Goal: Check status

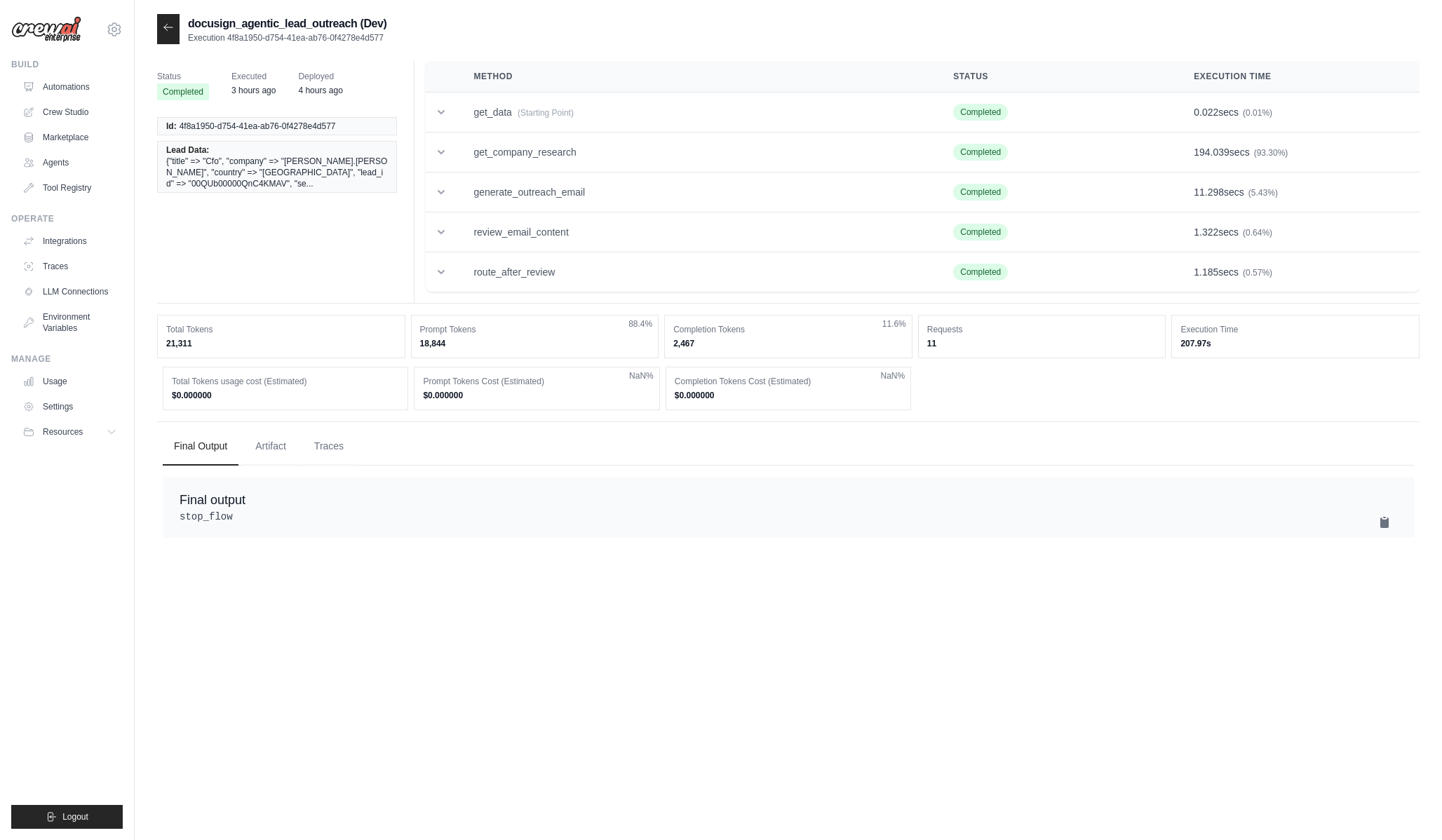
click at [162, 27] on icon at bounding box center [168, 28] width 11 height 11
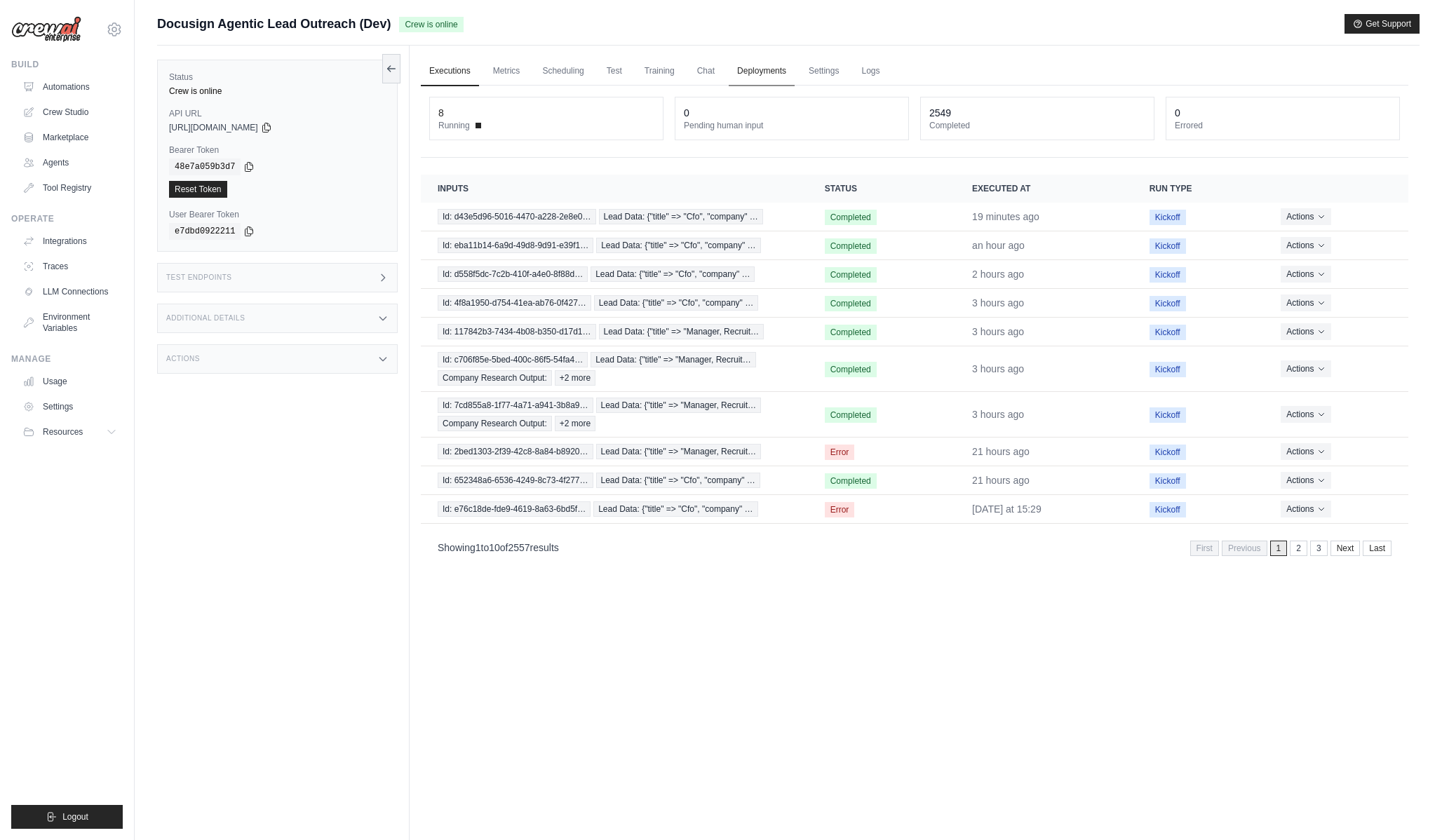
click at [751, 72] on link "Deployments" at bounding box center [762, 72] width 66 height 30
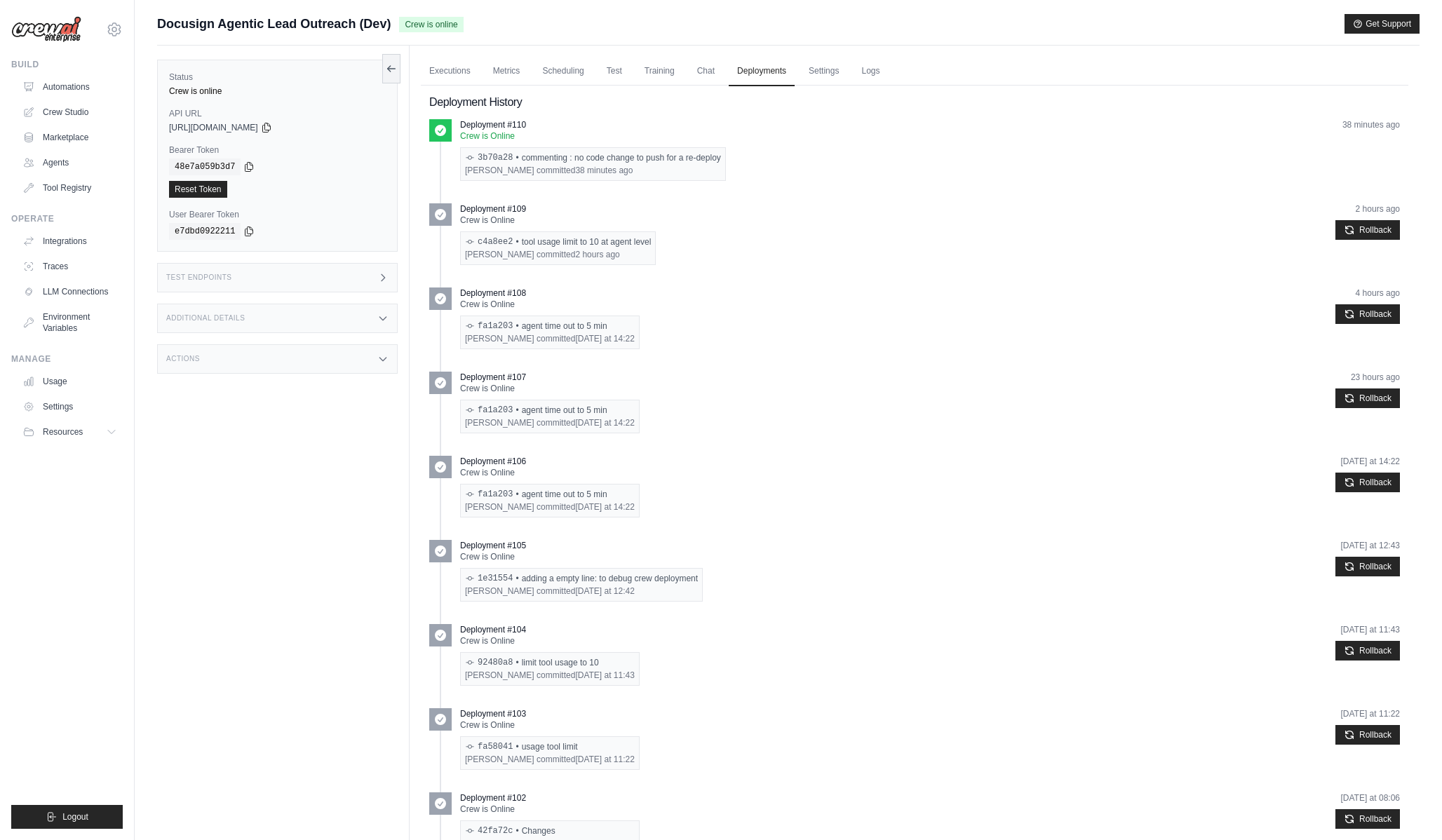
click at [481, 62] on ul "Executions Metrics Scheduling Test Training Chat Deployments Settings Logs" at bounding box center [914, 71] width 987 height 29
click at [453, 64] on link "Executions" at bounding box center [449, 72] width 58 height 30
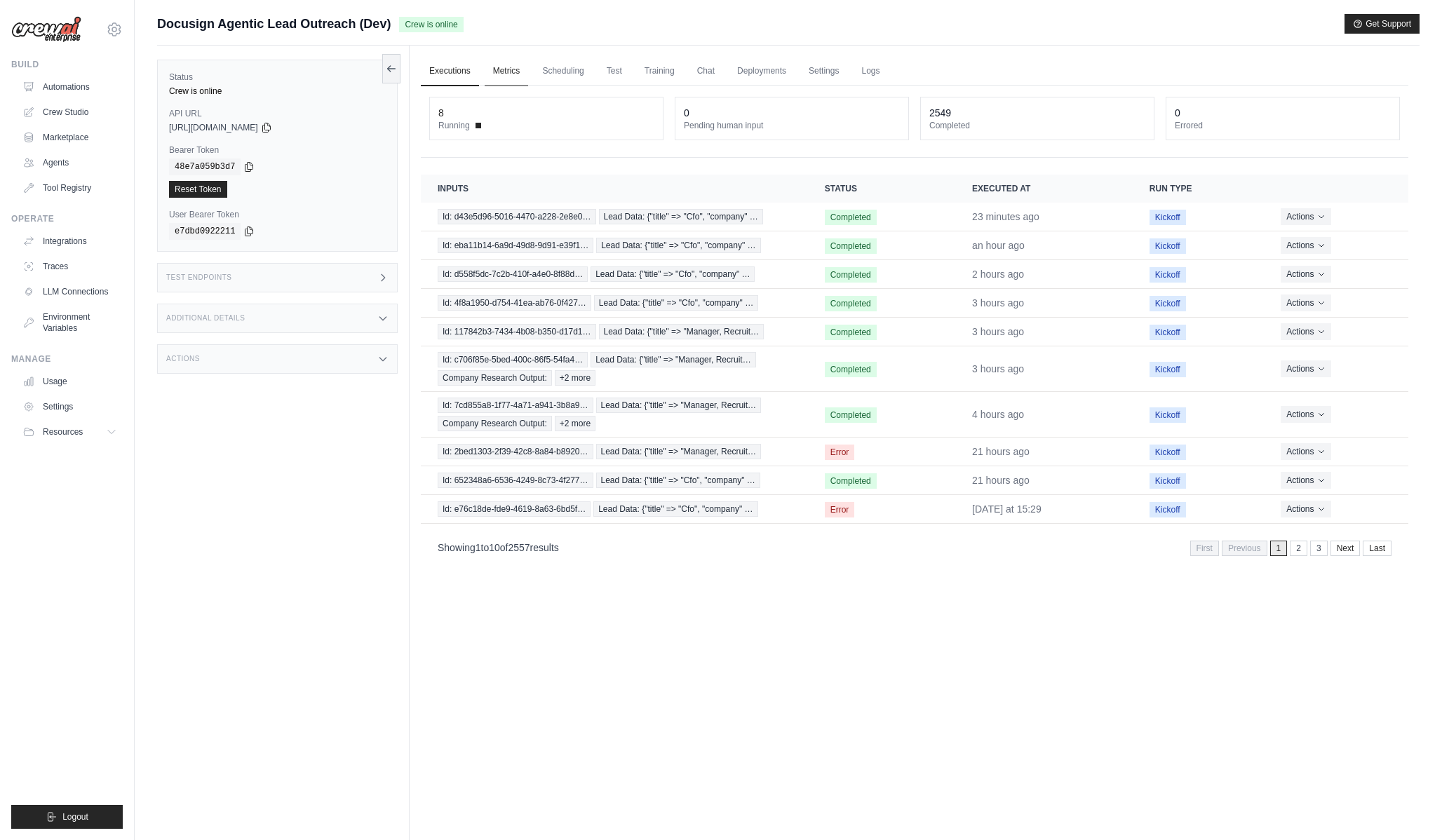
click at [502, 80] on link "Metrics" at bounding box center [507, 72] width 44 height 30
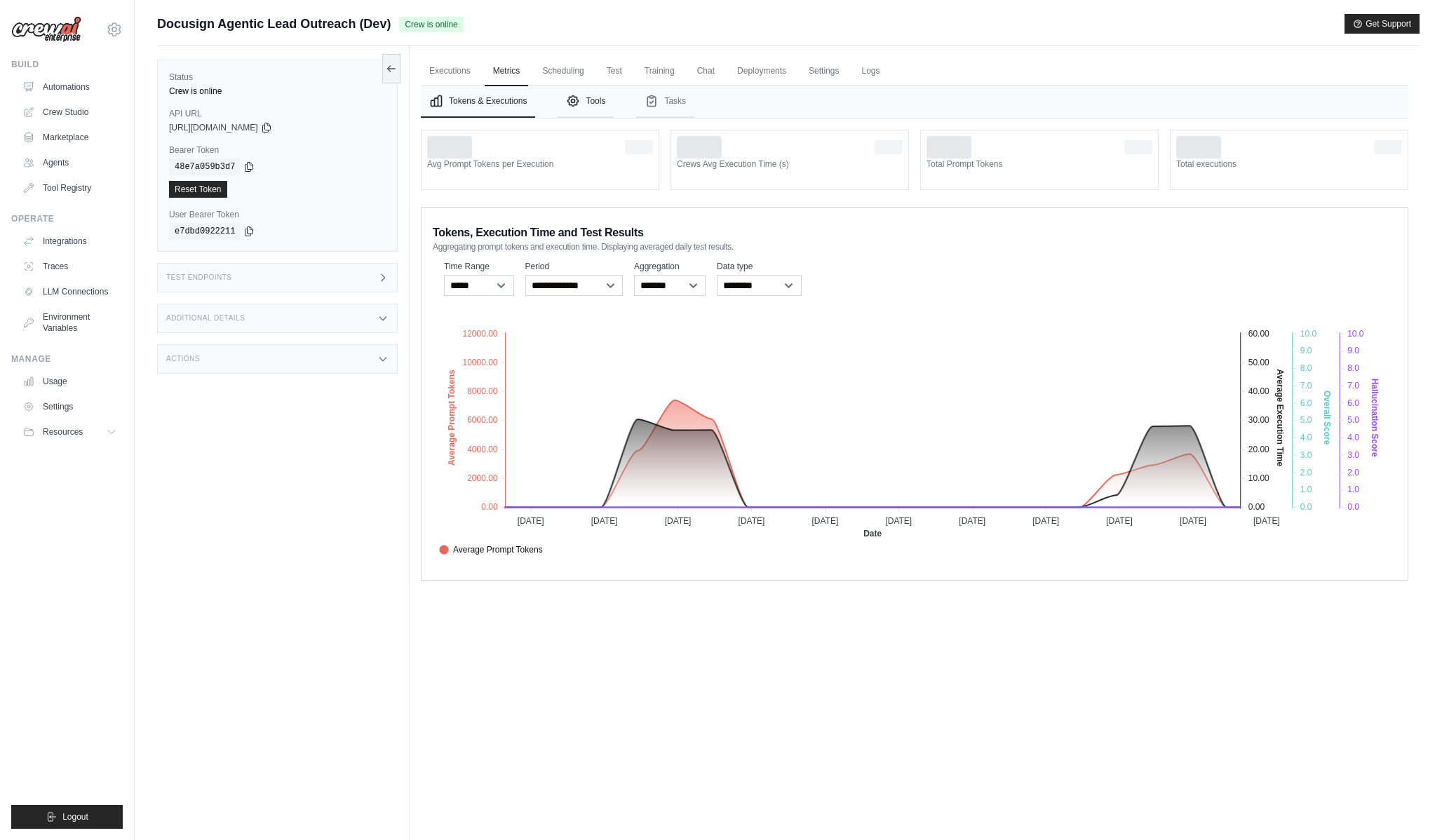
click at [572, 86] on button "Tools" at bounding box center [585, 101] width 56 height 32
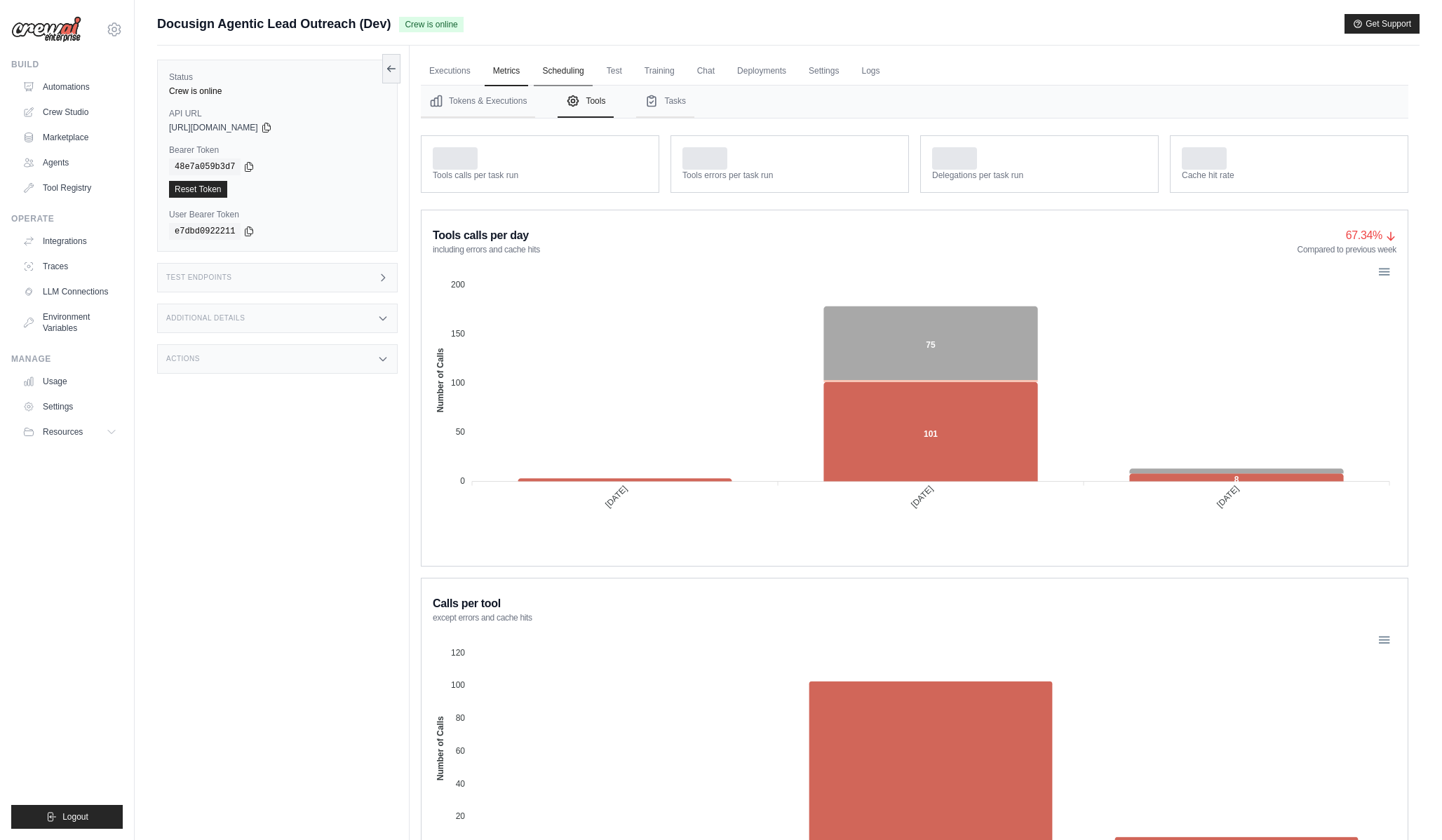
click at [569, 78] on link "Scheduling" at bounding box center [562, 72] width 58 height 30
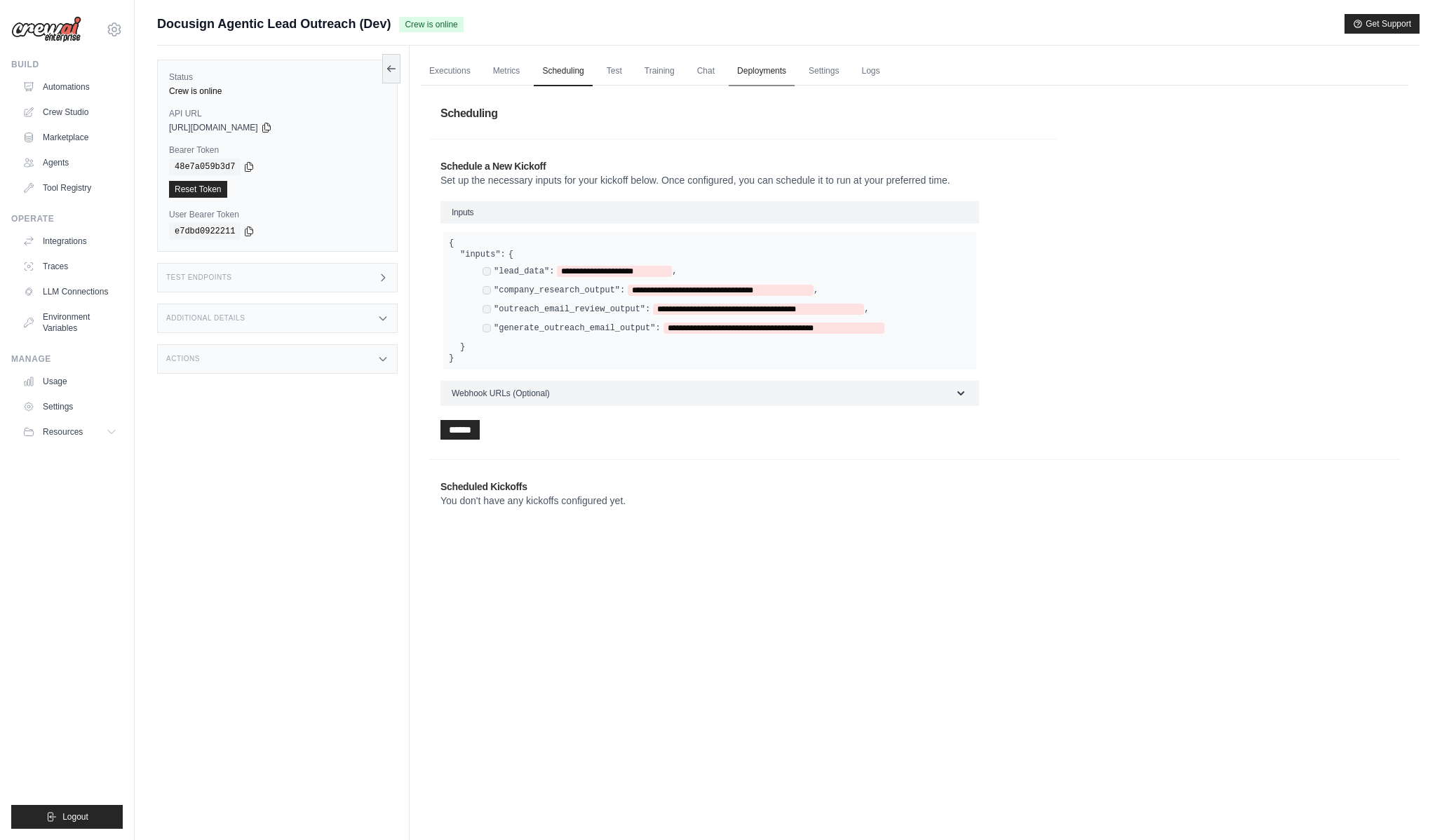
click at [746, 67] on link "Deployments" at bounding box center [762, 72] width 66 height 30
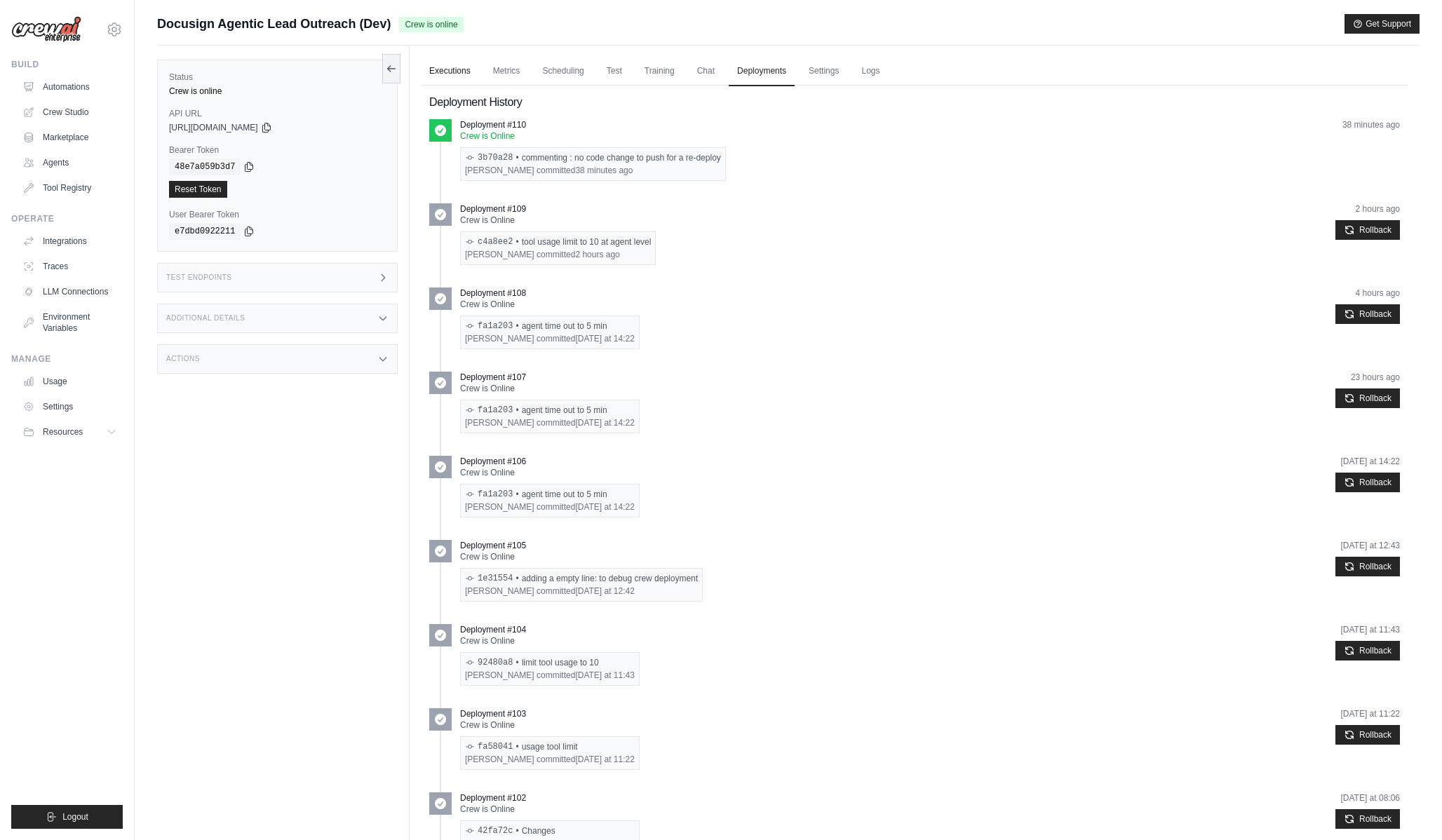
click at [432, 57] on link "Executions" at bounding box center [449, 72] width 58 height 30
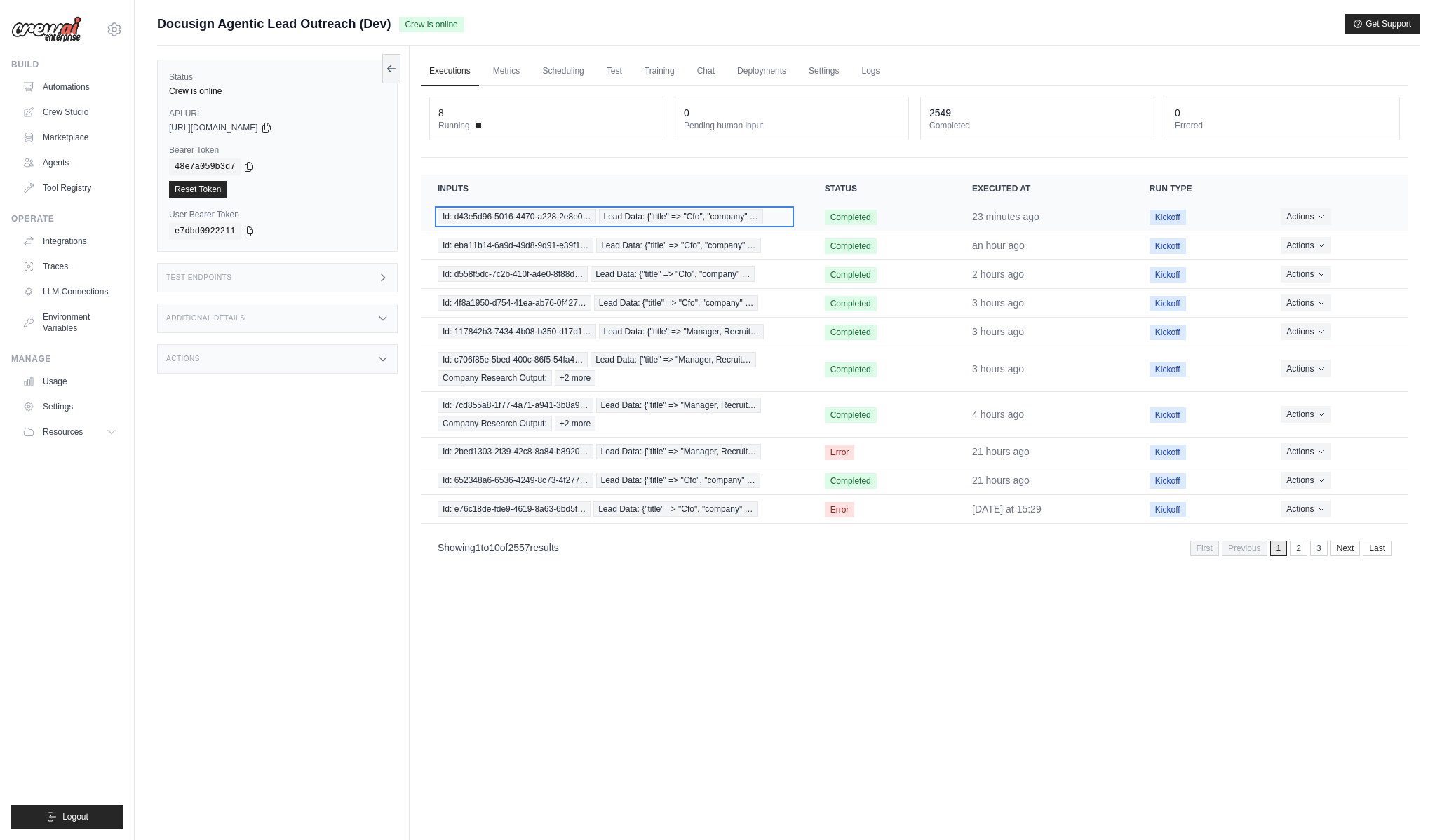
click at [757, 215] on span "Lead Data: {"title" => "Cfo", "company" …" at bounding box center [681, 217] width 164 height 16
click at [313, 277] on div "Test Endpoints" at bounding box center [277, 278] width 241 height 30
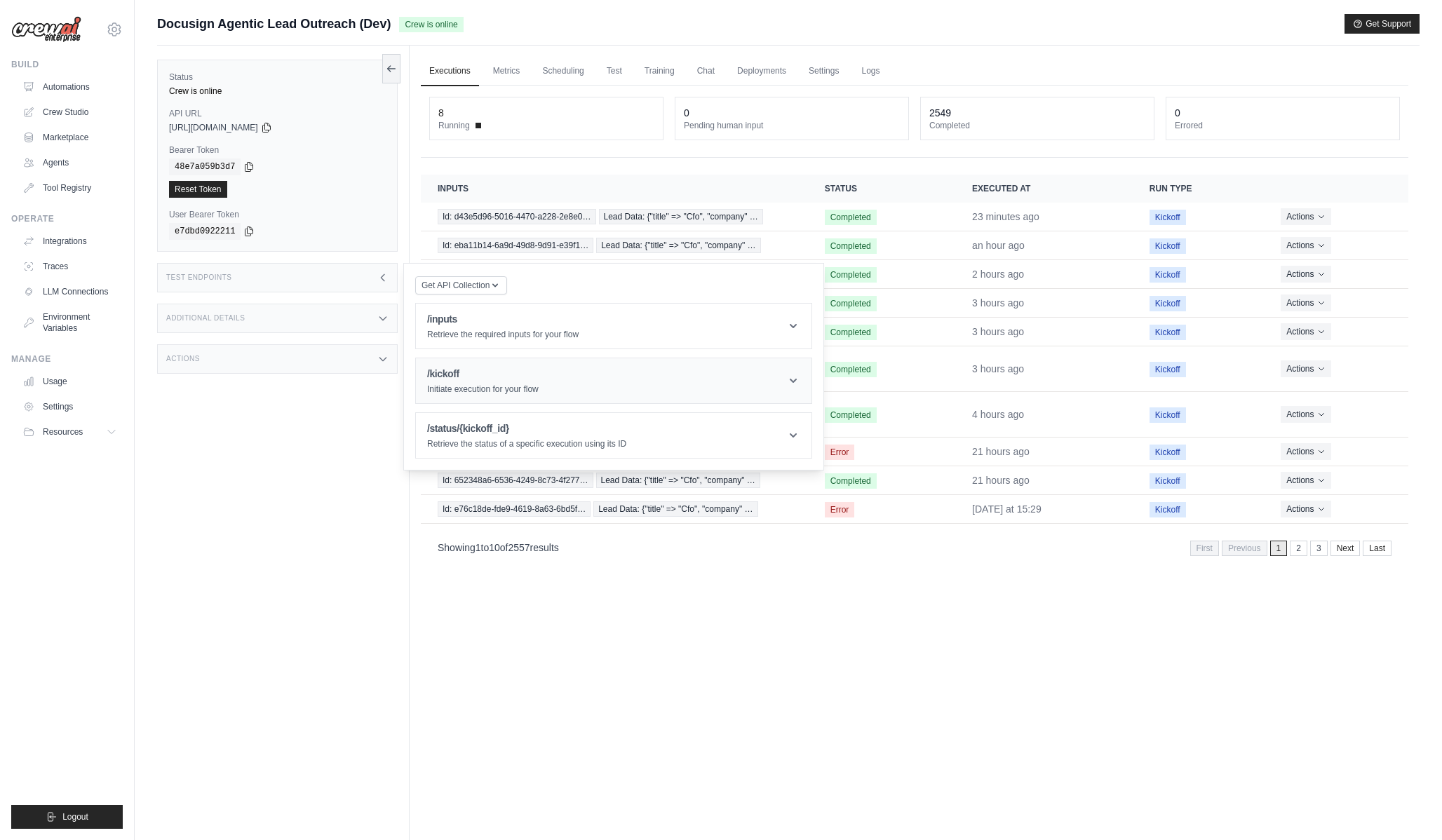
click at [484, 373] on h1 "/kickoff" at bounding box center [482, 373] width 112 height 14
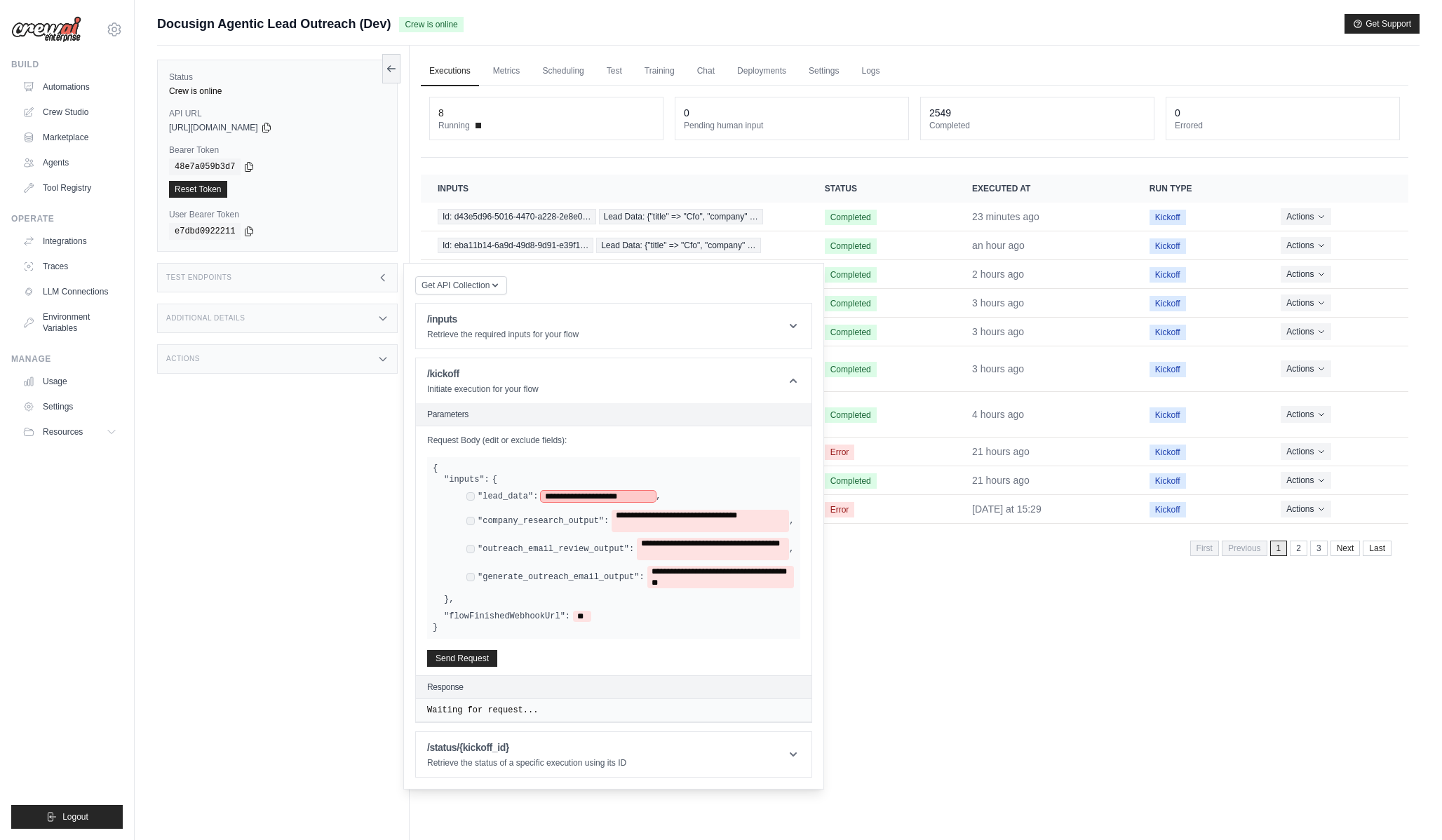
click at [618, 491] on span "**********" at bounding box center [597, 496] width 115 height 11
paste span
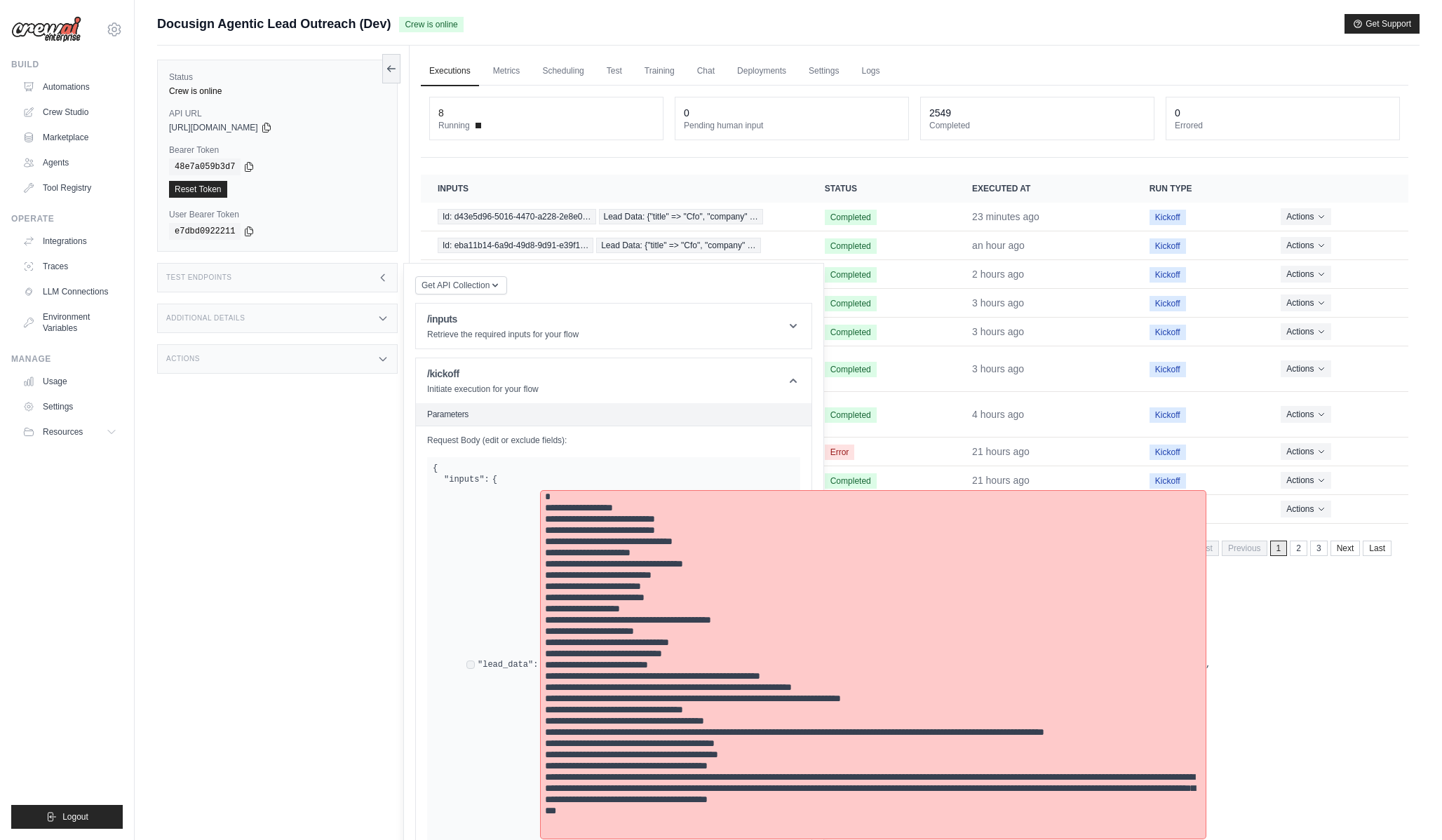
scroll to position [284, 0]
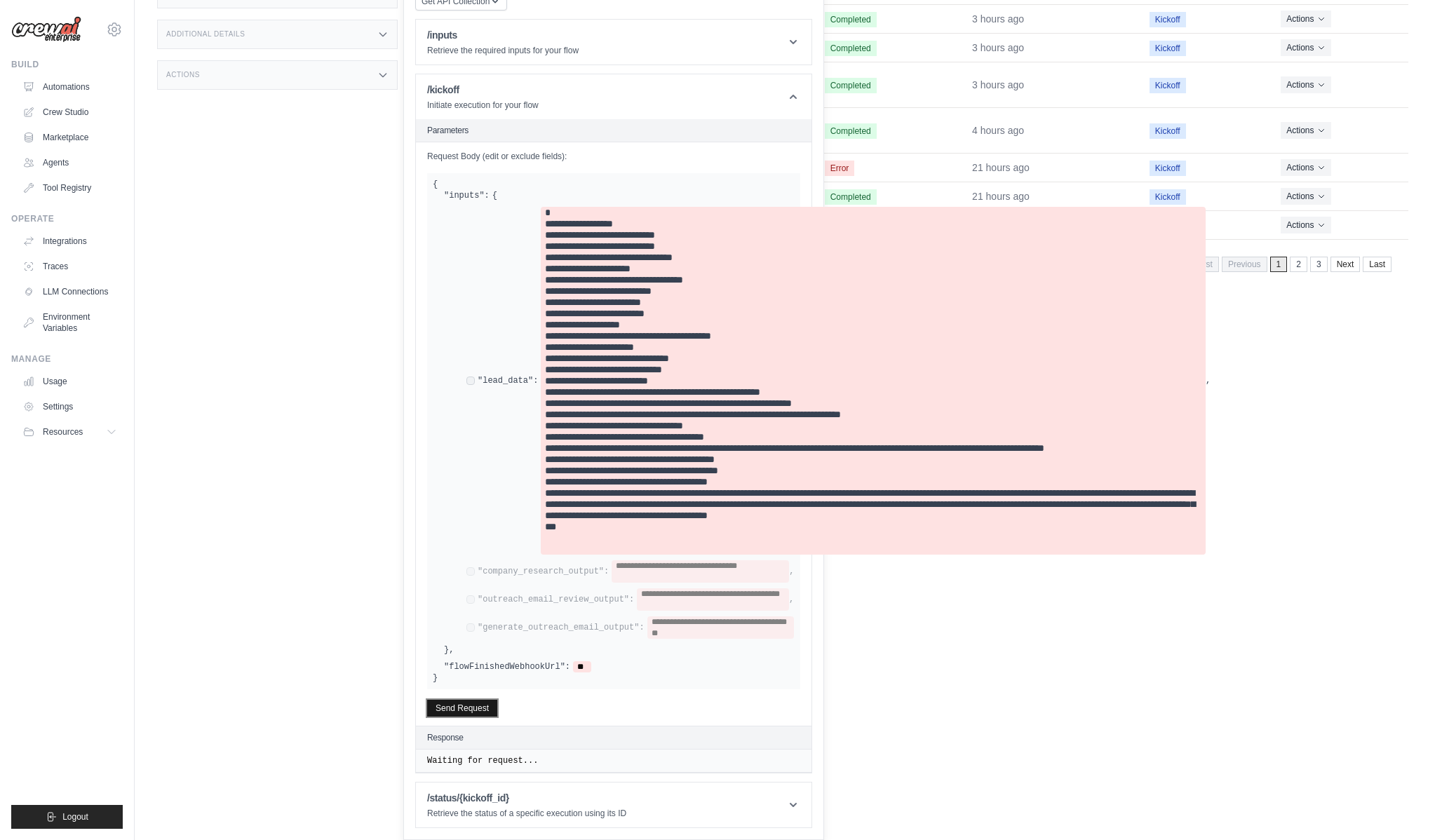
click at [465, 704] on button "Send Request" at bounding box center [462, 708] width 70 height 17
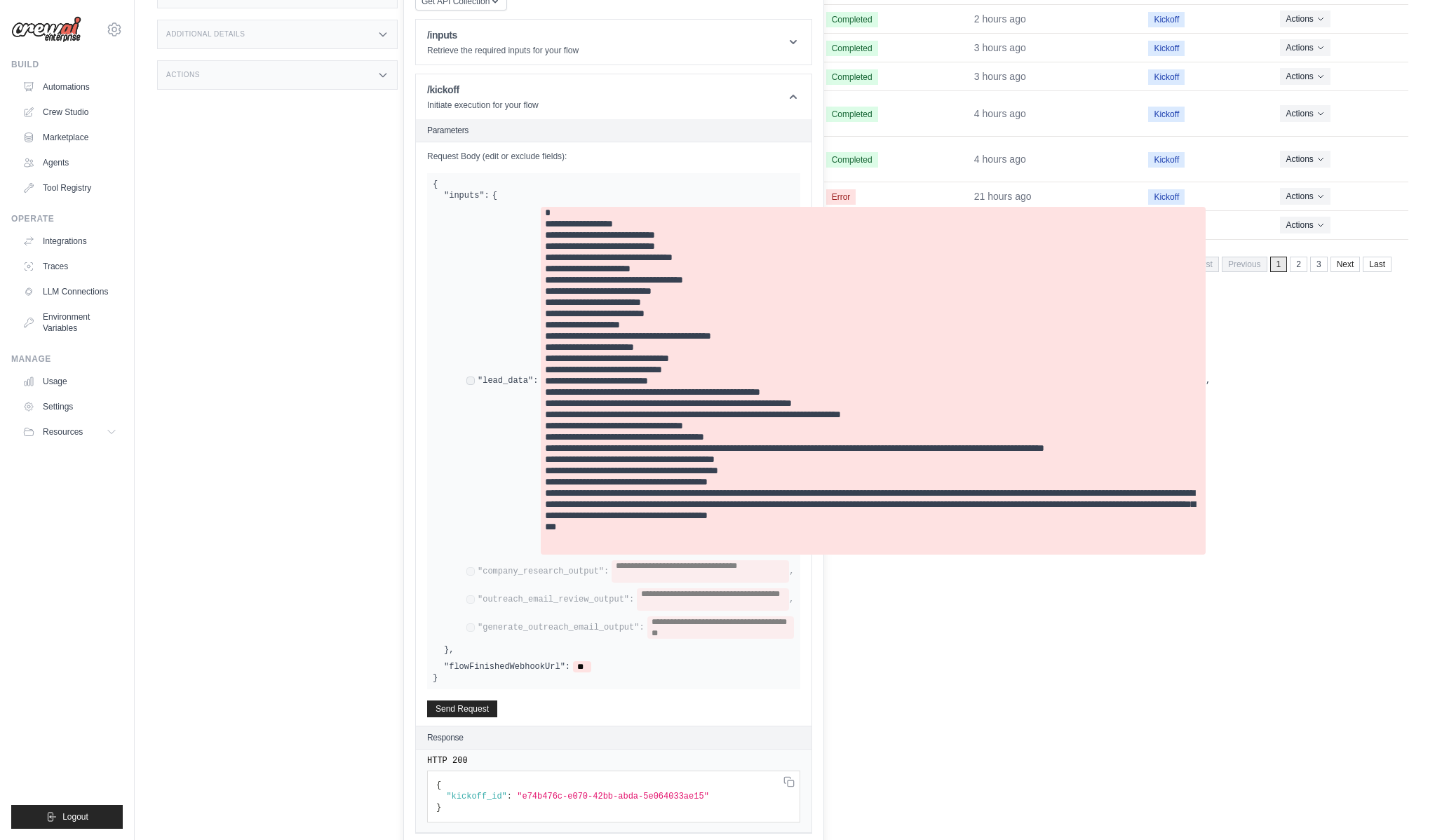
click at [272, 253] on div "Status Crew is online API URL copied https://docusign-agentic-lead-outreach-b9b…" at bounding box center [283, 181] width 253 height 840
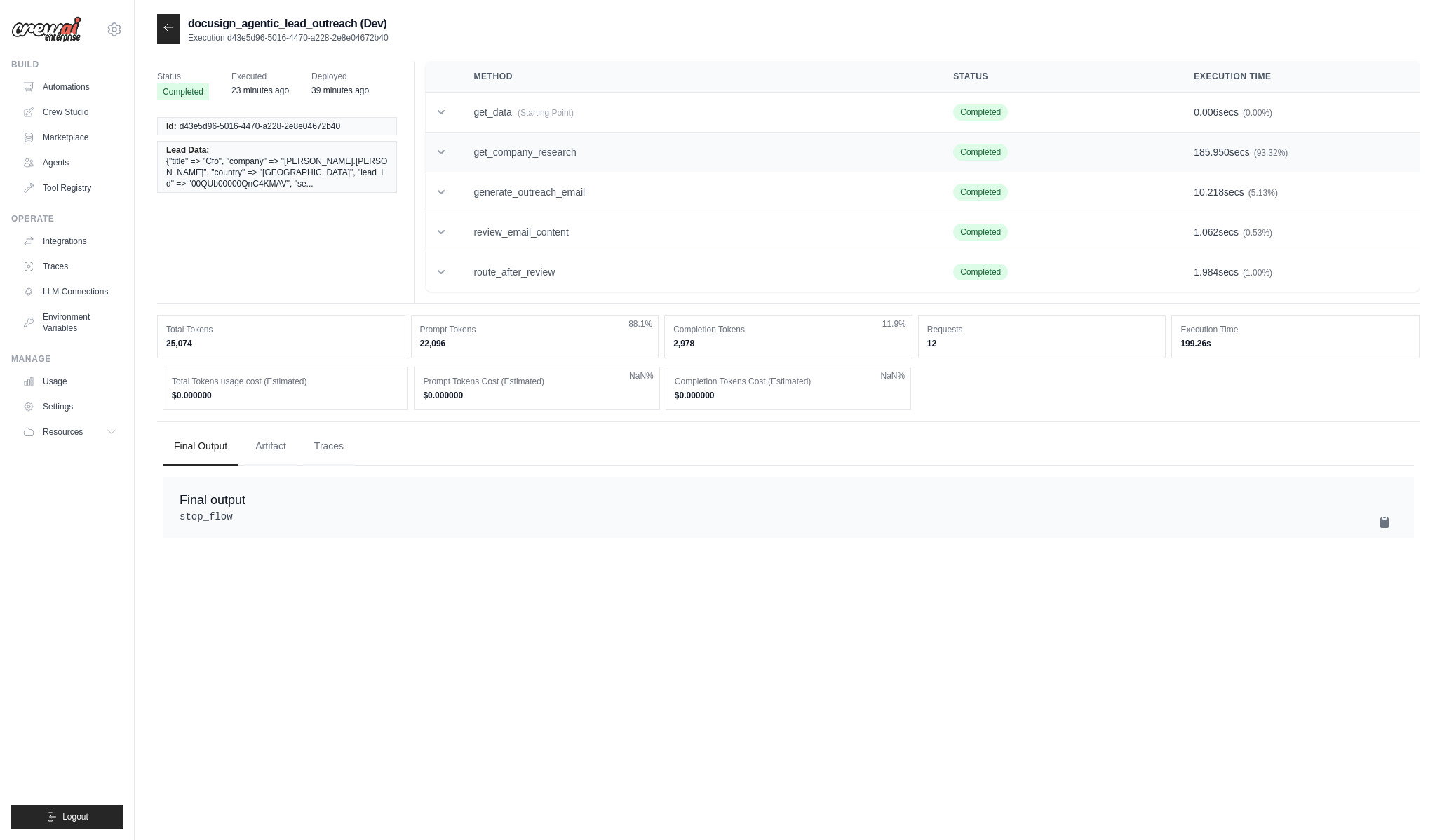
click at [542, 142] on td "get_company_research" at bounding box center [696, 152] width 479 height 40
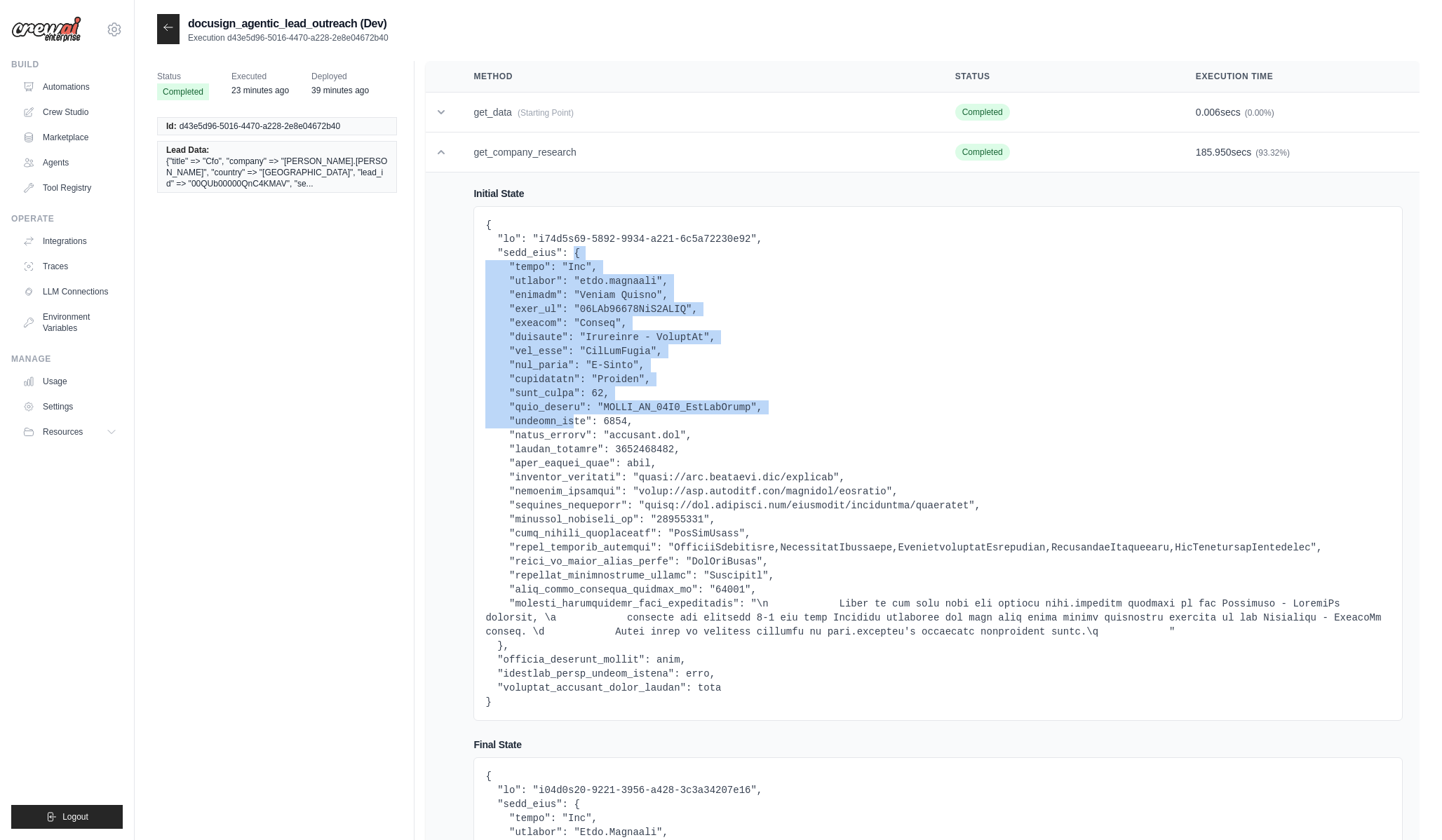
drag, startPoint x: 572, startPoint y: 255, endPoint x: 573, endPoint y: 420, distance: 165.0
click at [573, 420] on pre at bounding box center [938, 464] width 905 height 491
click at [573, 420] on pre at bounding box center [938, 464] width 905 height 491
drag, startPoint x: 574, startPoint y: 254, endPoint x: 574, endPoint y: 386, distance: 132.0
click at [574, 385] on pre at bounding box center [938, 464] width 905 height 491
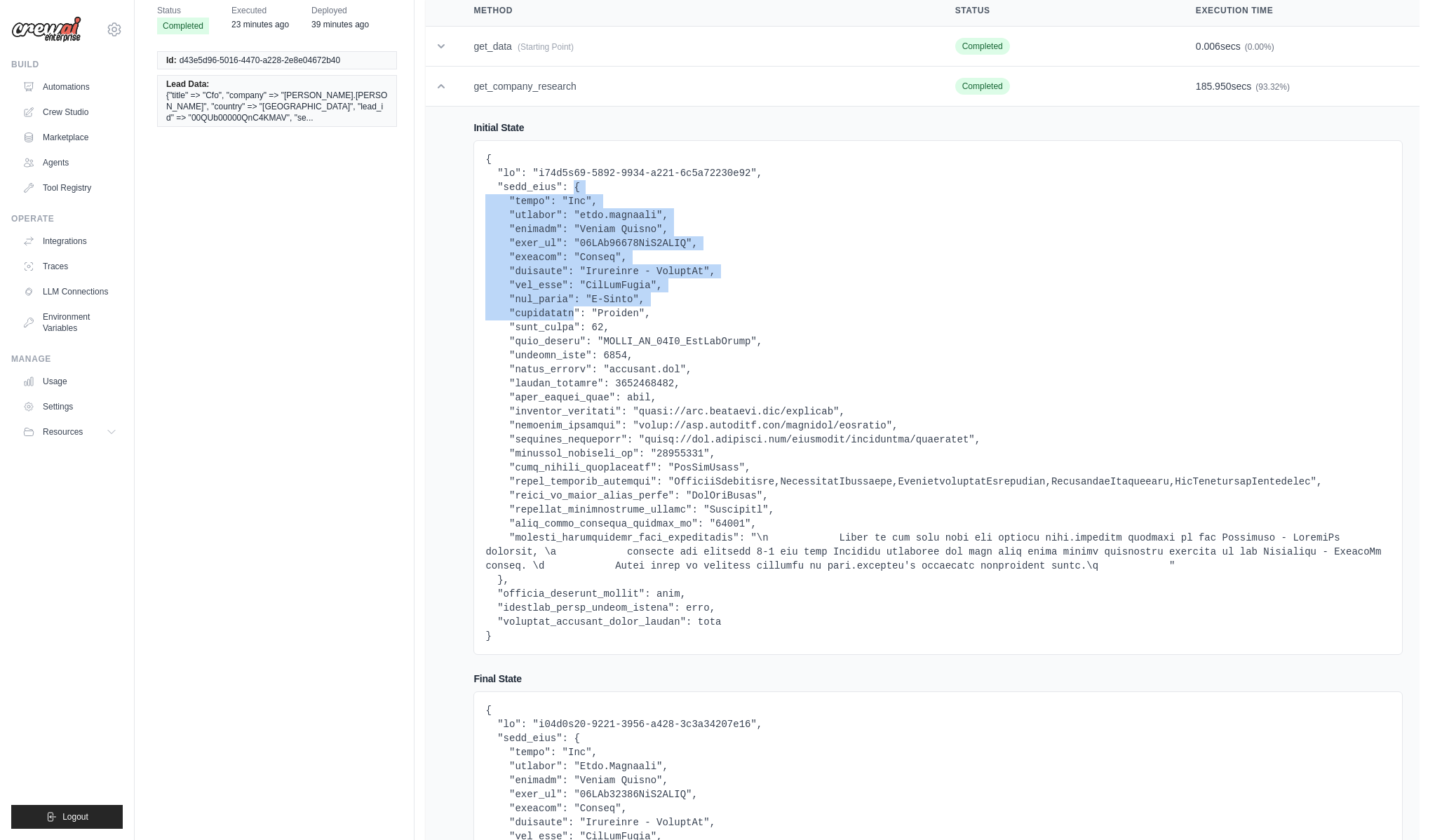
scroll to position [189, 0]
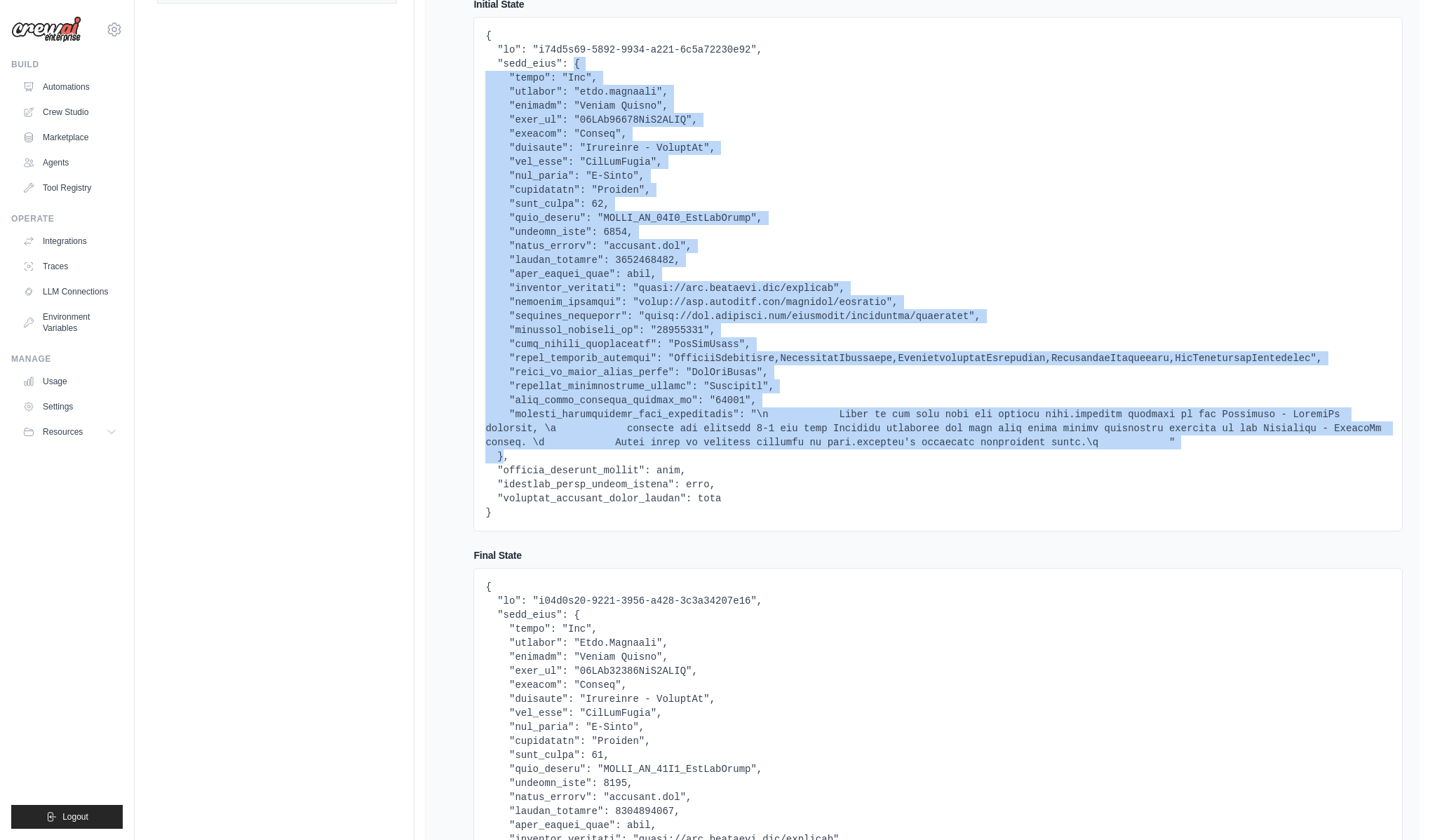
drag, startPoint x: 506, startPoint y: 418, endPoint x: 503, endPoint y: 455, distance: 37.1
click at [503, 456] on pre at bounding box center [938, 274] width 905 height 491
copy pre "{ "title": "Cfo", "company": "jeff.donofrio", "country": "United States", "lead…"
click at [585, 385] on pre at bounding box center [938, 274] width 905 height 491
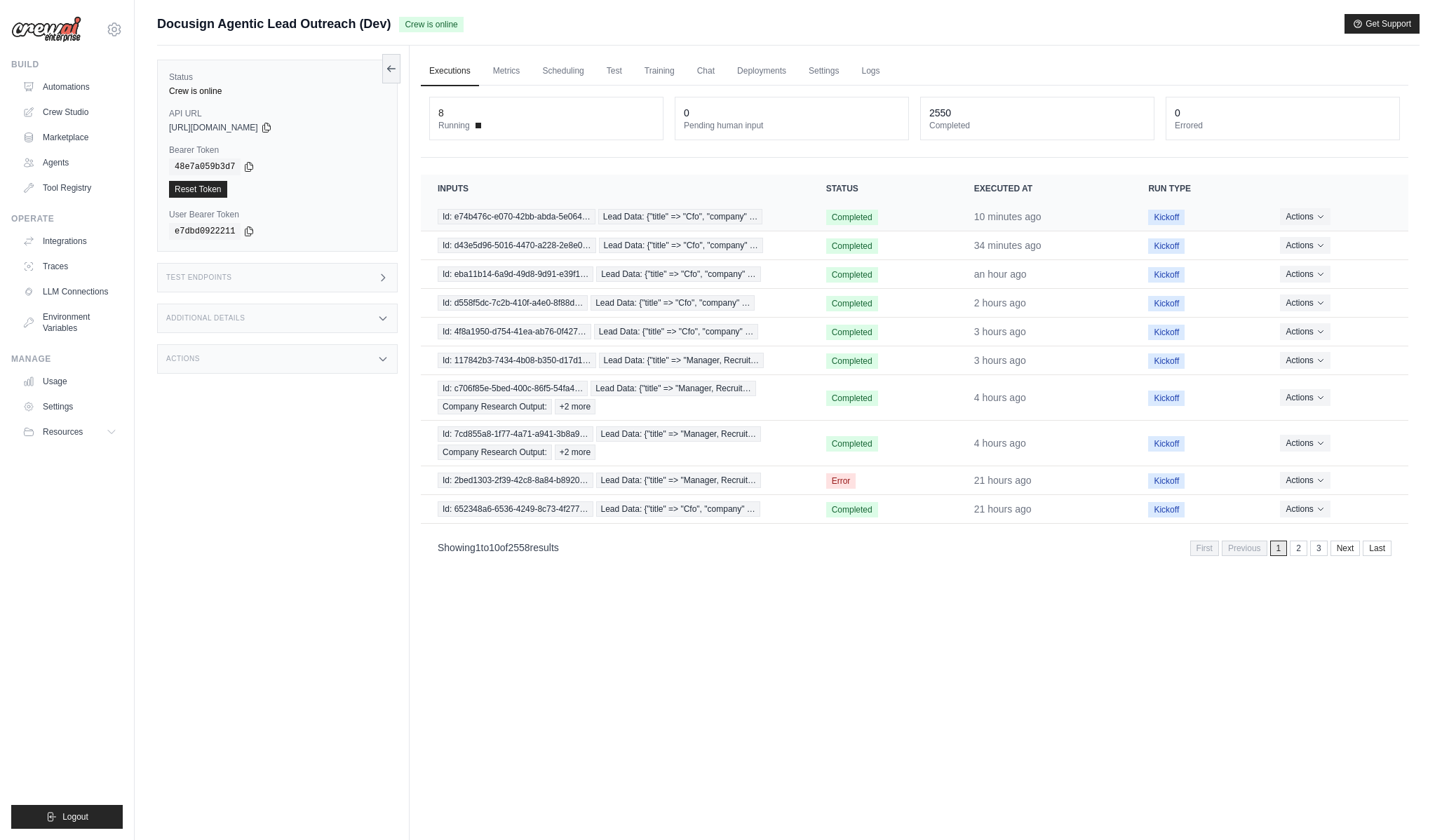
click at [917, 212] on td "Completed" at bounding box center [883, 217] width 148 height 29
click at [694, 227] on td "Id: e74b476c-e070-42bb-abda-5e064… Lead Data: {"title" => "Cfo", "company" …" at bounding box center [614, 217] width 388 height 29
click at [688, 224] on span "Lead Data: {"title" => "Cfo", "company" …" at bounding box center [680, 217] width 164 height 16
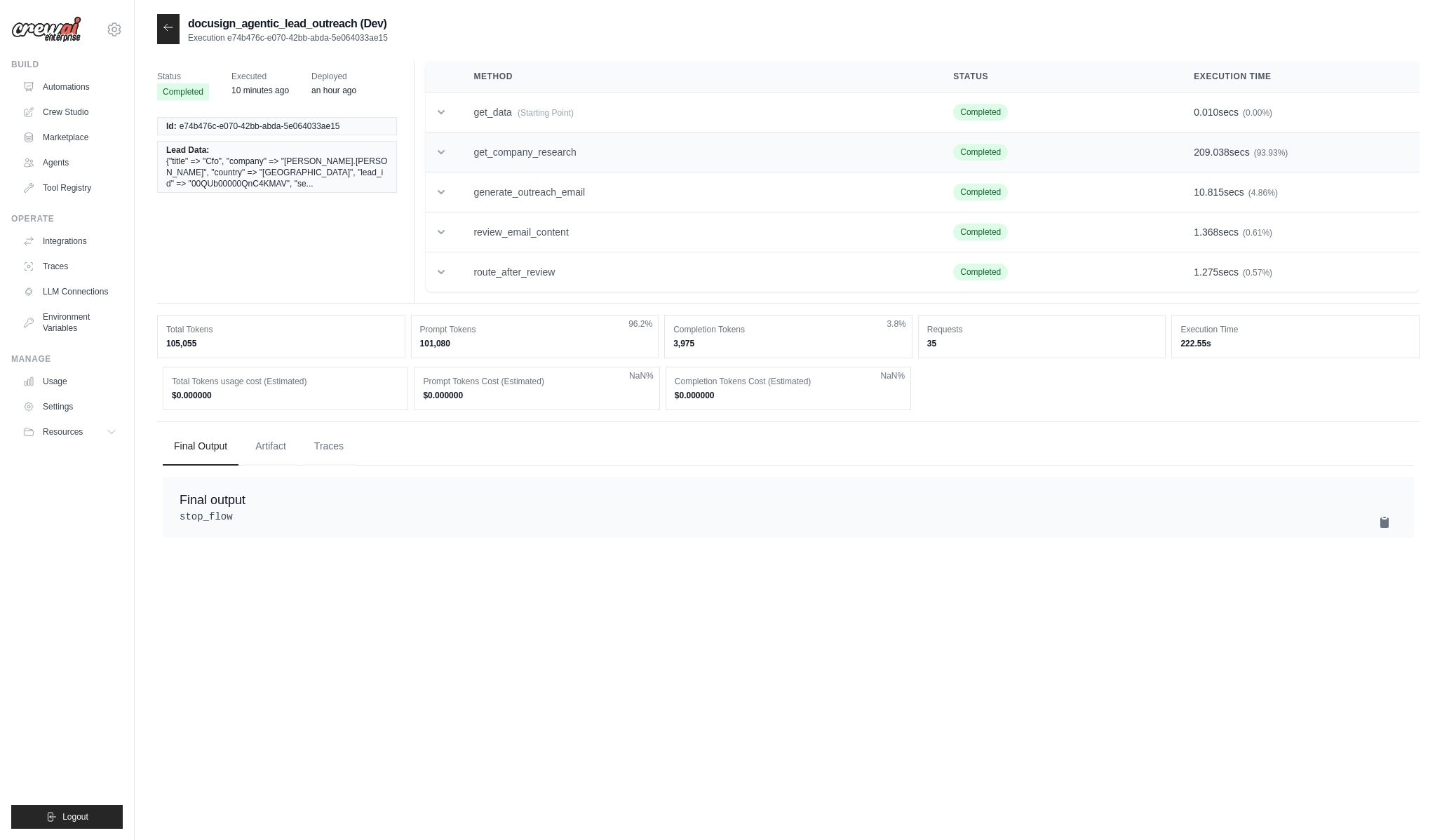
click at [728, 141] on td "get_company_research" at bounding box center [696, 152] width 479 height 40
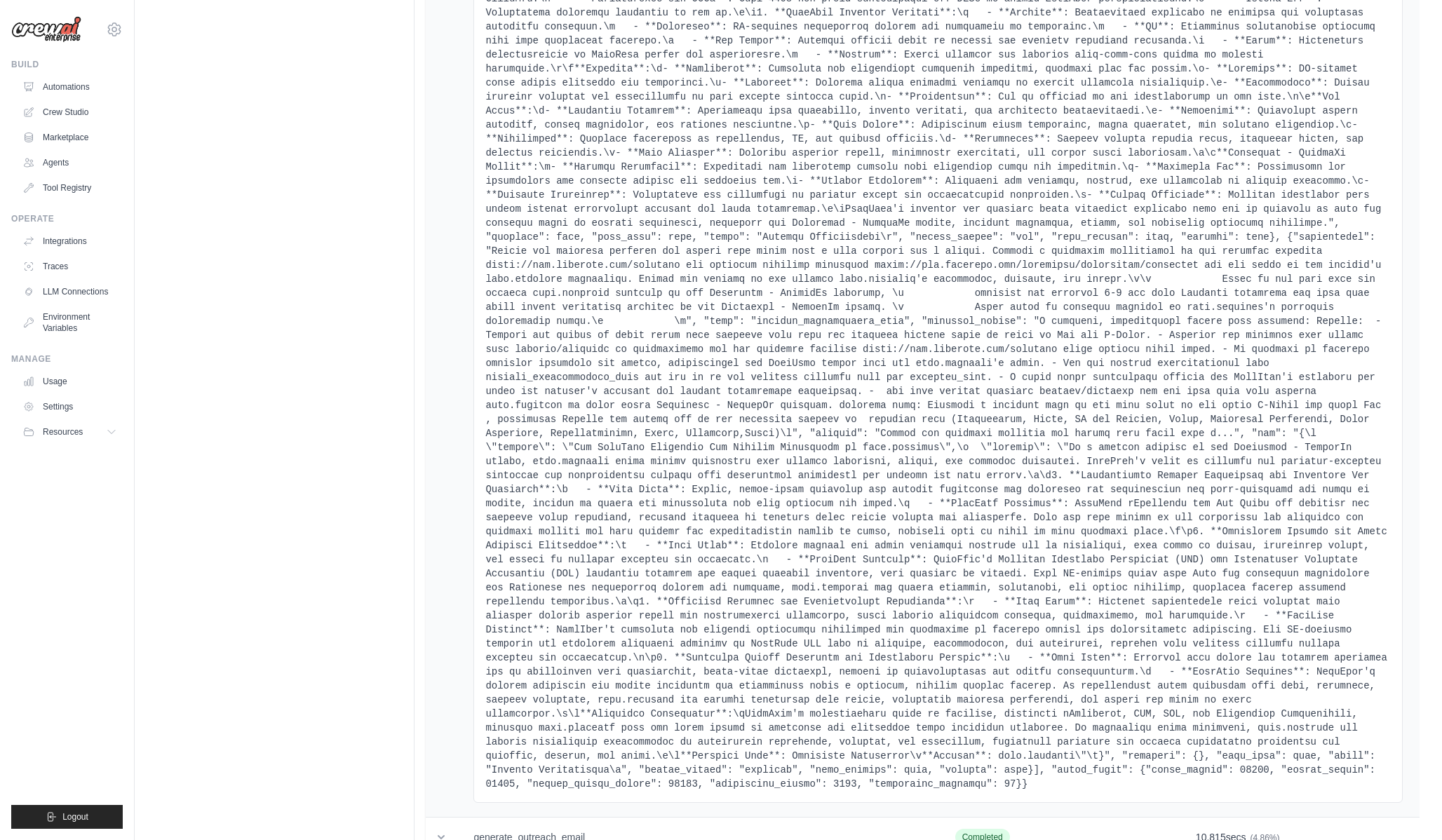
scroll to position [4795, 0]
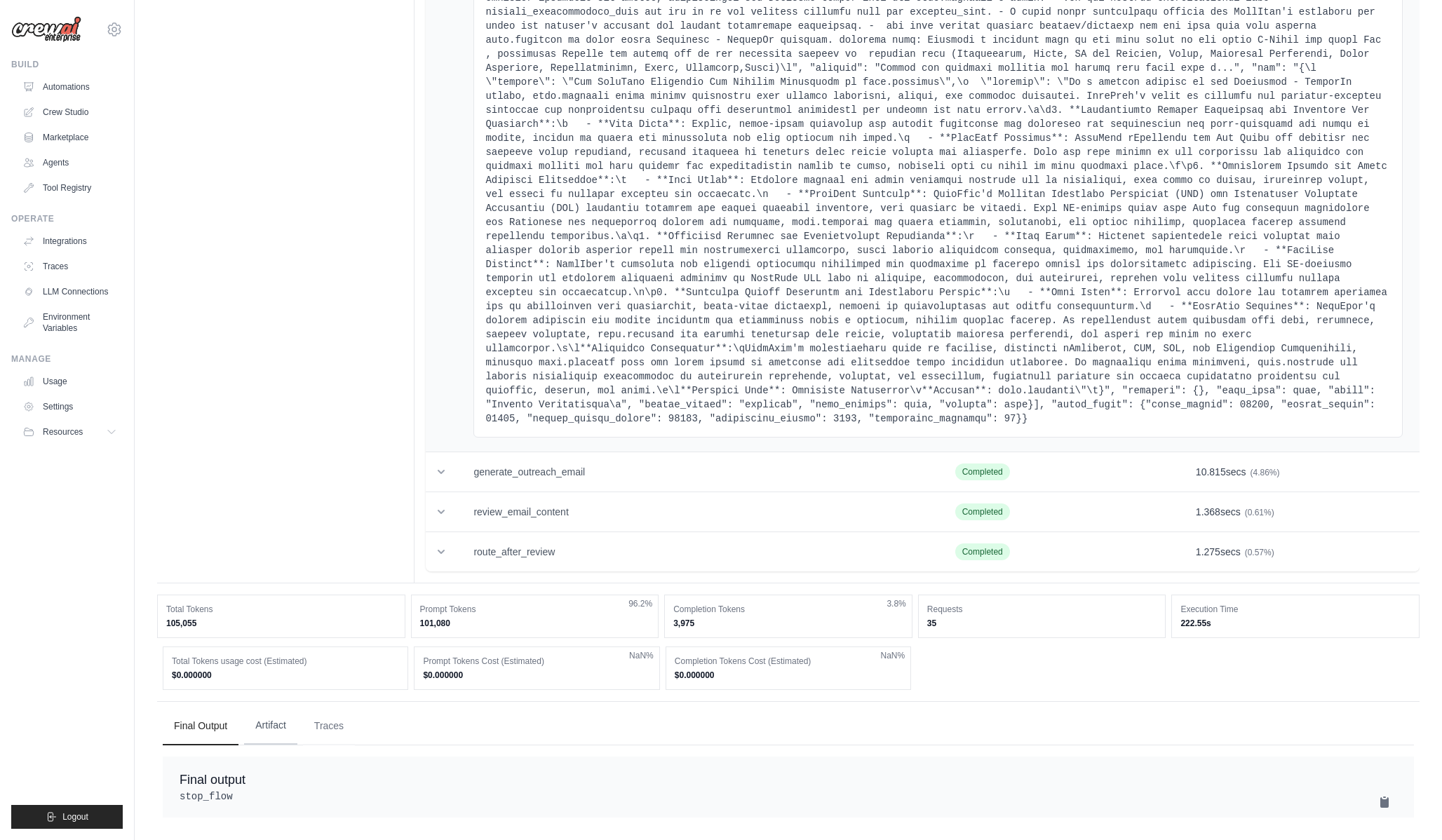
click at [255, 707] on button "Artifact" at bounding box center [271, 726] width 53 height 38
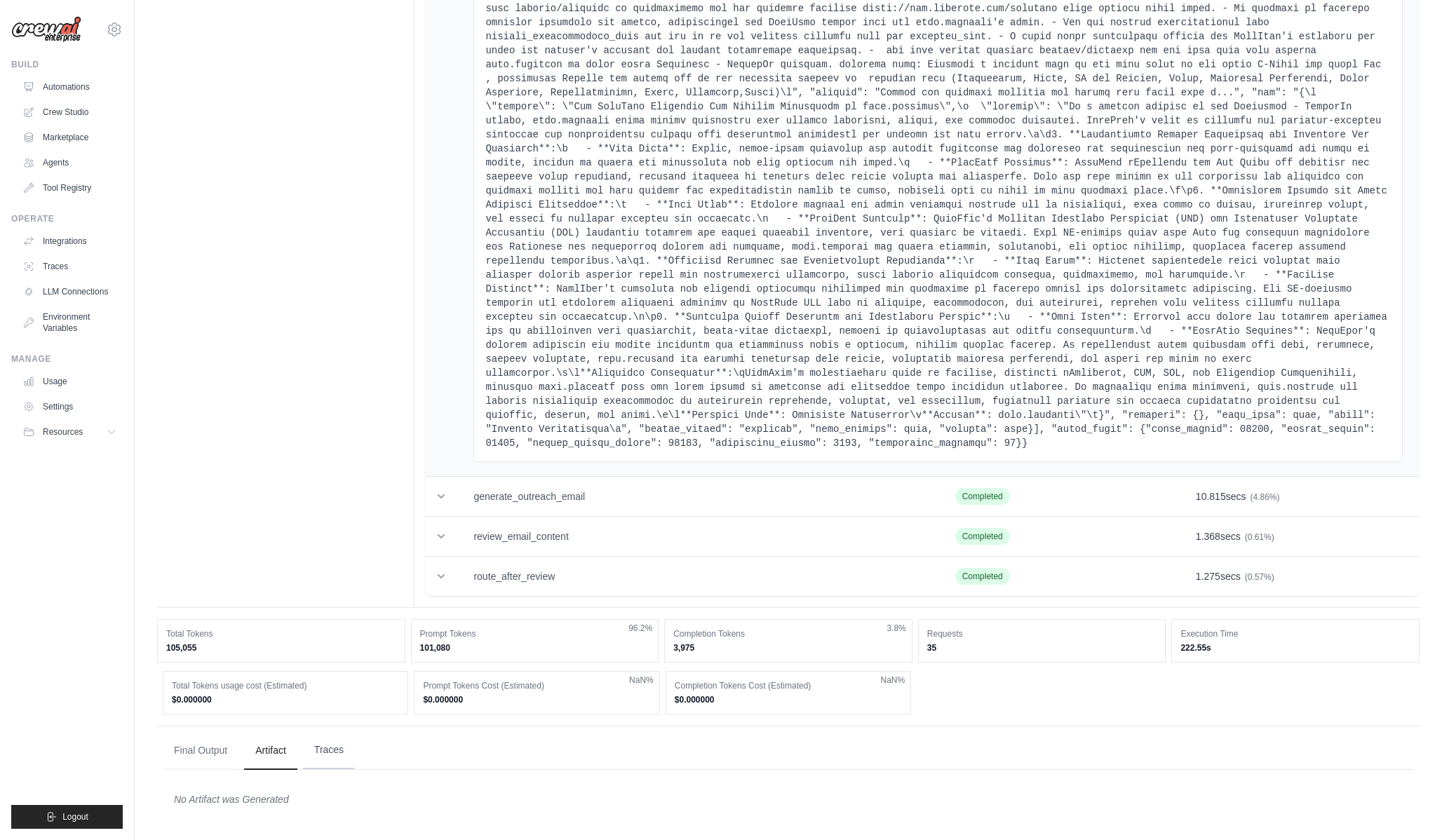
click at [336, 751] on button "Traces" at bounding box center [329, 750] width 52 height 38
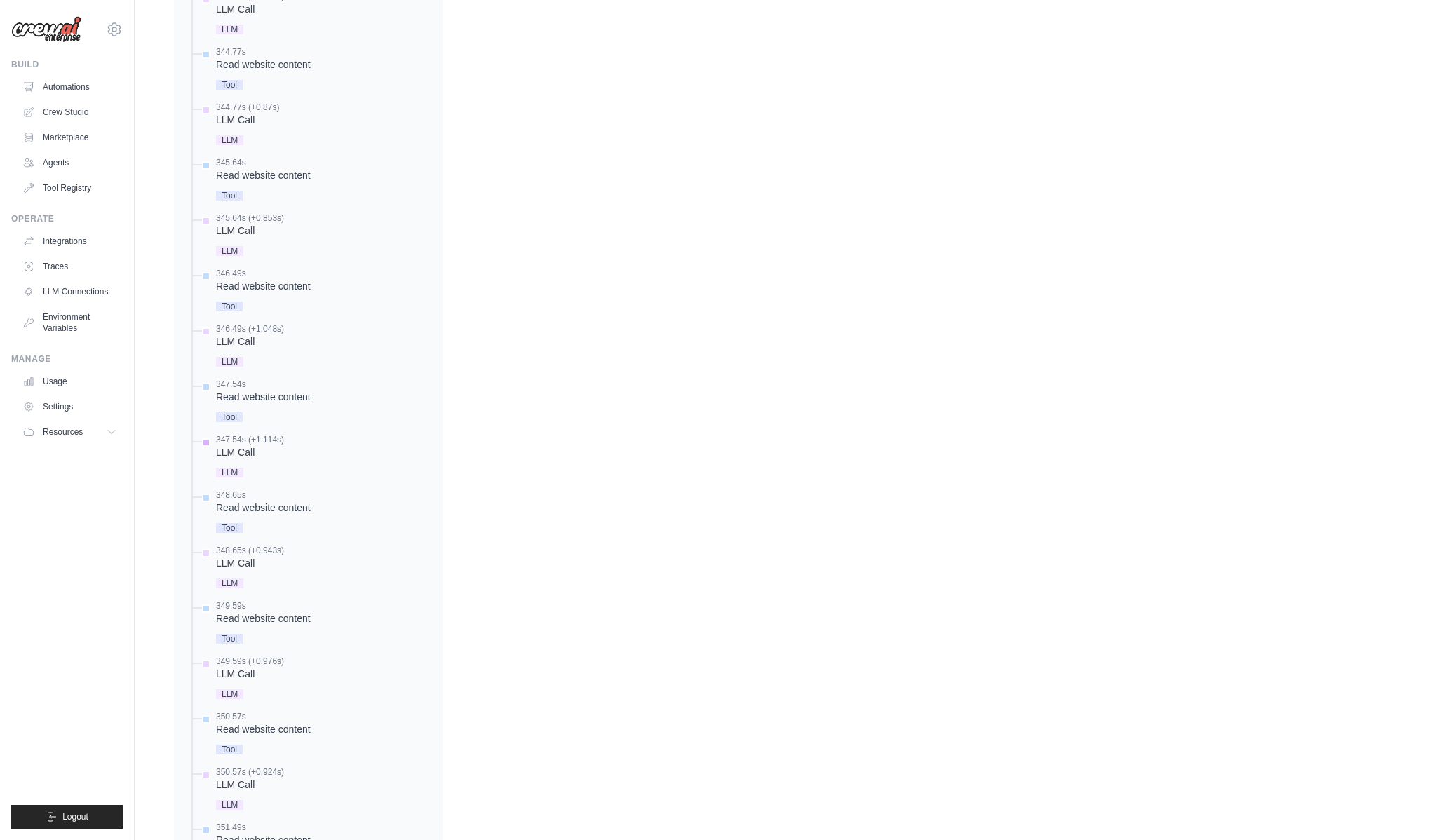
click at [363, 461] on div "347.54s (+1.114s) LLM Call" at bounding box center [315, 457] width 232 height 47
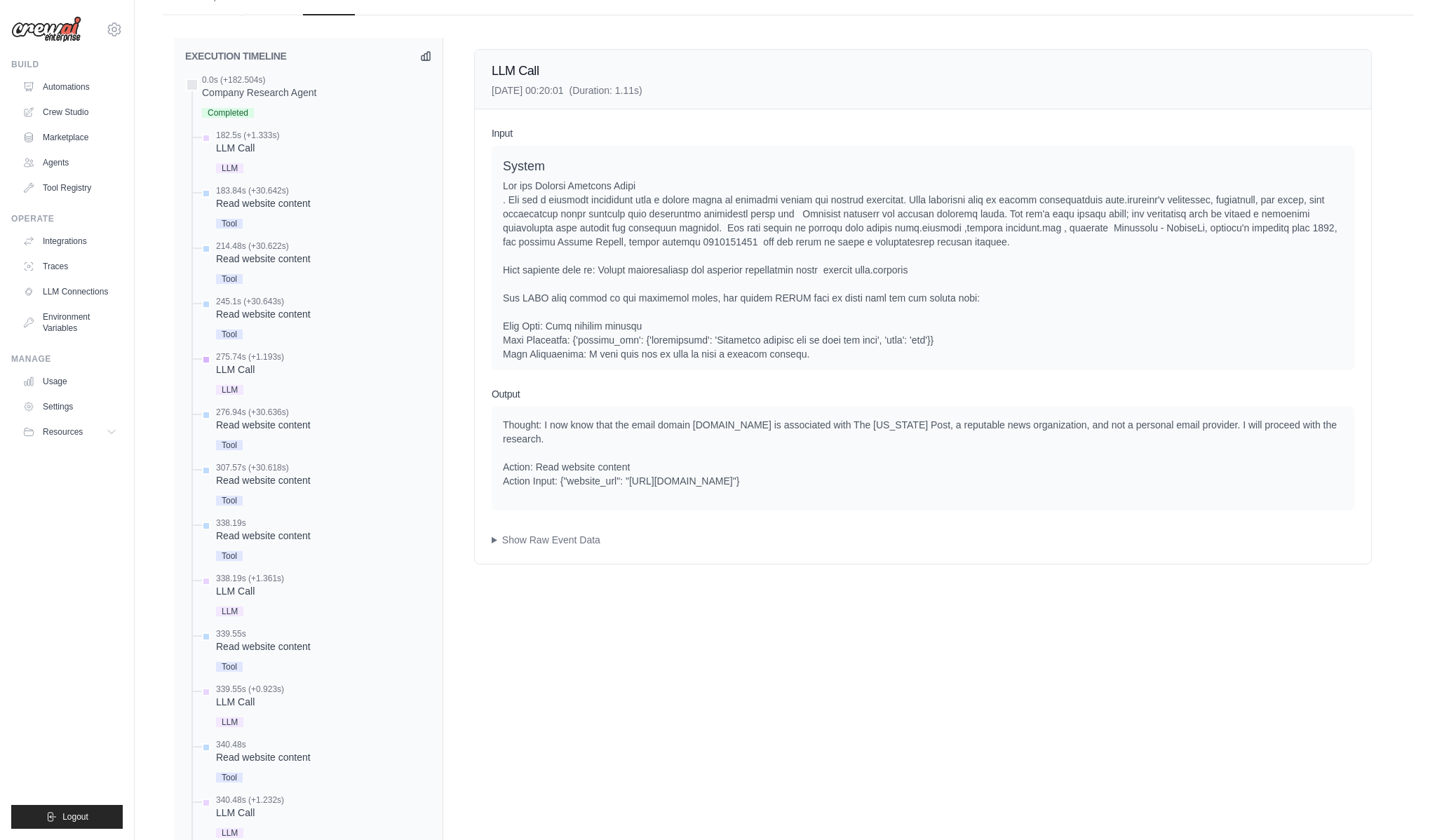
scroll to position [5449, 0]
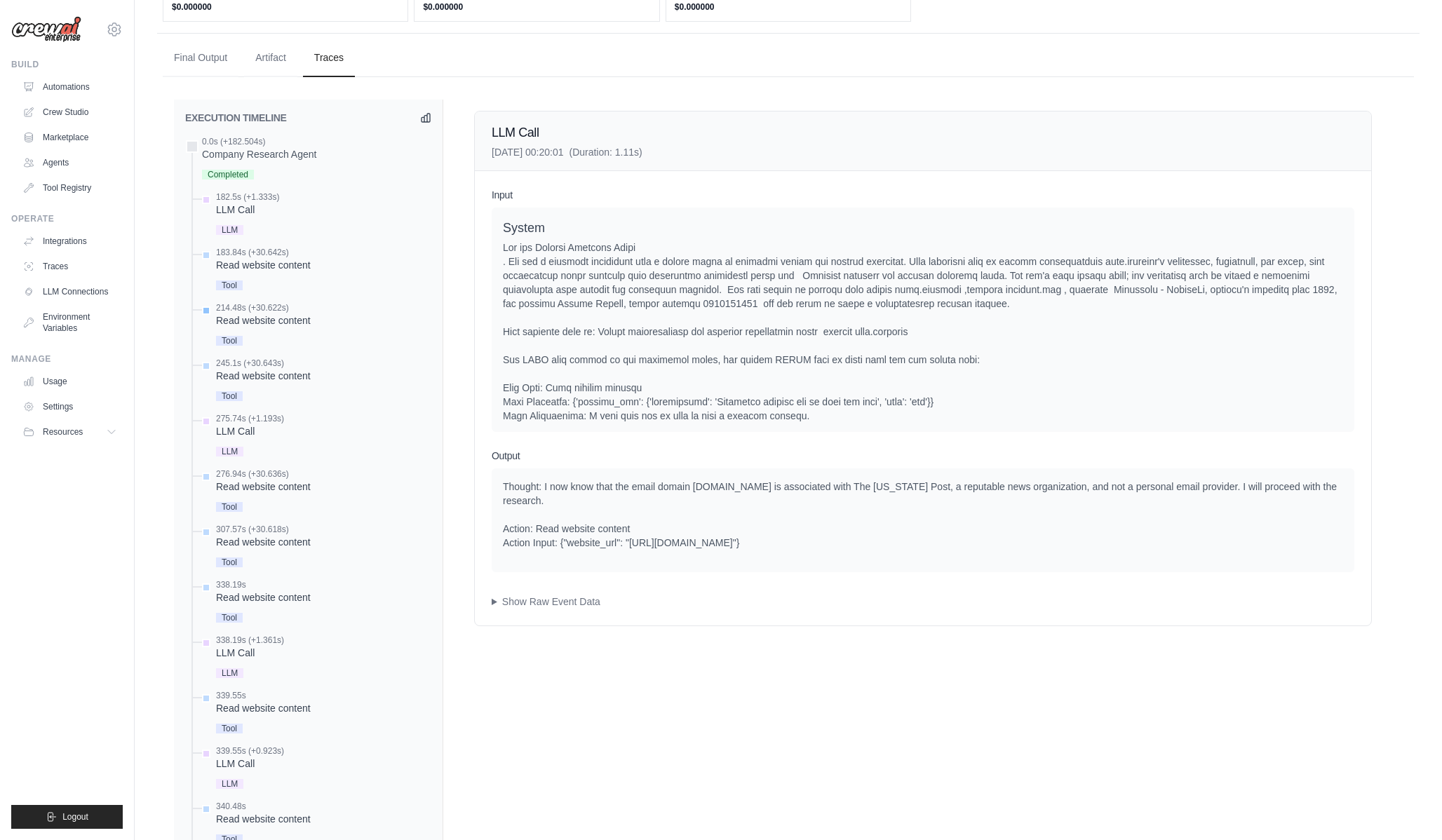
click at [290, 315] on div "Read website content" at bounding box center [263, 320] width 95 height 14
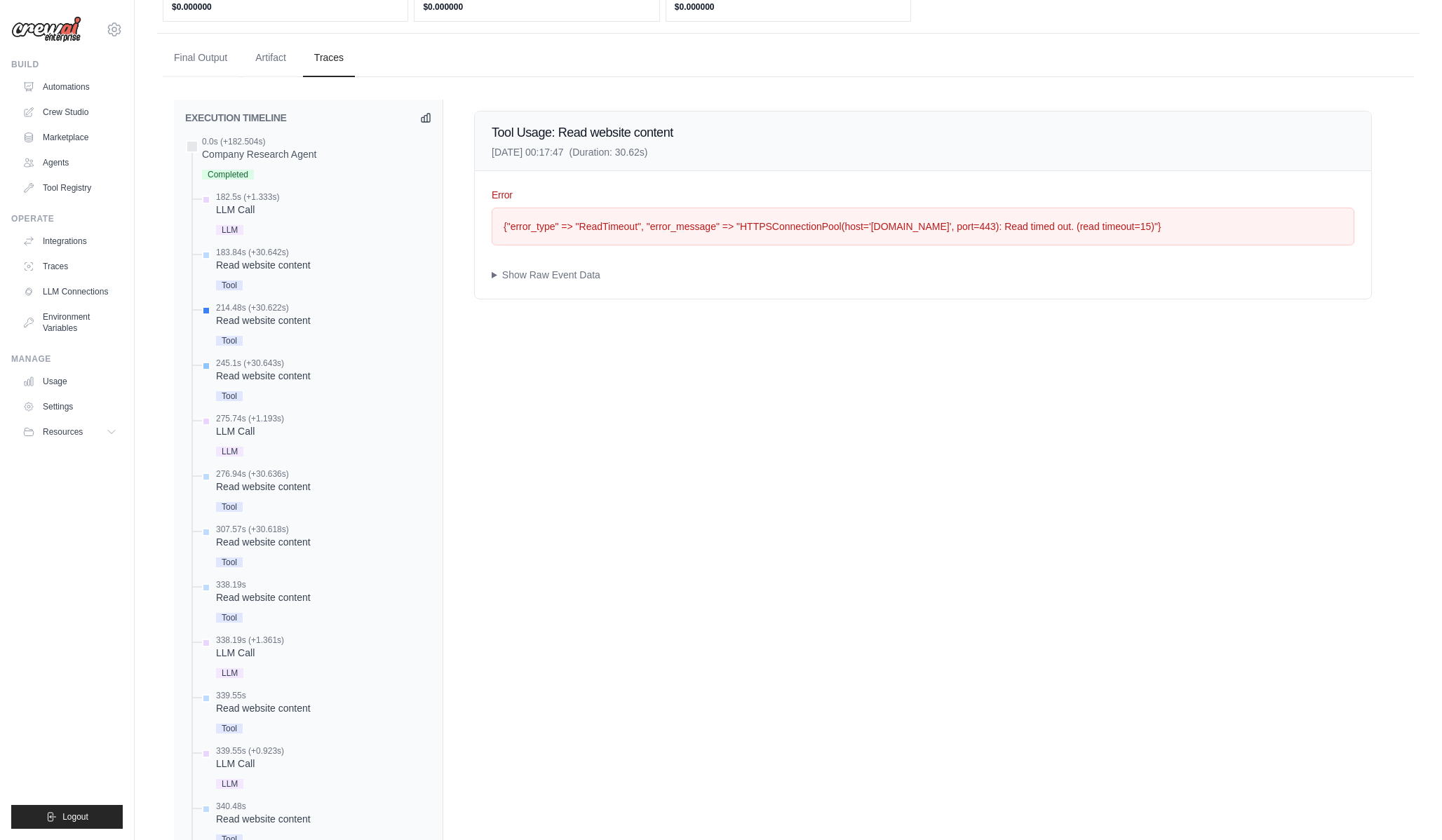
click at [271, 397] on div "Tool" at bounding box center [263, 395] width 95 height 19
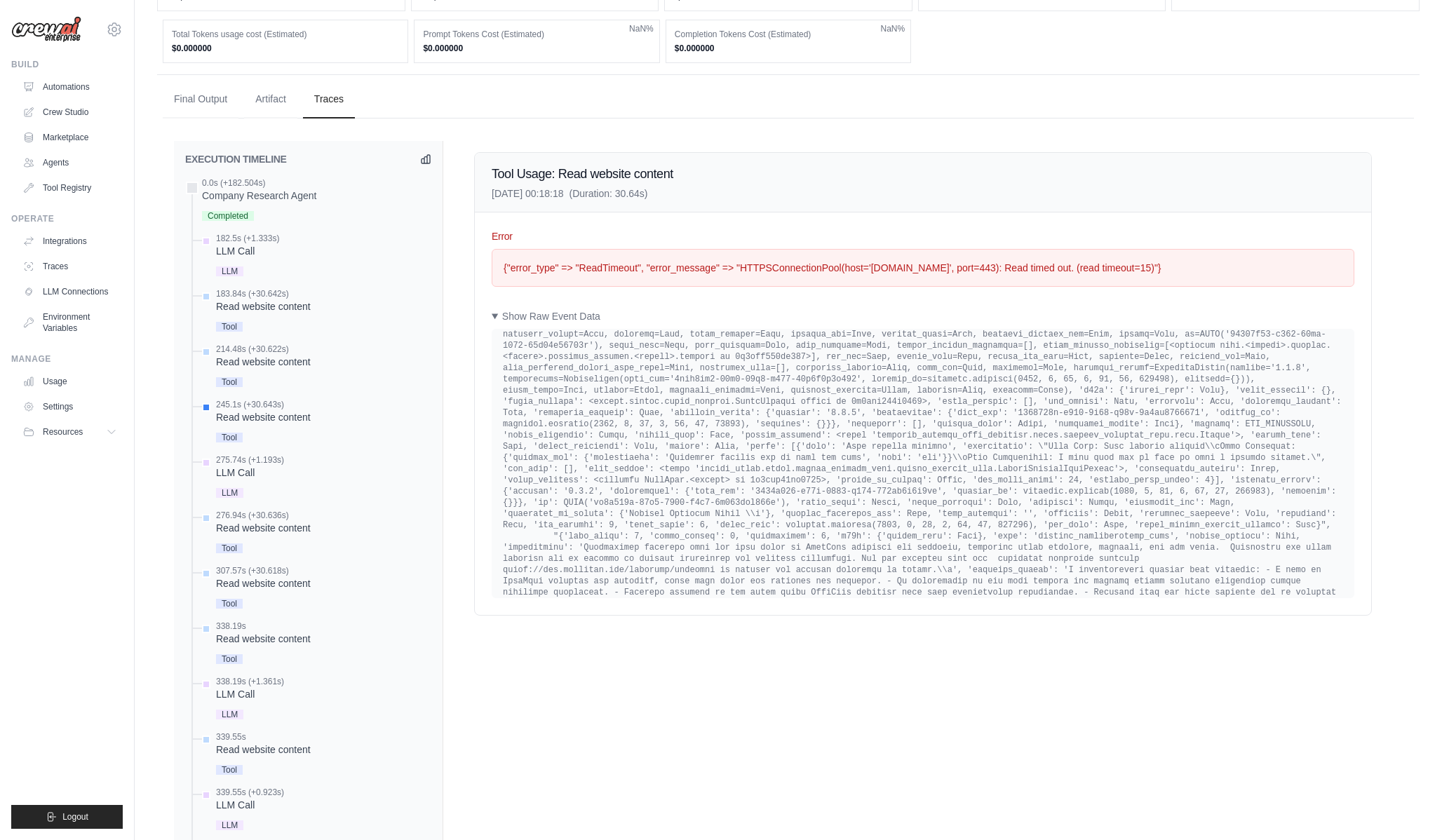
scroll to position [5431, 0]
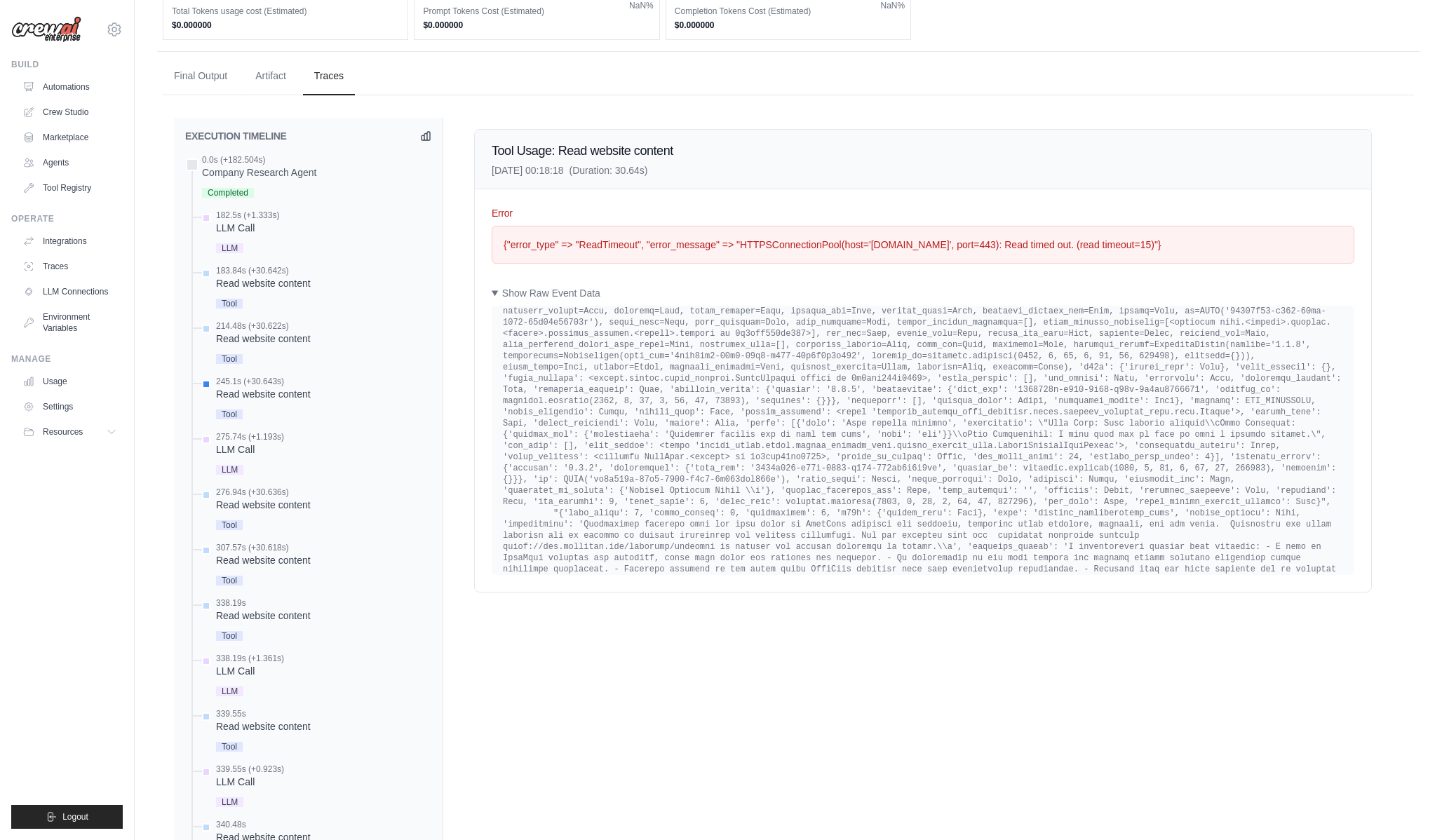
click at [426, 134] on icon at bounding box center [426, 136] width 11 height 11
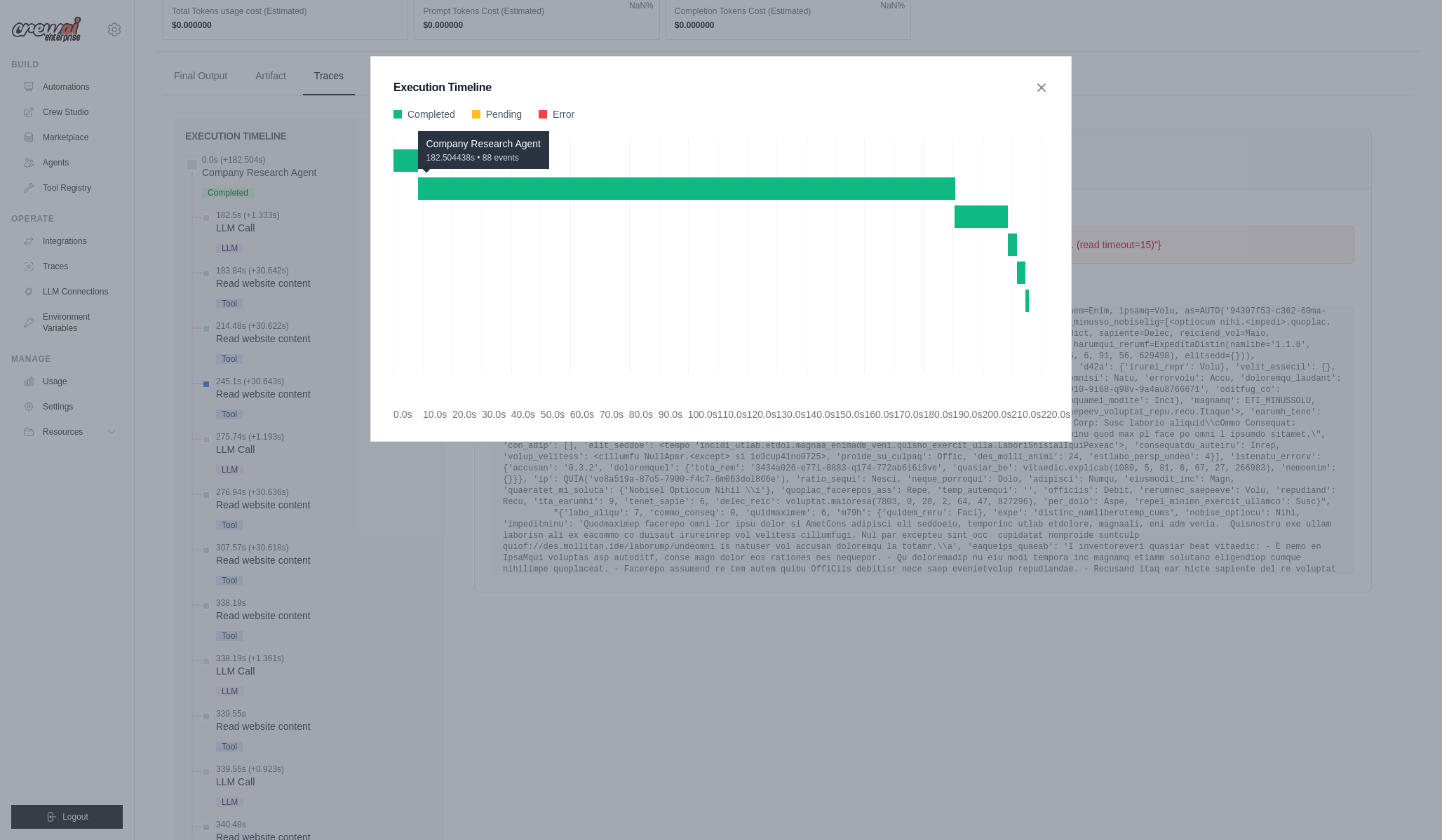
click at [614, 189] on div "Company Research Agent 182.504438s • 88 events" at bounding box center [686, 188] width 538 height 22
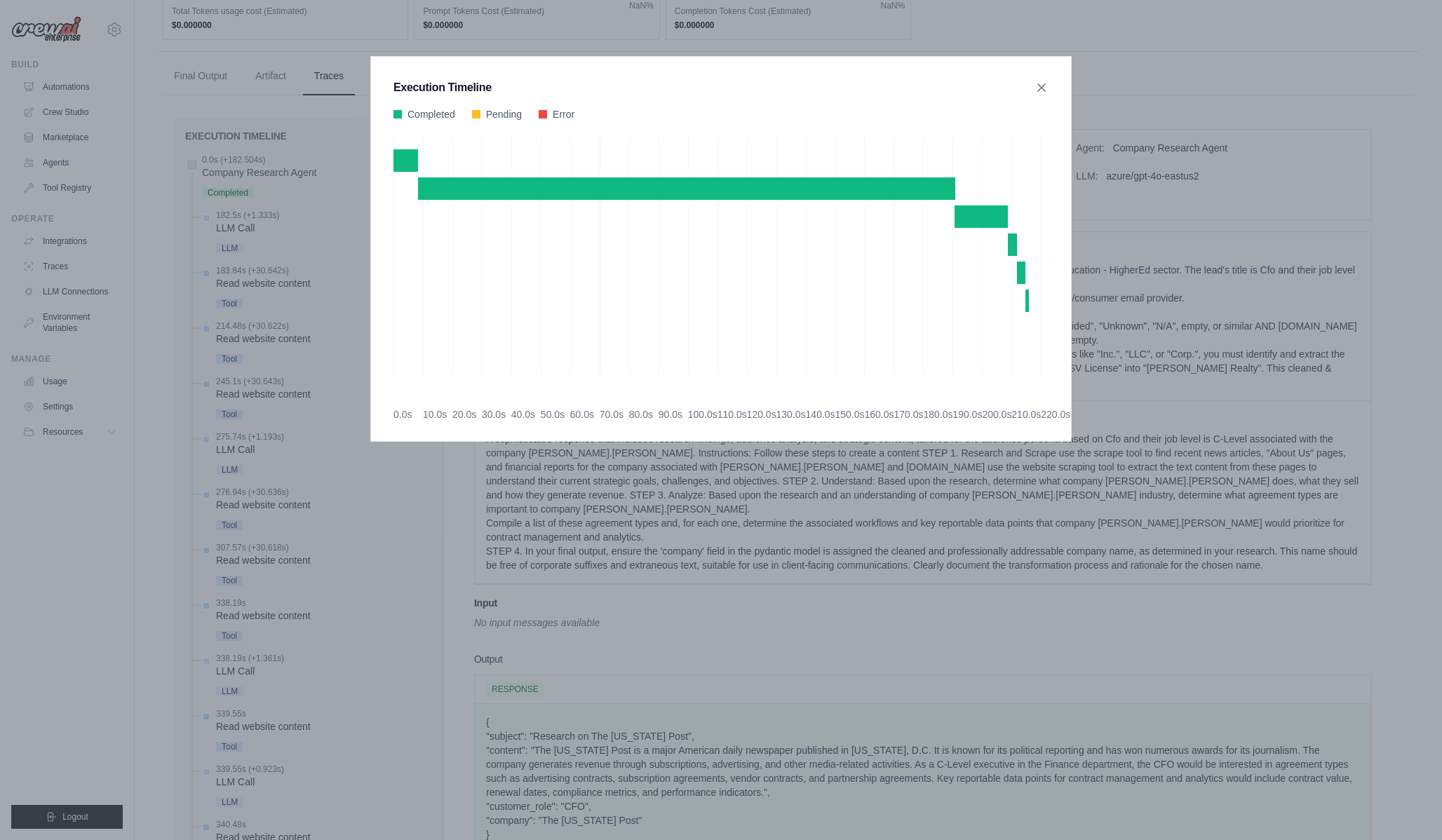
click at [623, 494] on div "Execution Timeline Completed Pending Error" at bounding box center [721, 420] width 1442 height 840
click at [1018, 105] on div "Execution Timeline Completed Pending Error" at bounding box center [721, 249] width 702 height 385
click at [1046, 89] on icon at bounding box center [1041, 87] width 14 height 14
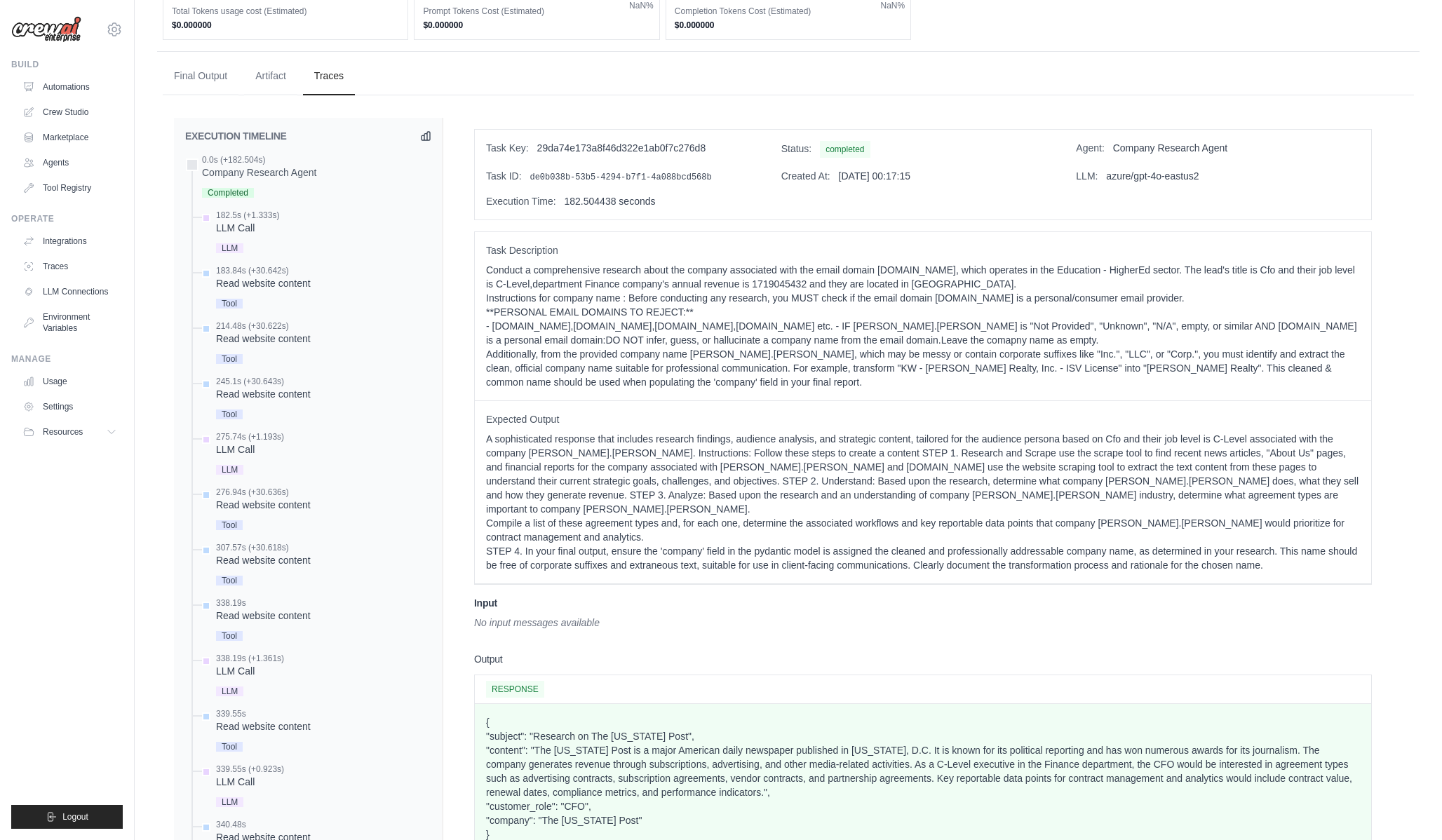
drag, startPoint x: 1046, startPoint y: 89, endPoint x: 1168, endPoint y: 65, distance: 124.3
click at [1168, 65] on ul "Final Output Artifact Traces" at bounding box center [787, 76] width 1251 height 38
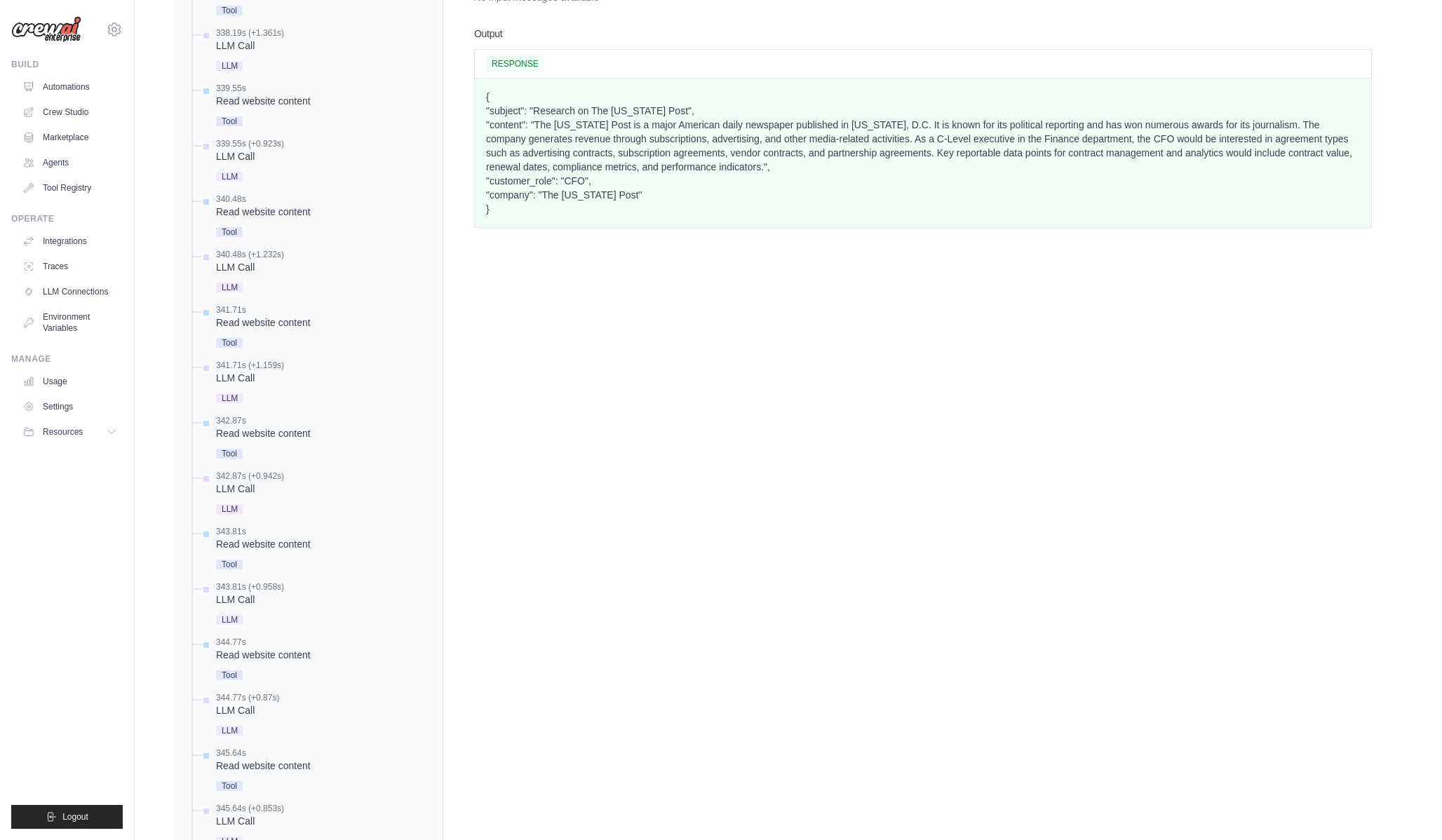
scroll to position [6574, 0]
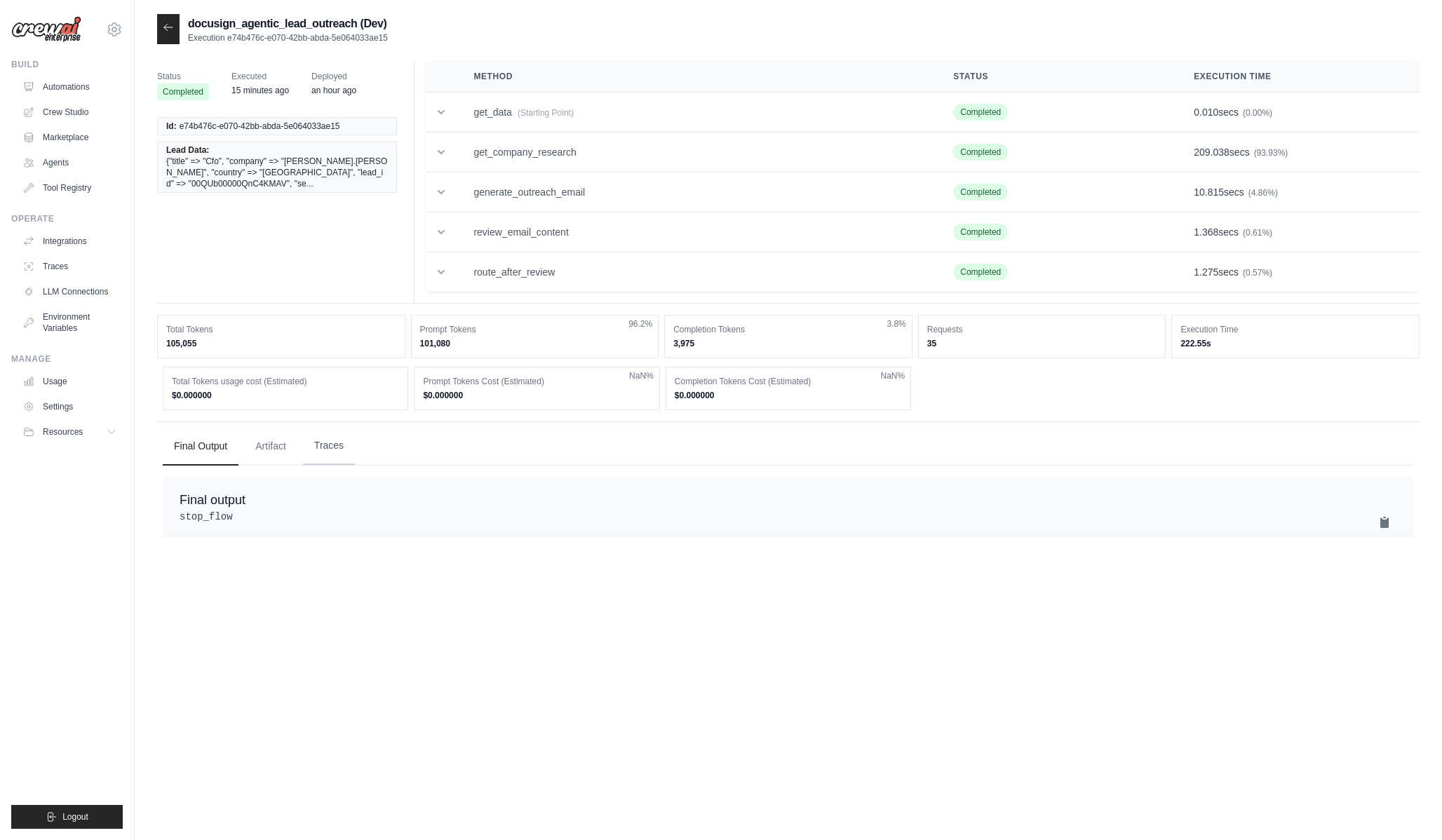
click at [338, 446] on button "Traces" at bounding box center [329, 445] width 52 height 38
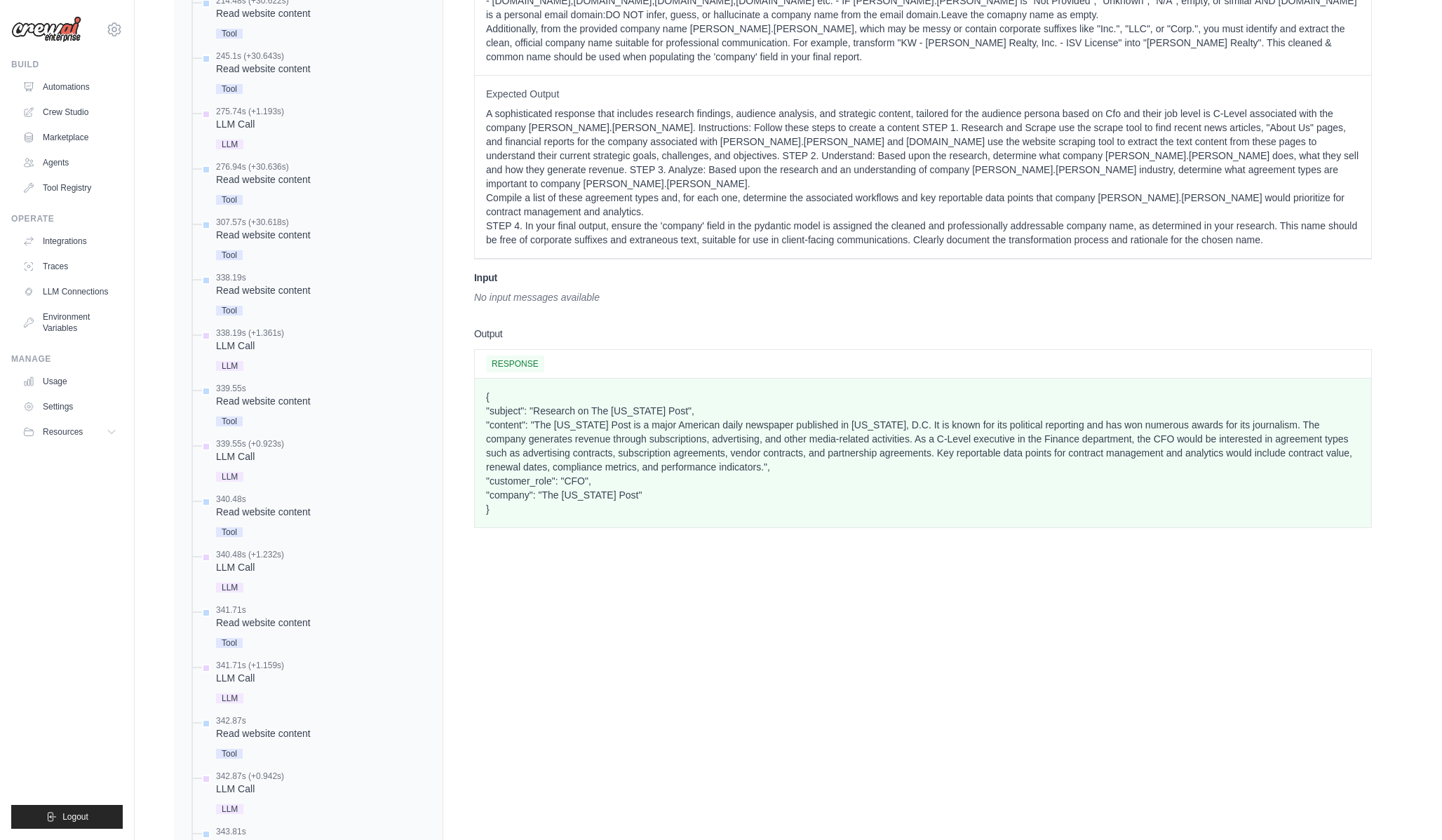
scroll to position [799, 0]
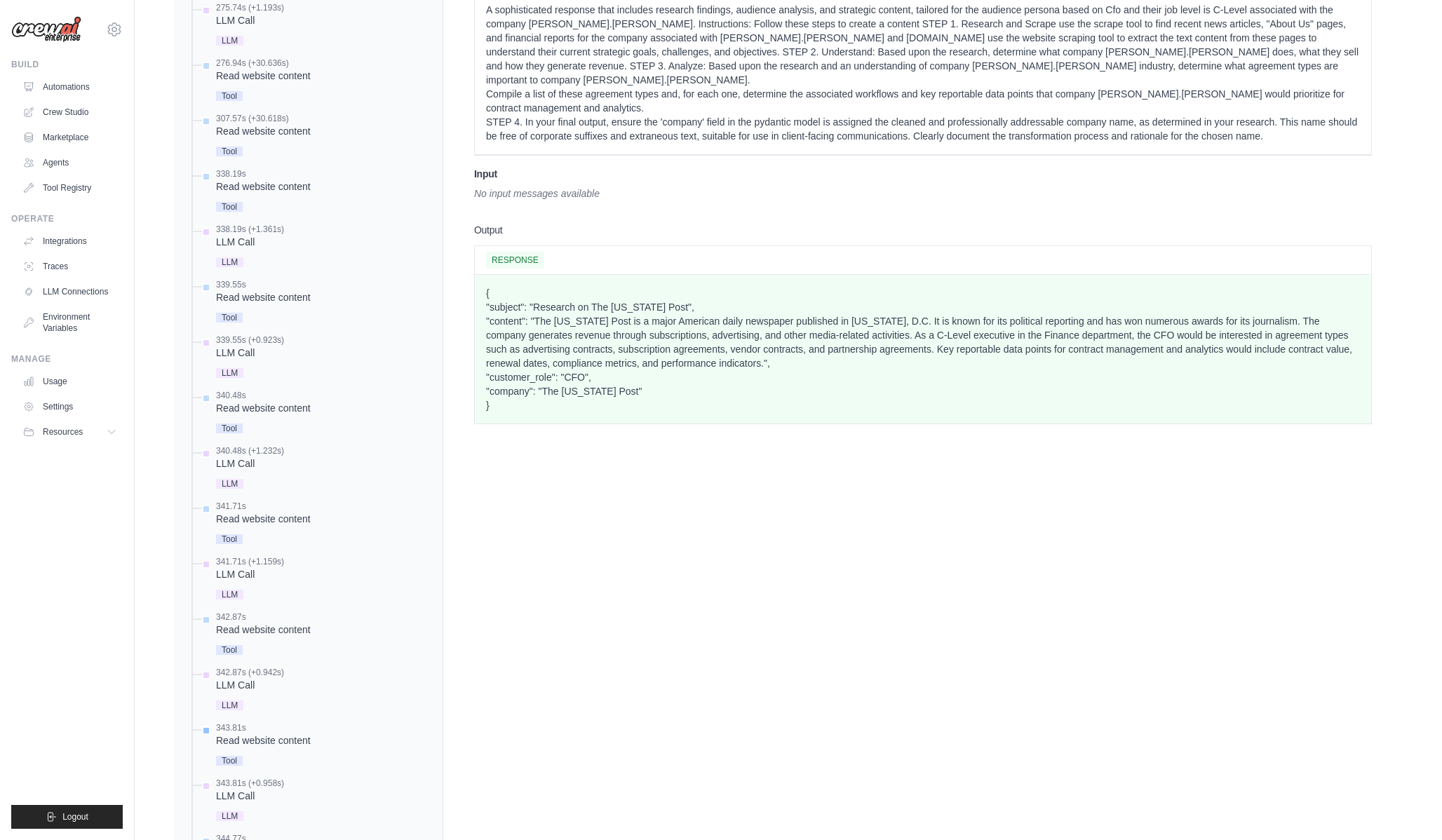
click at [265, 734] on div "Read website content" at bounding box center [263, 740] width 95 height 14
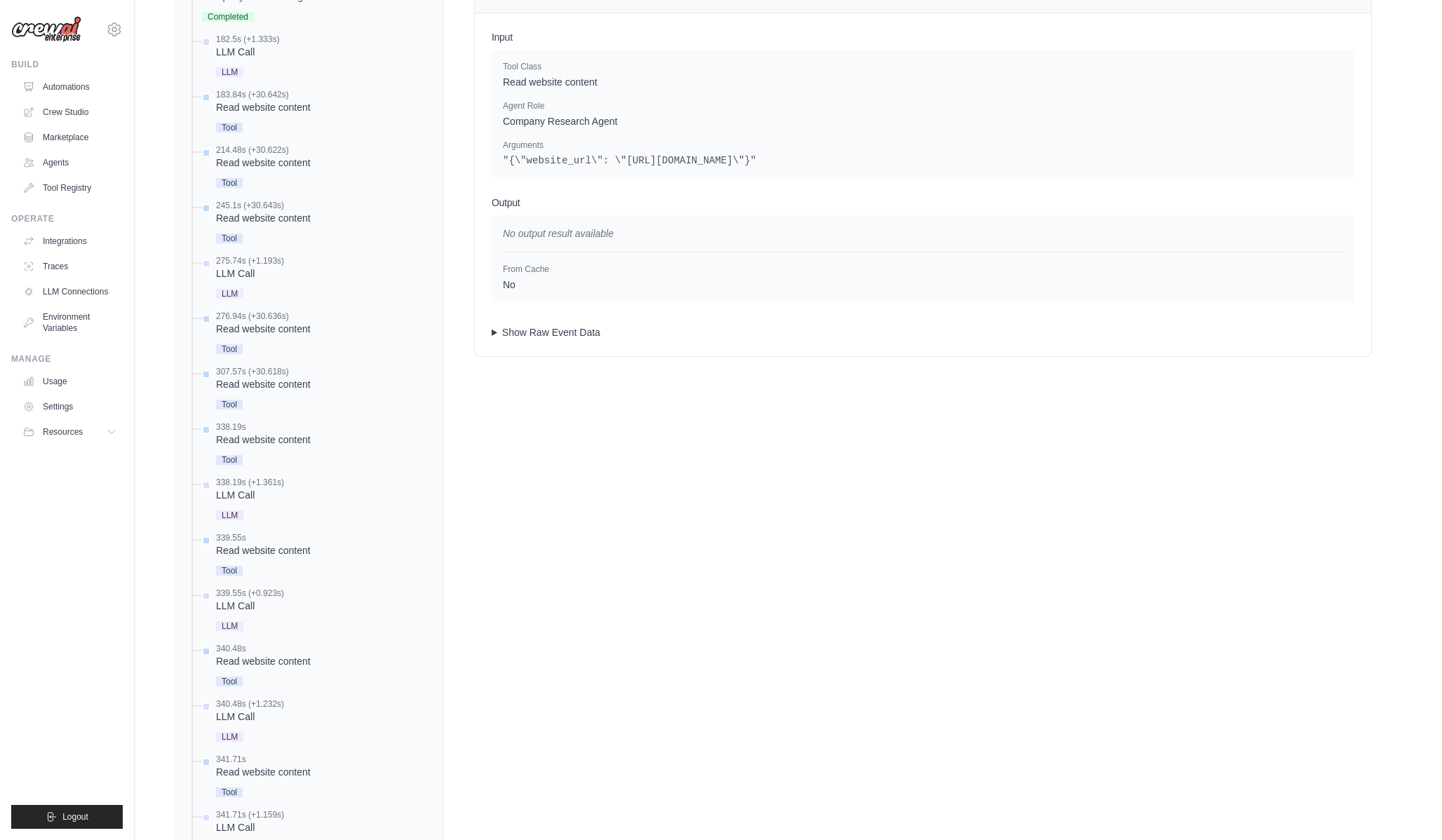
scroll to position [544, 0]
click at [544, 336] on summary "Show Raw Event Data" at bounding box center [923, 335] width 863 height 14
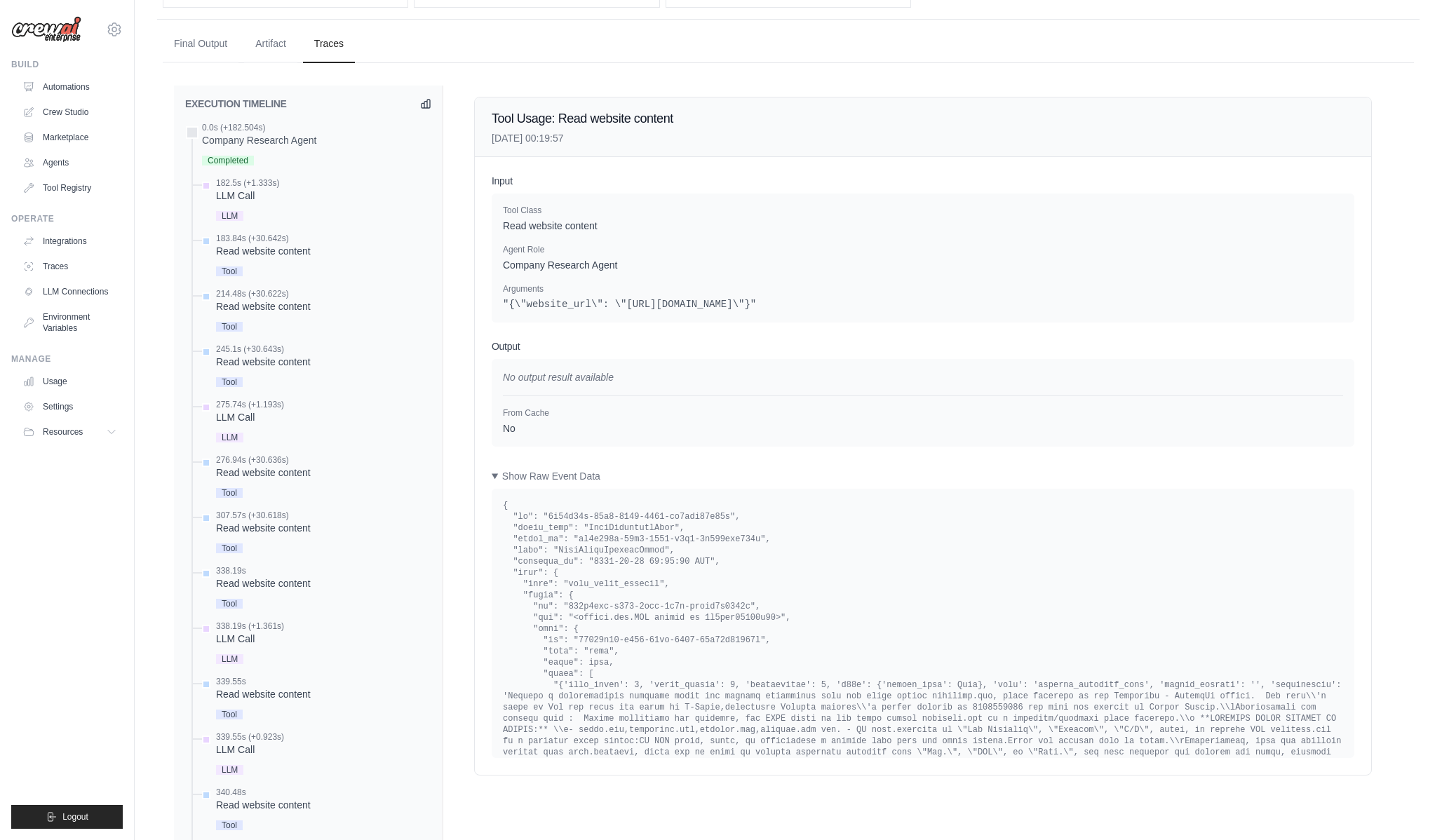
scroll to position [394, 0]
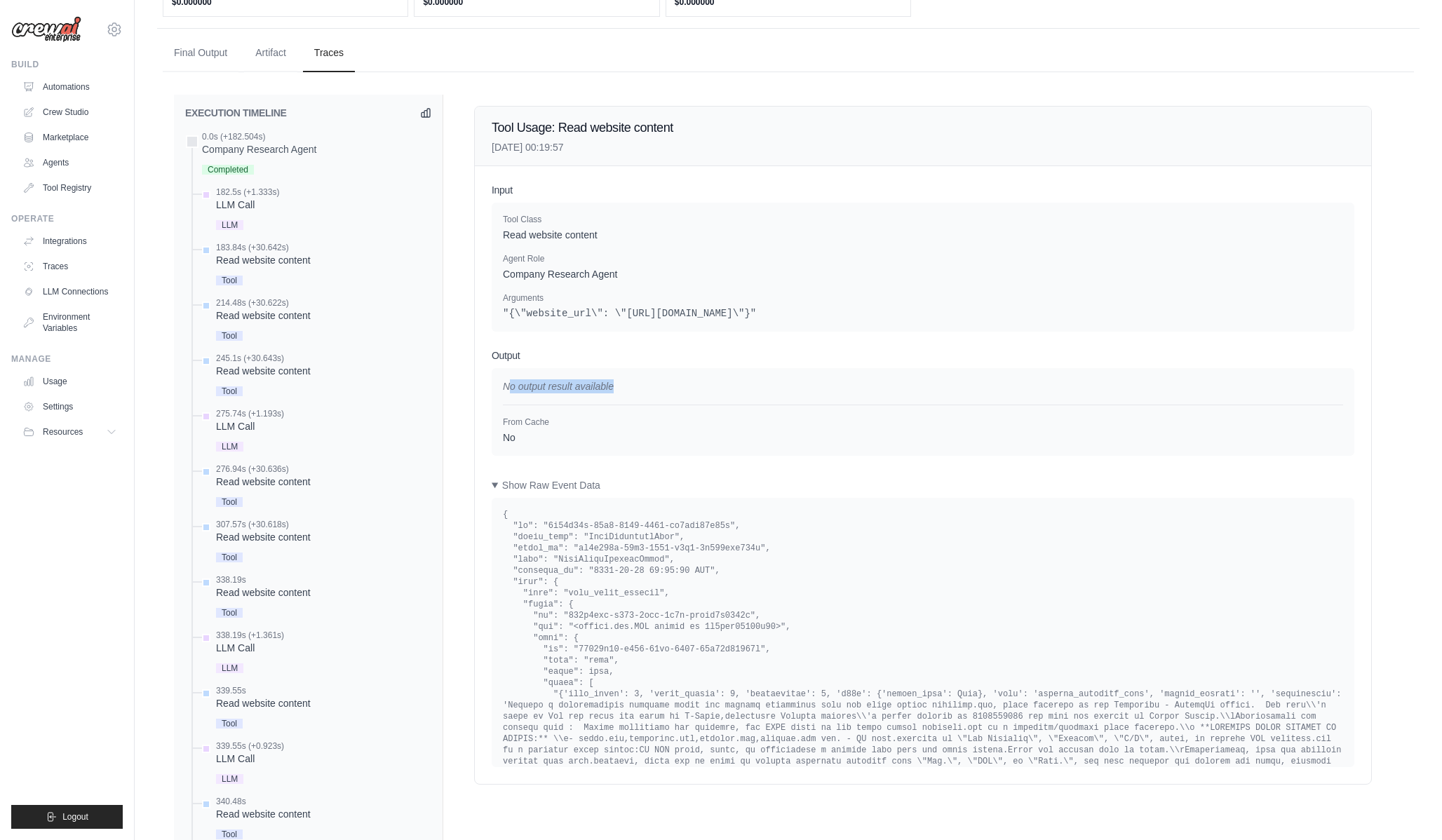
drag, startPoint x: 510, startPoint y: 393, endPoint x: 691, endPoint y: 393, distance: 181.0
click at [691, 393] on p "No output result available" at bounding box center [922, 386] width 840 height 14
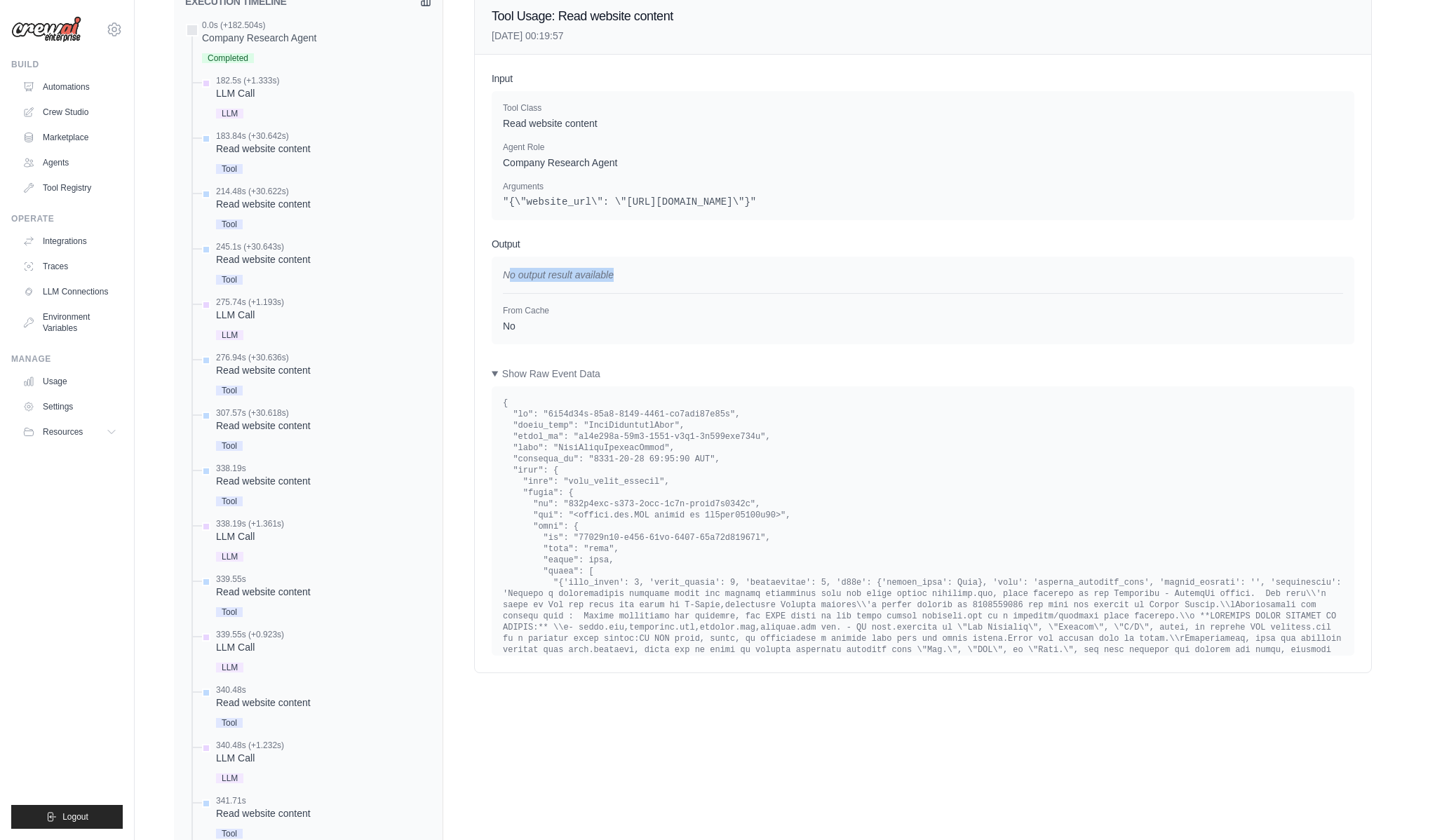
scroll to position [24, 0]
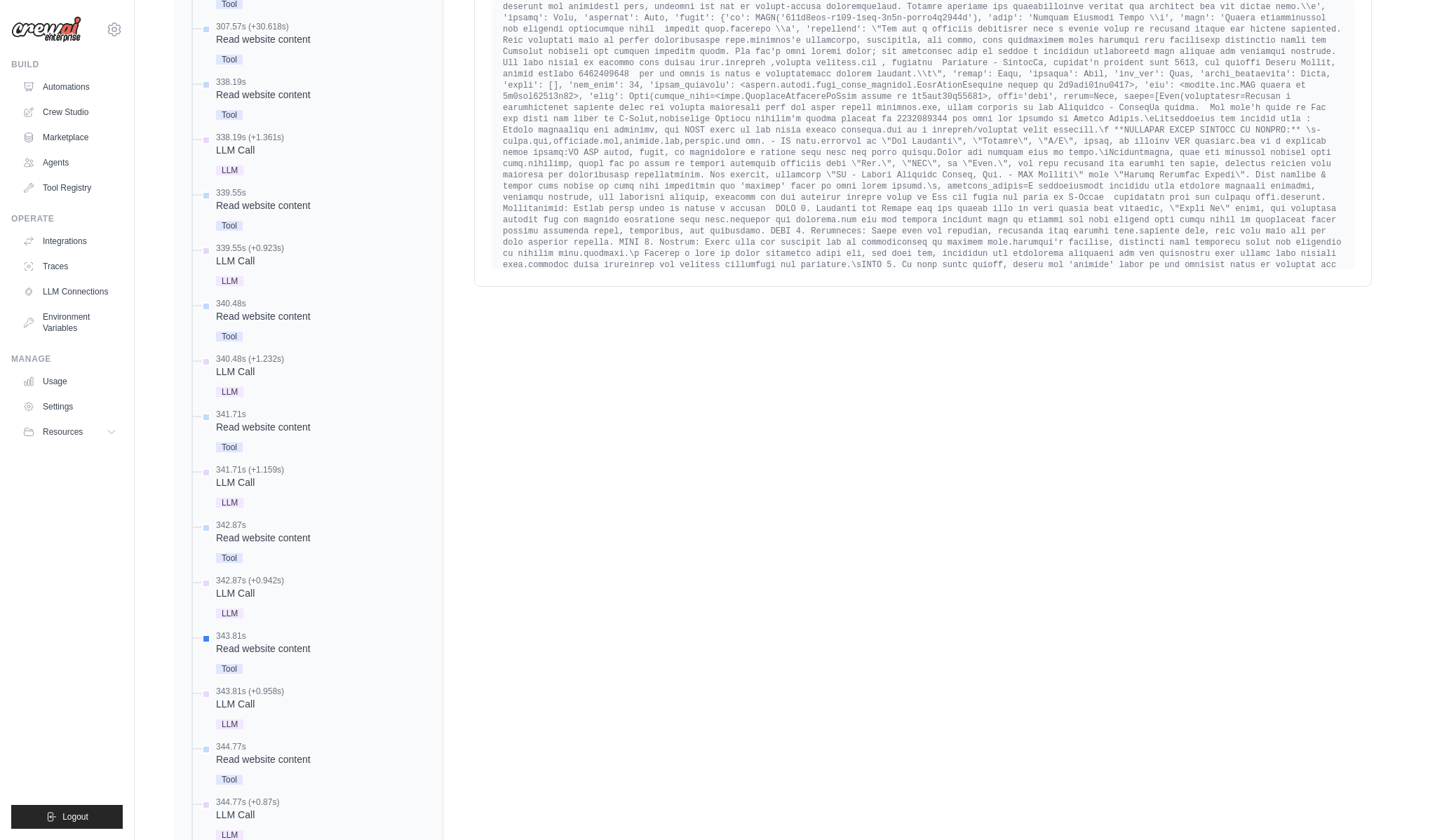
scroll to position [902, 0]
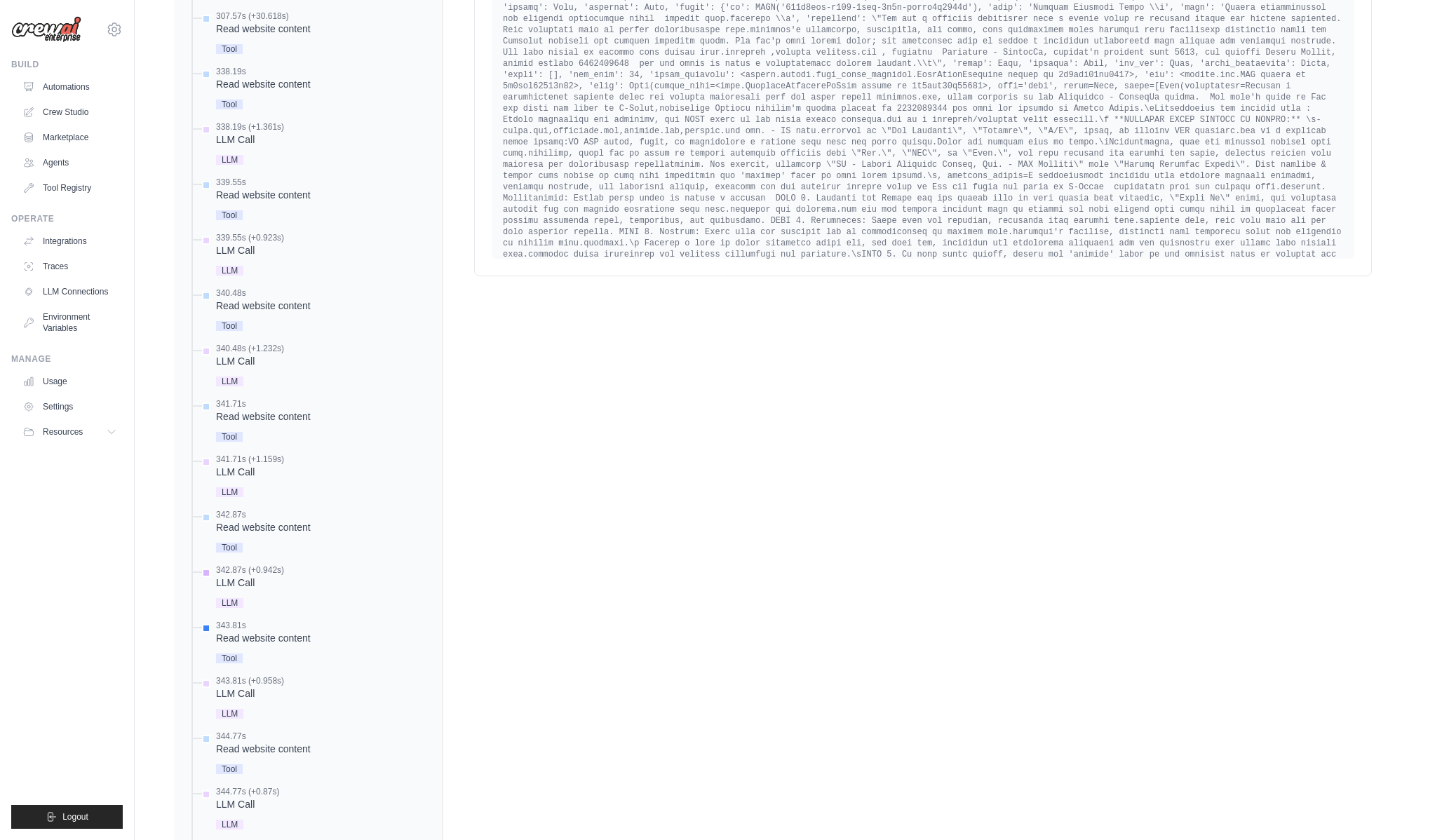
click at [321, 575] on div "342.87s (+0.942s) LLM Call" at bounding box center [315, 587] width 232 height 47
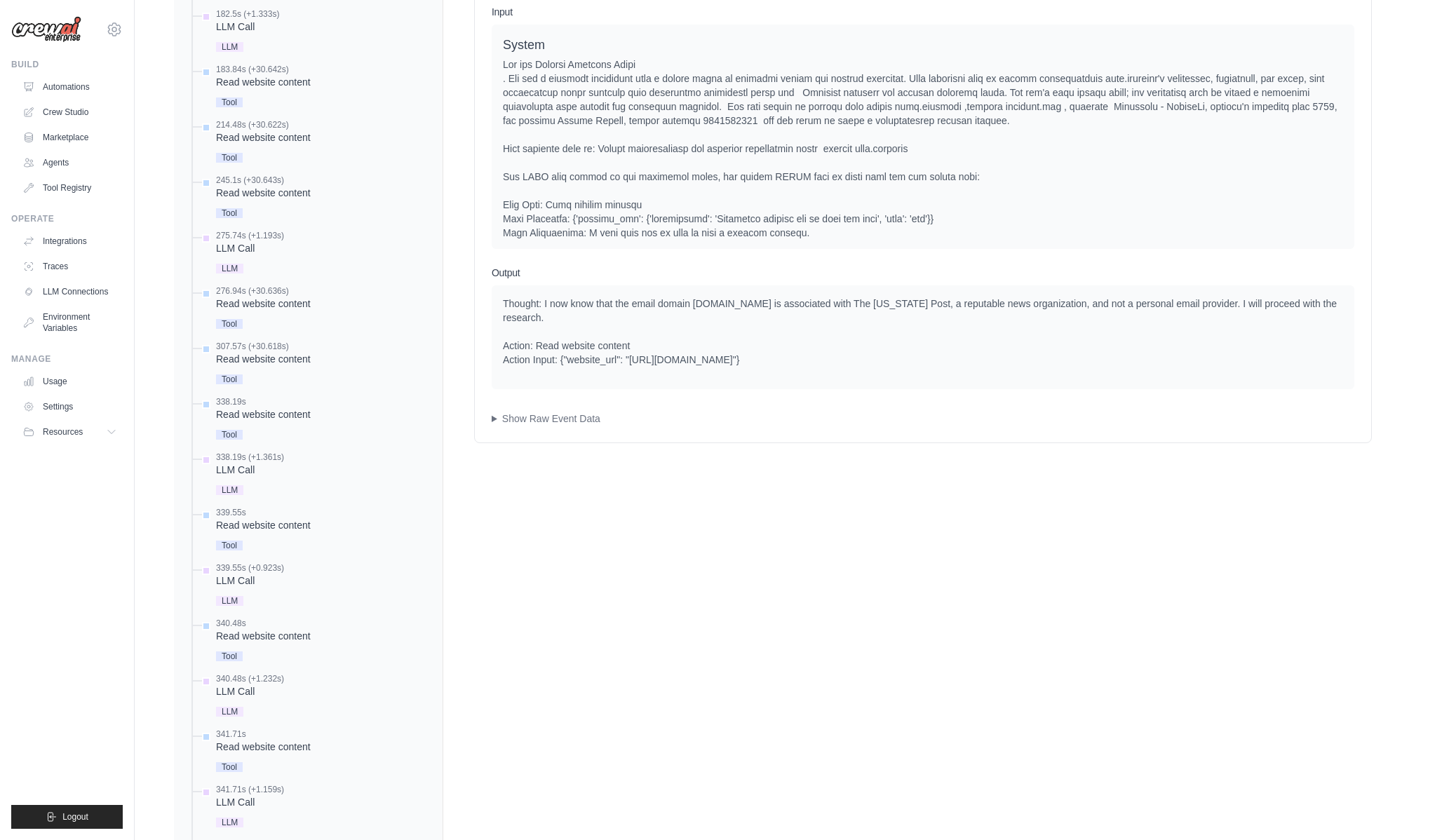
scroll to position [458, 0]
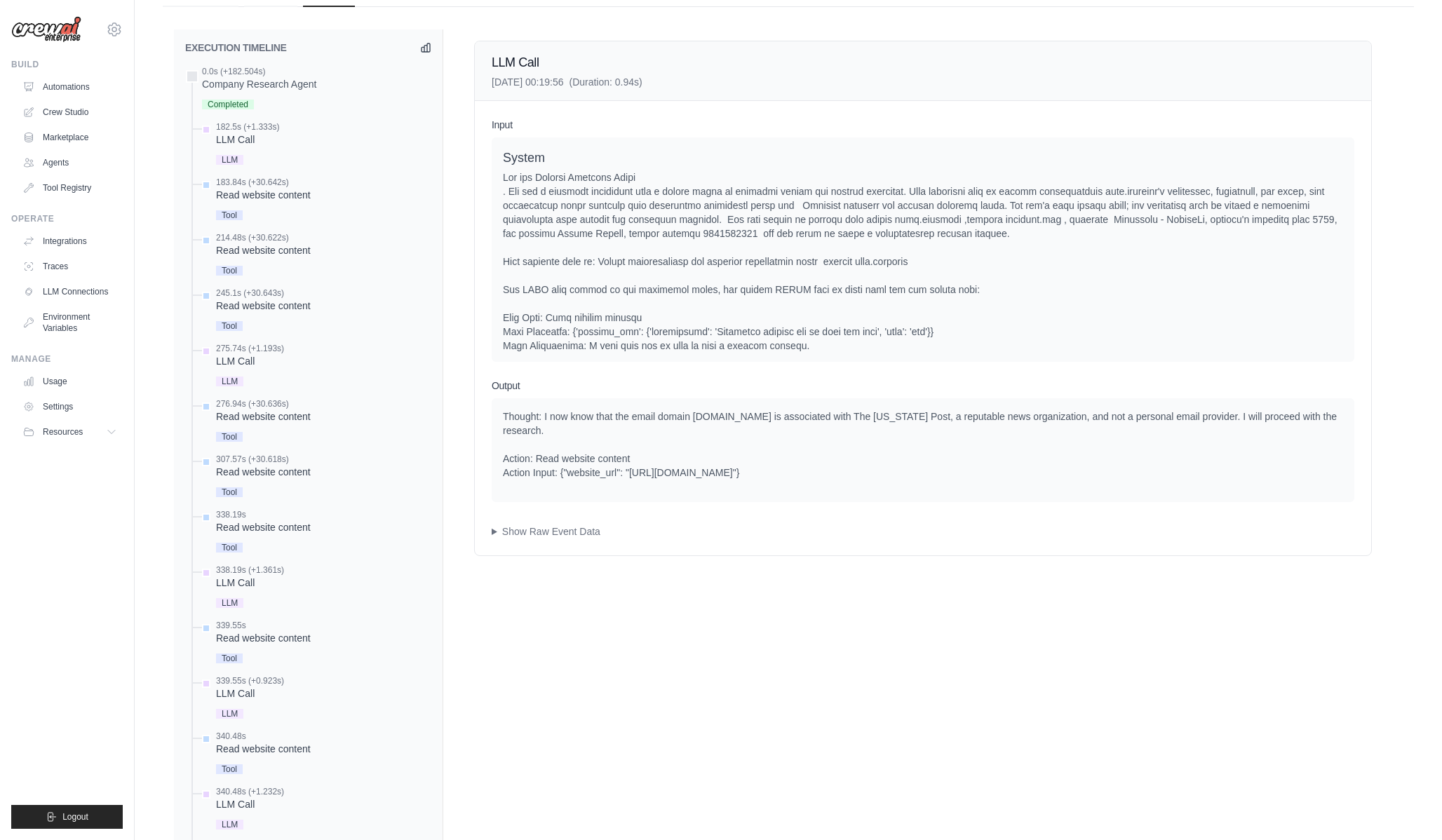
click at [544, 539] on div "Input System User Assistant Assistant Thought: I need to verify if the email do…" at bounding box center [923, 328] width 896 height 455
click at [538, 532] on summary "Show Raw Event Data" at bounding box center [923, 531] width 863 height 14
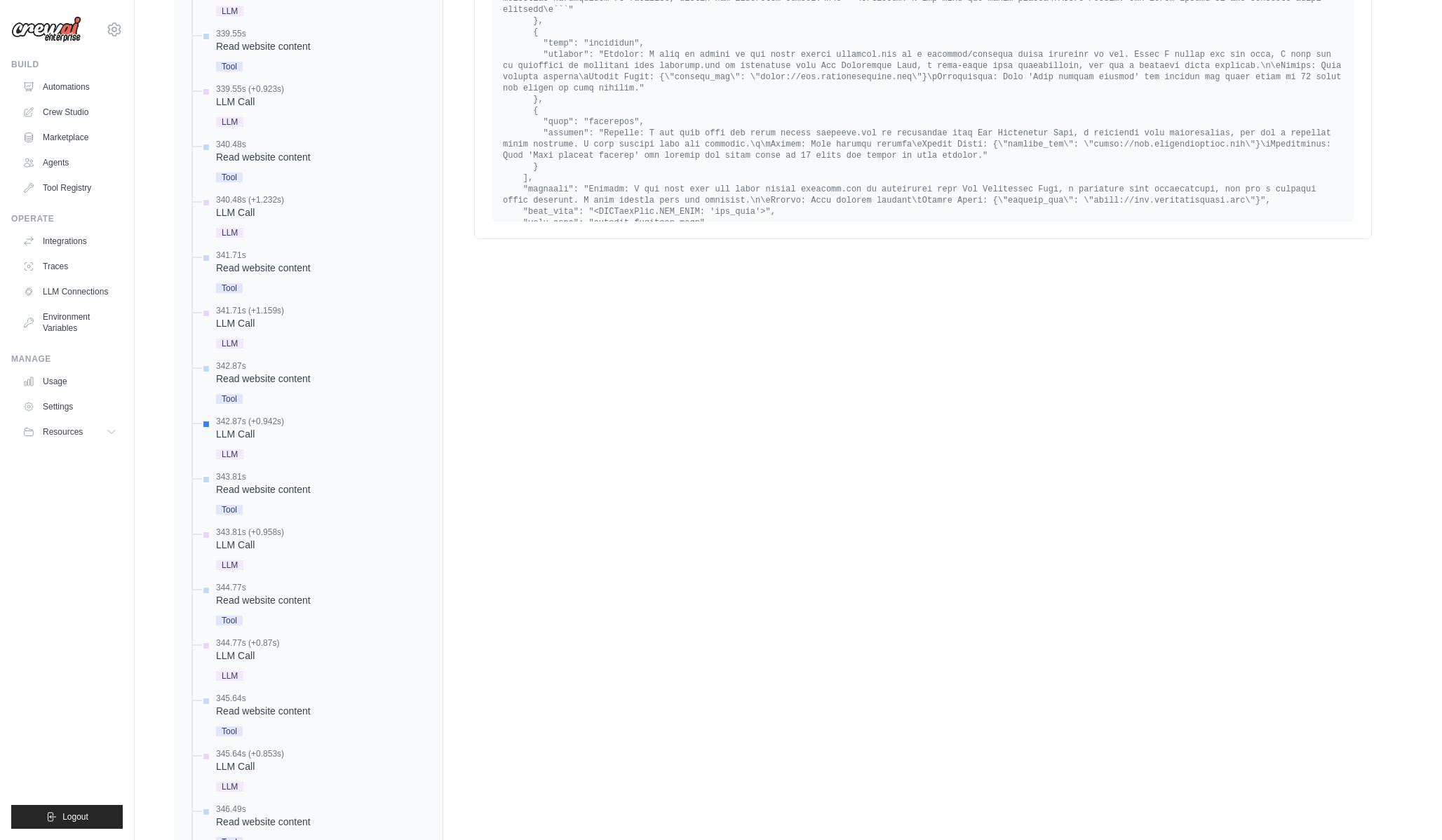
scroll to position [1142, 0]
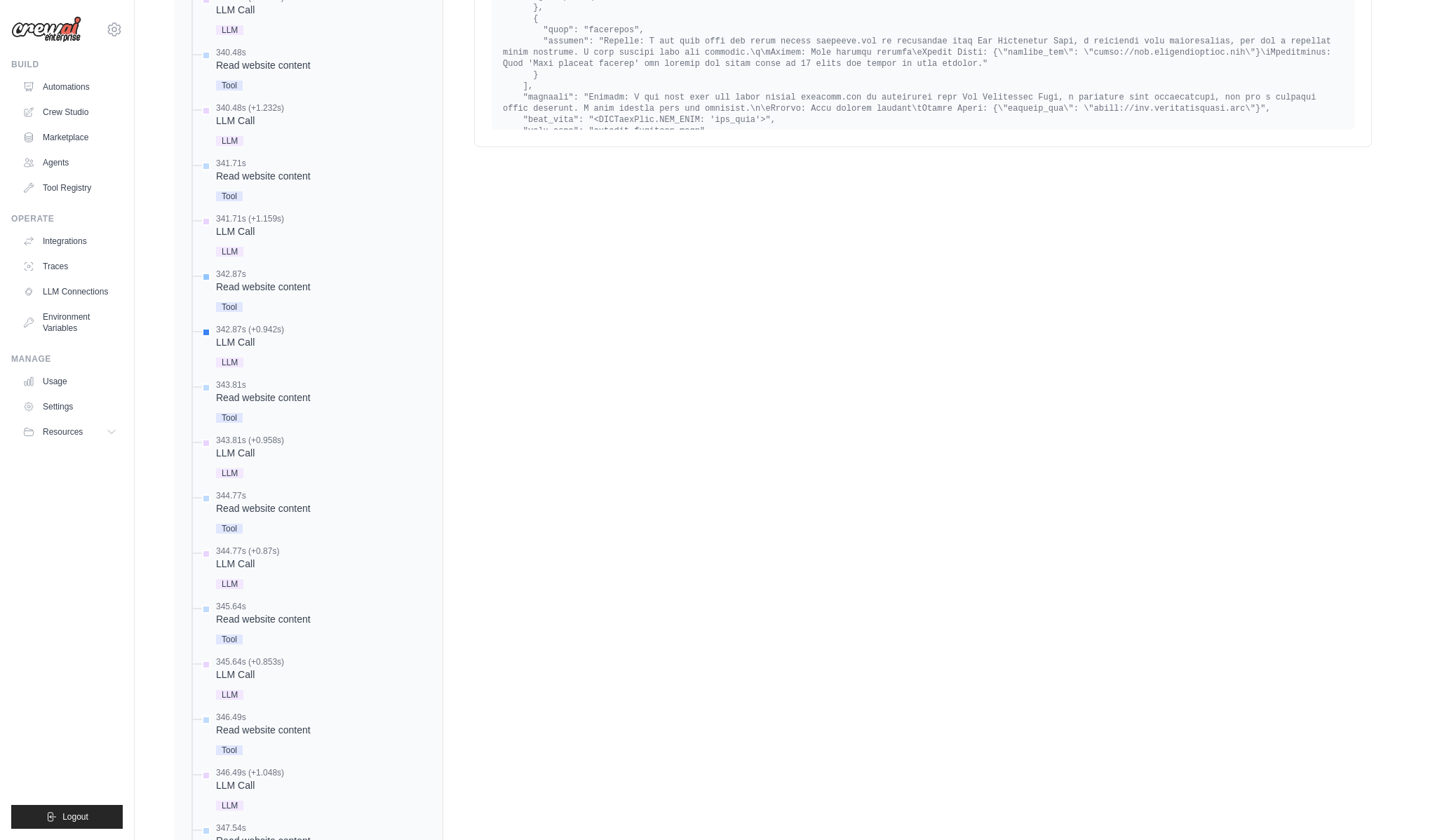
click at [264, 281] on div "Read website content" at bounding box center [263, 287] width 95 height 14
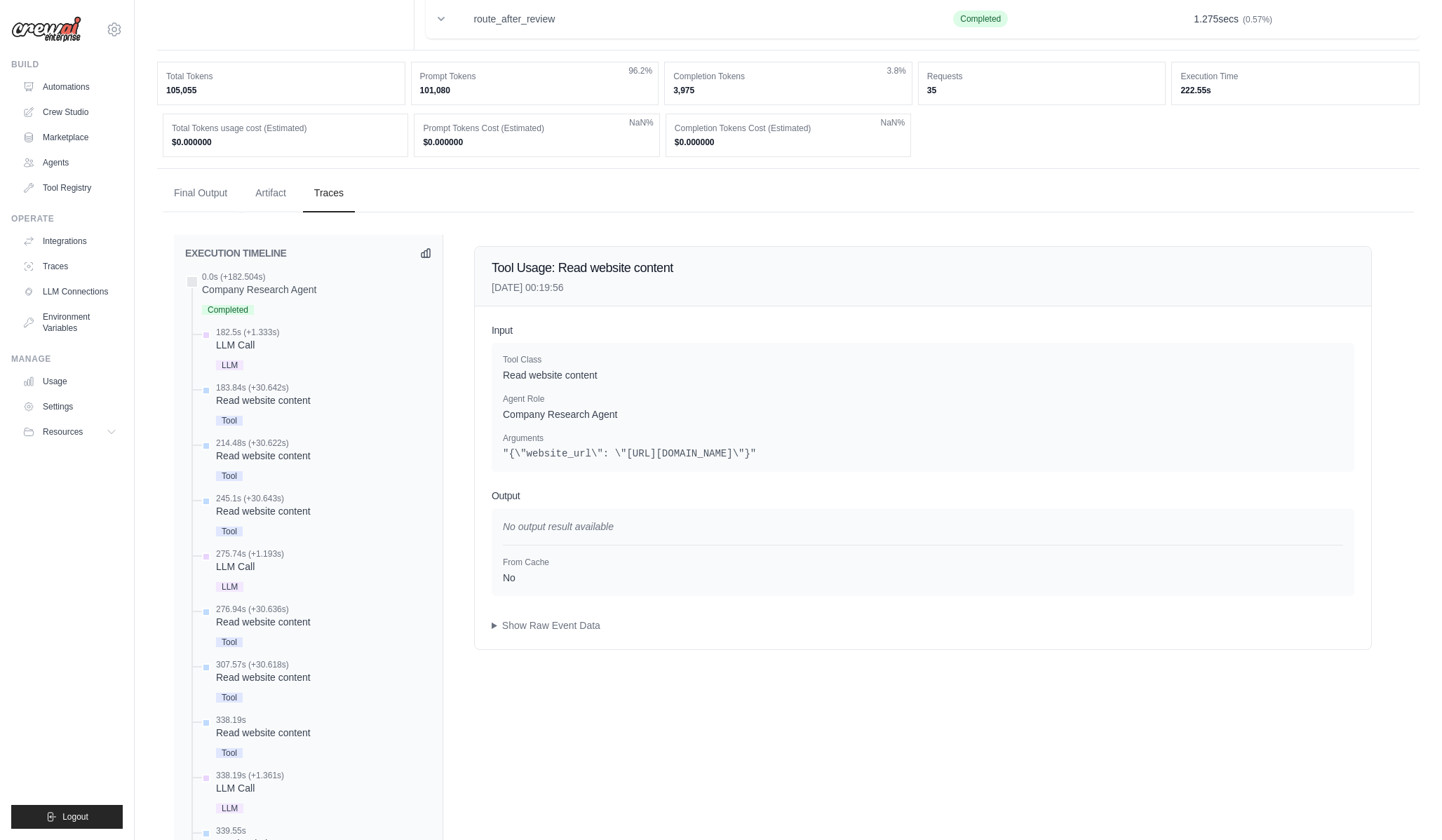
scroll to position [270, 0]
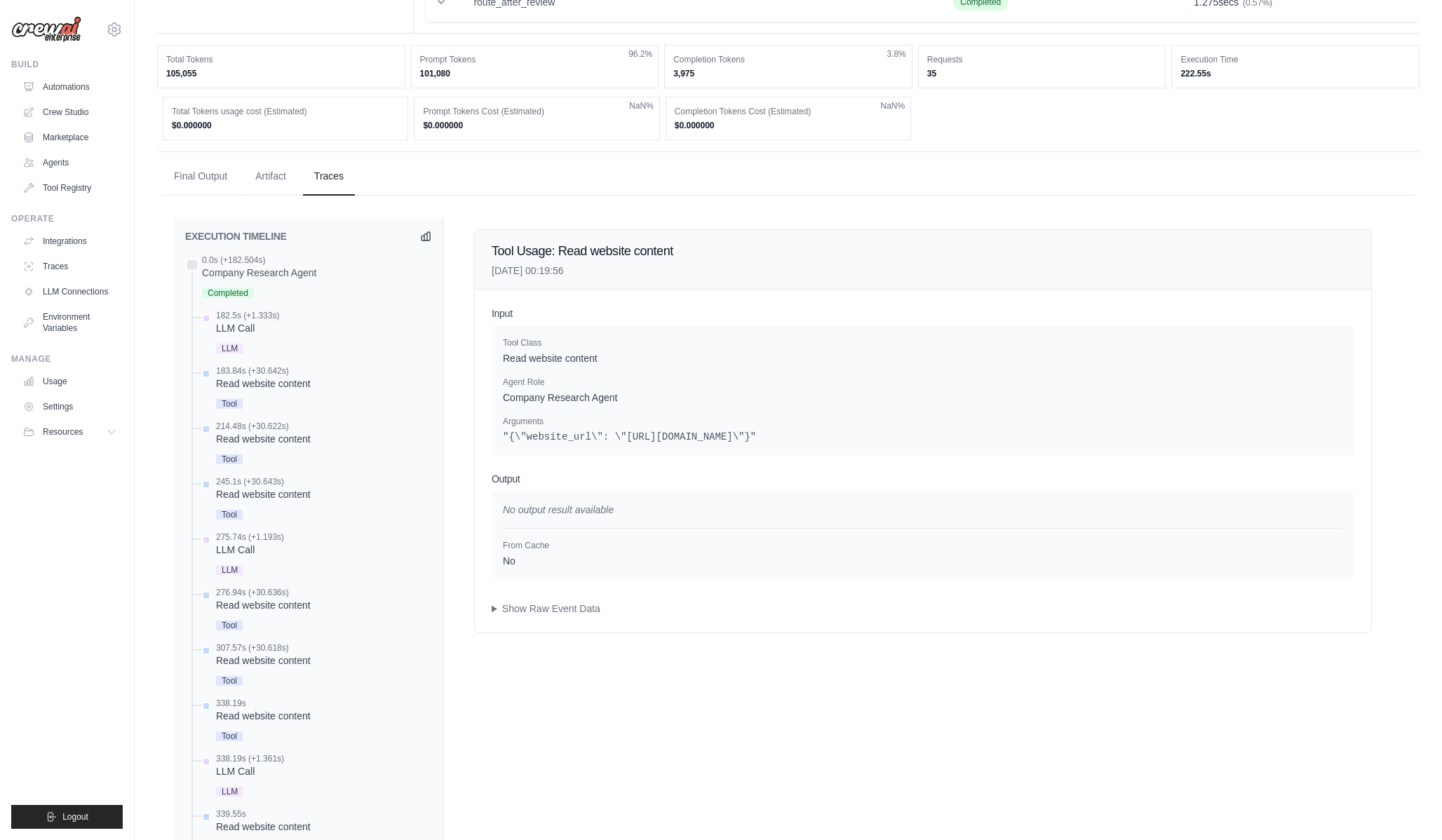
click at [533, 610] on summary "Show Raw Event Data" at bounding box center [923, 609] width 863 height 14
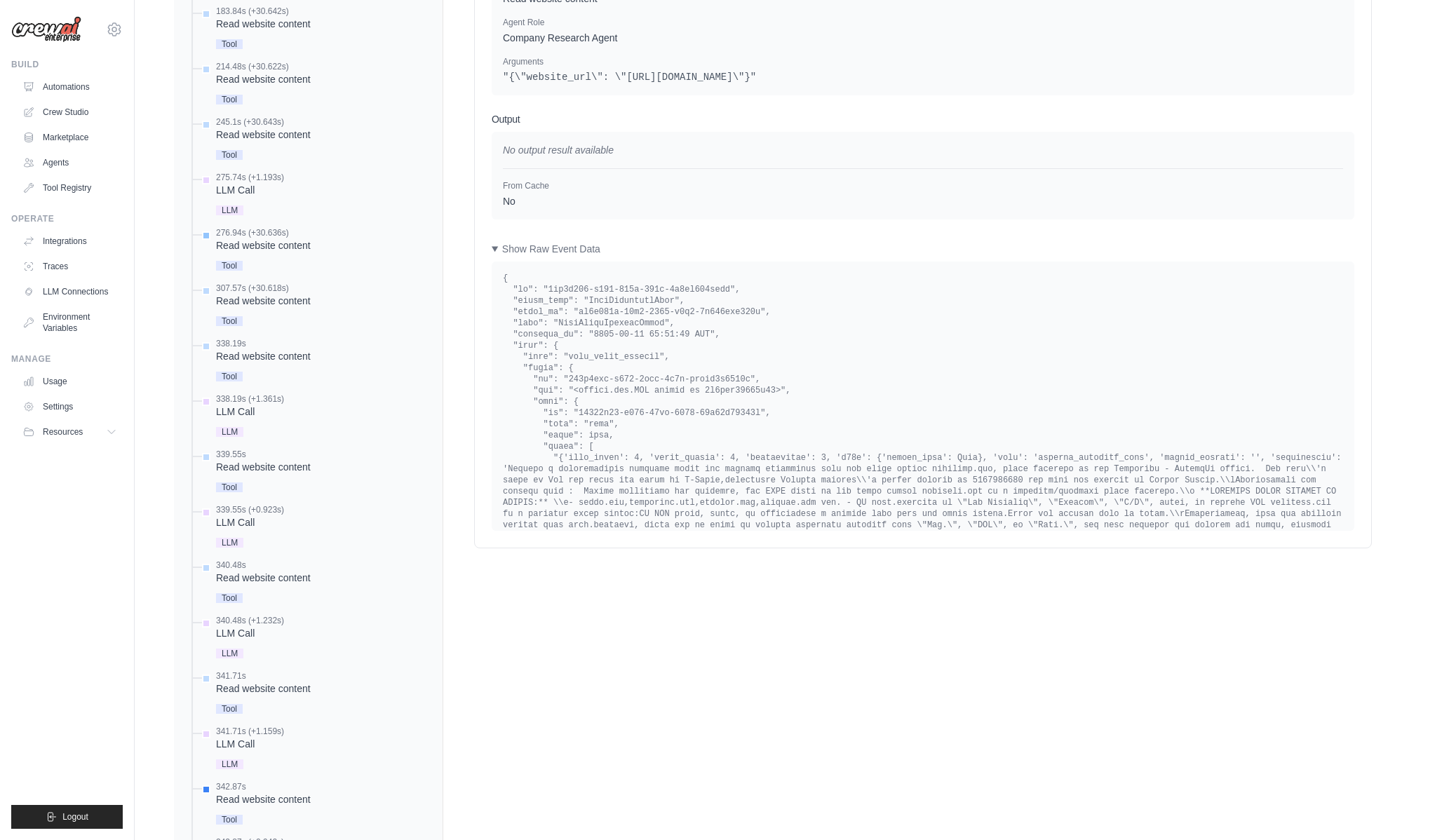
scroll to position [845, 0]
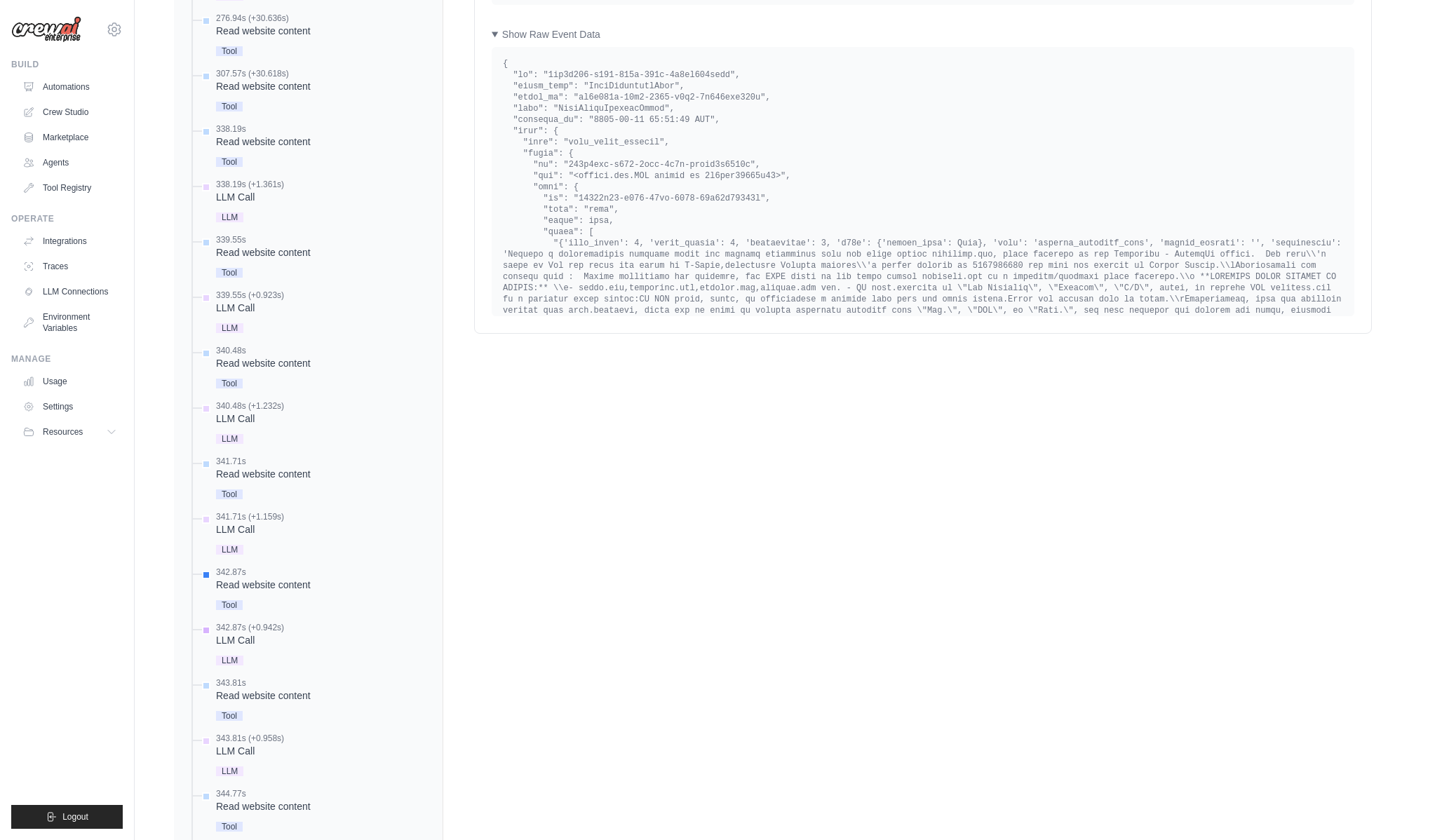
click at [338, 655] on div "342.87s (+0.942s) LLM Call" at bounding box center [315, 645] width 232 height 47
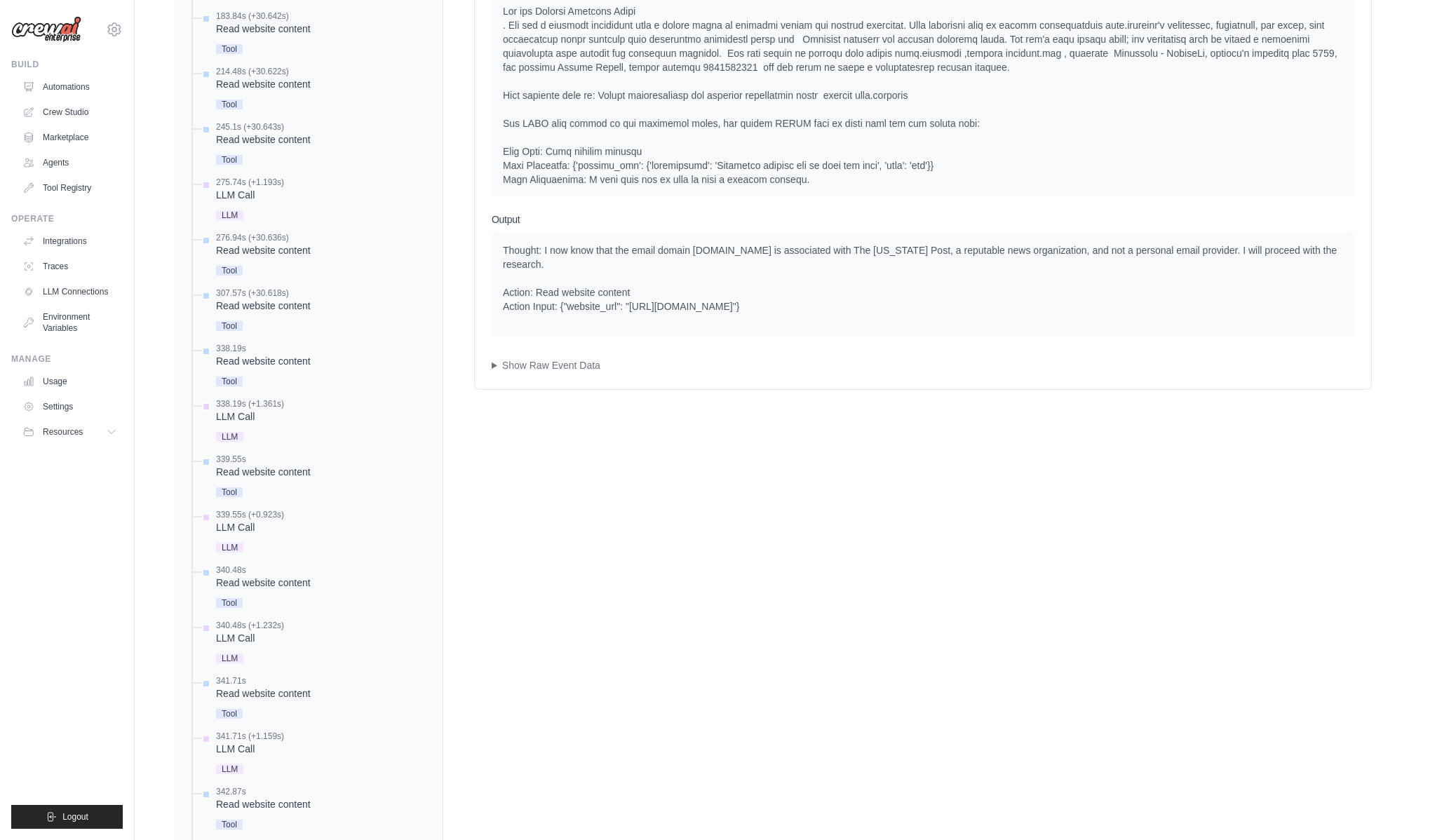
scroll to position [435, 0]
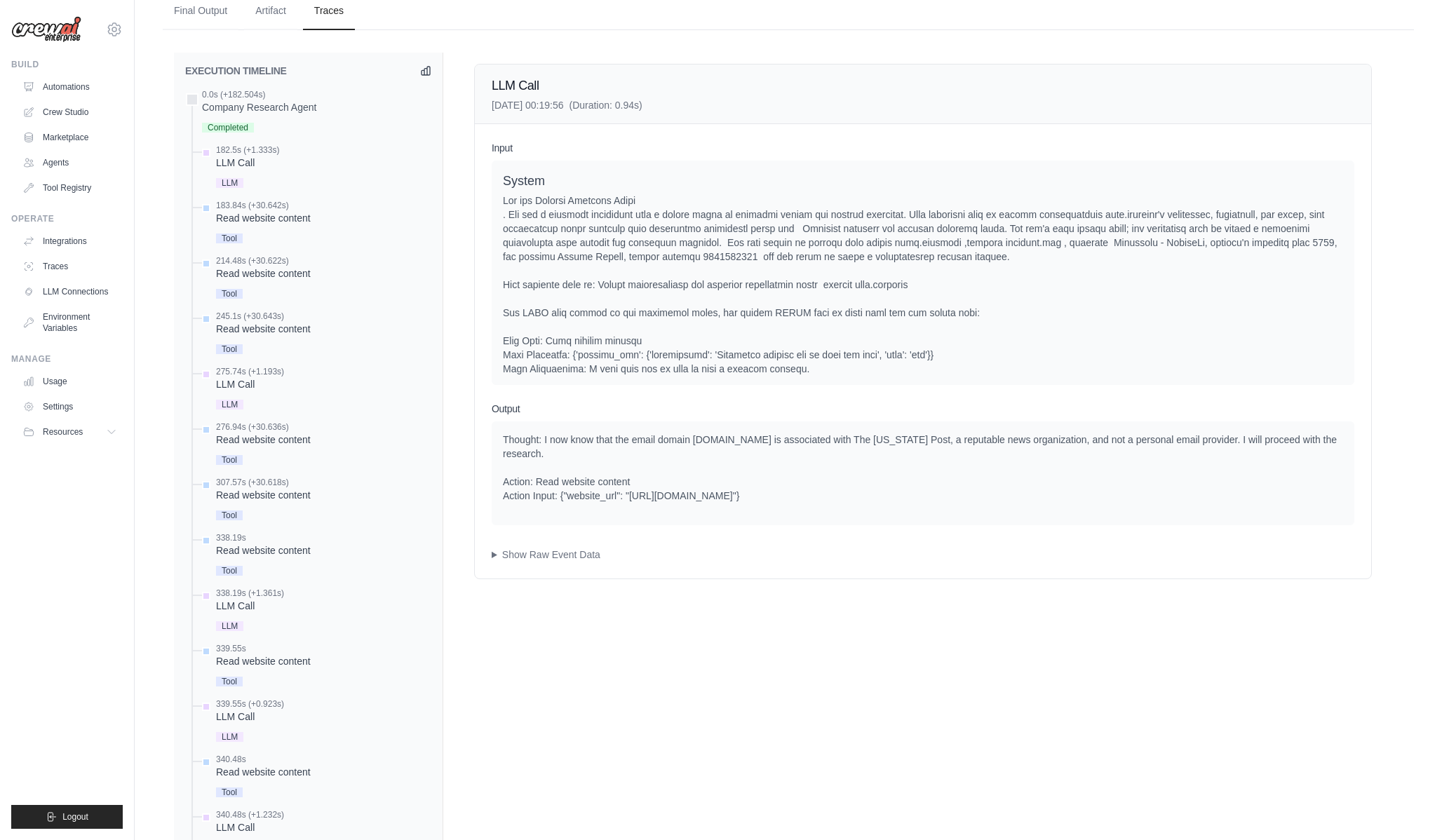
click at [576, 538] on div "Input System User Assistant Assistant Thought: I need to verify if the email do…" at bounding box center [923, 351] width 896 height 455
click at [570, 555] on summary "Show Raw Event Data" at bounding box center [923, 554] width 863 height 14
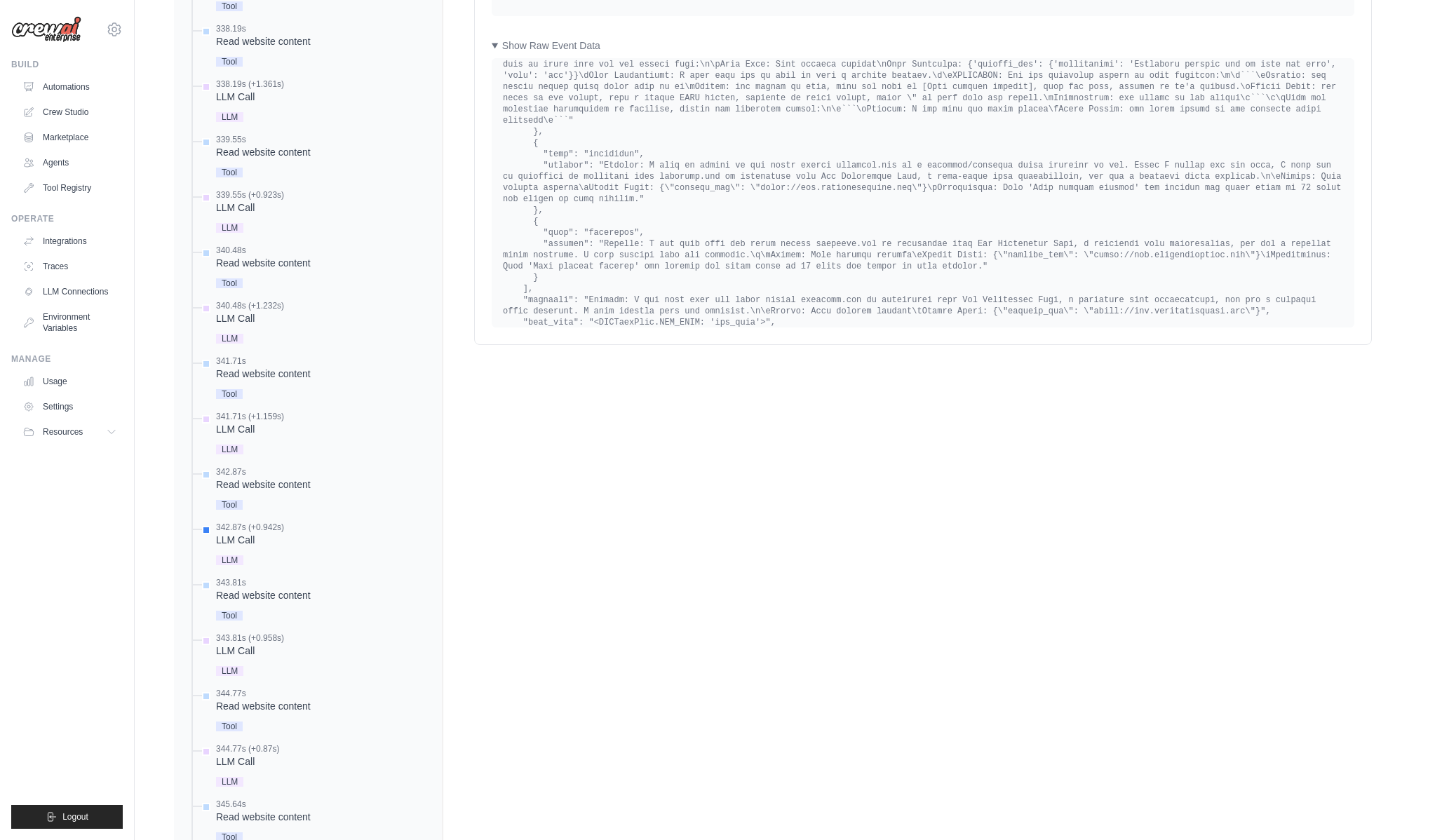
scroll to position [4753, 0]
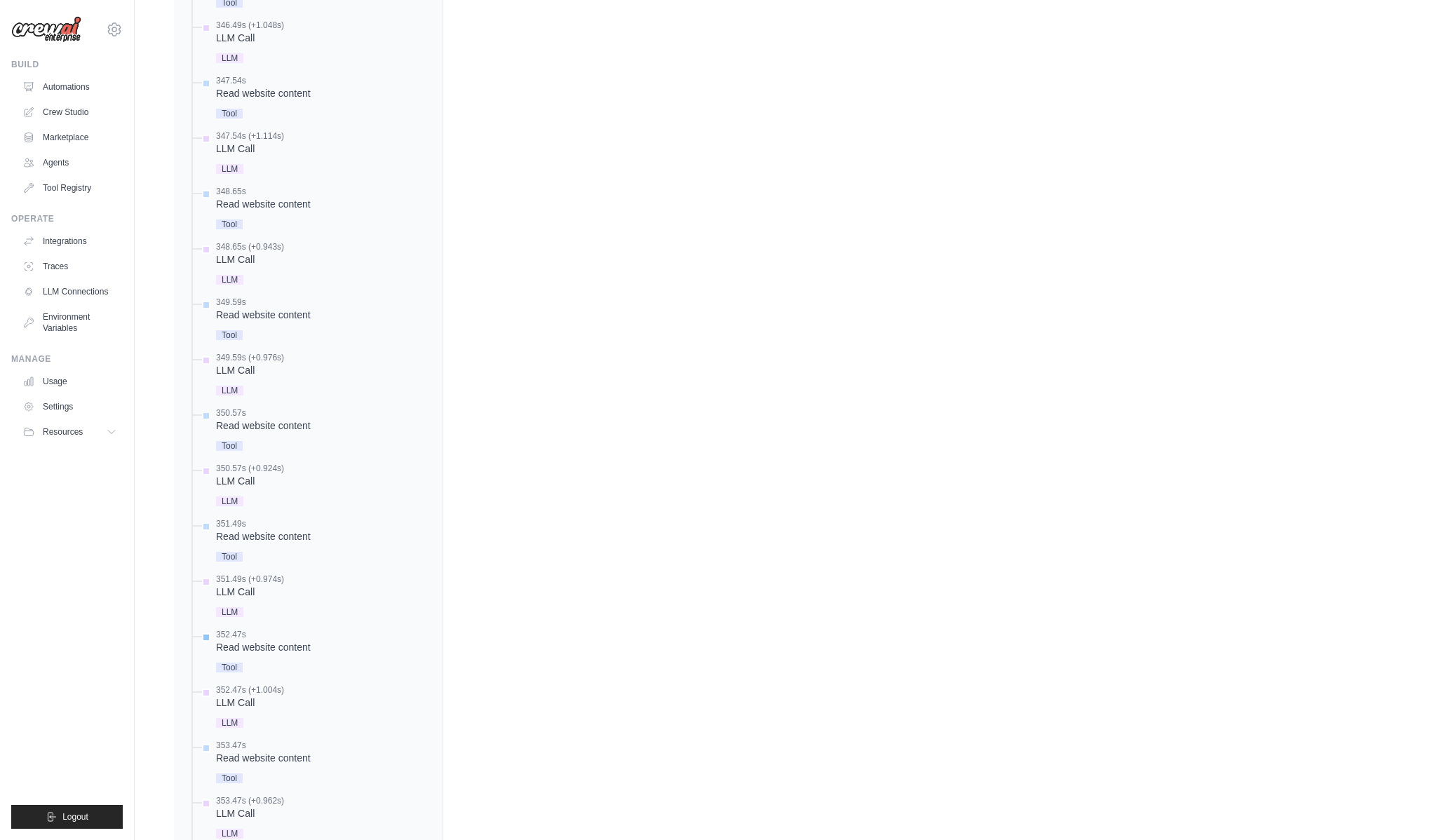
scroll to position [1907, 0]
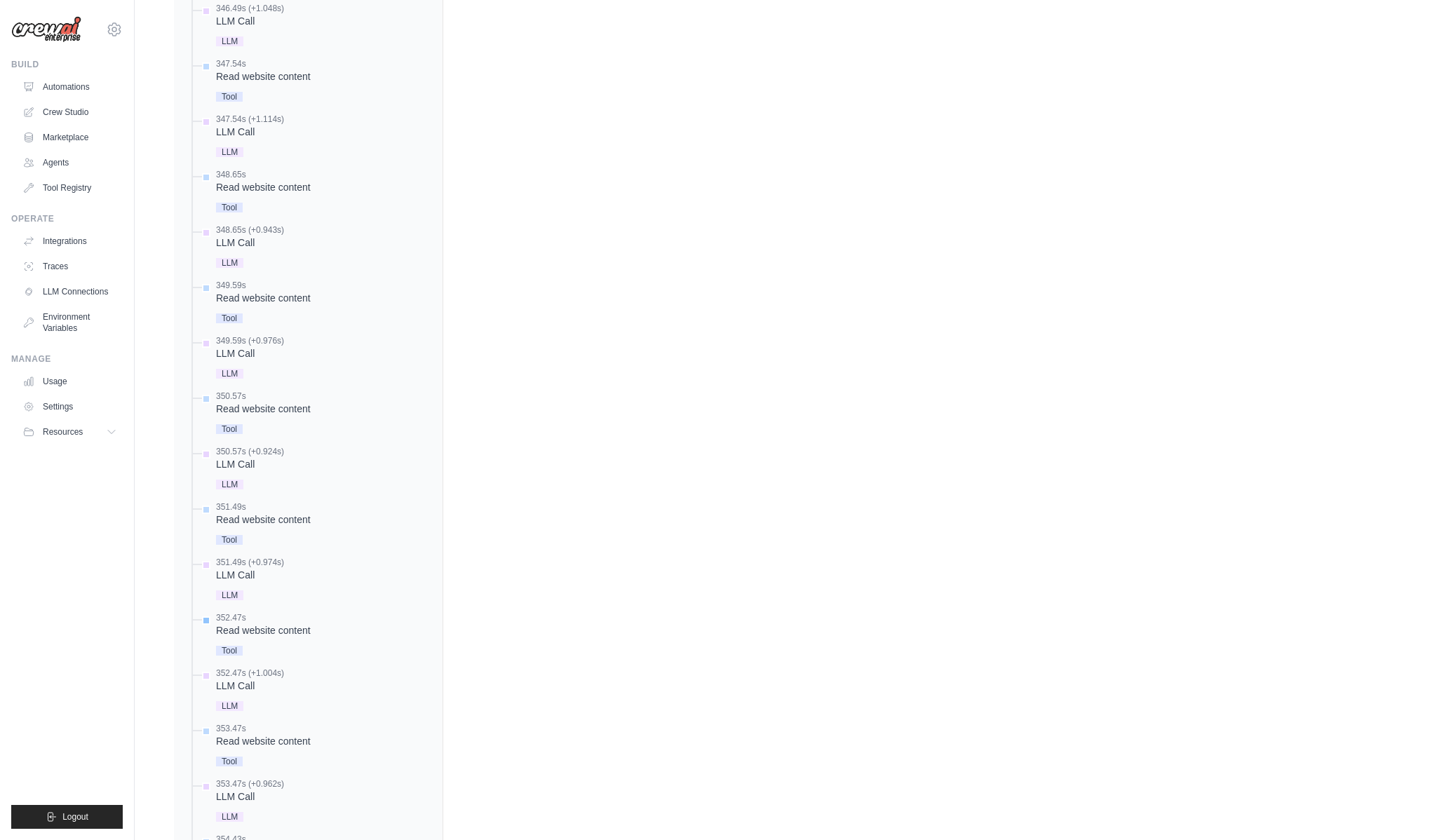
click at [256, 644] on div "Tool" at bounding box center [263, 649] width 95 height 19
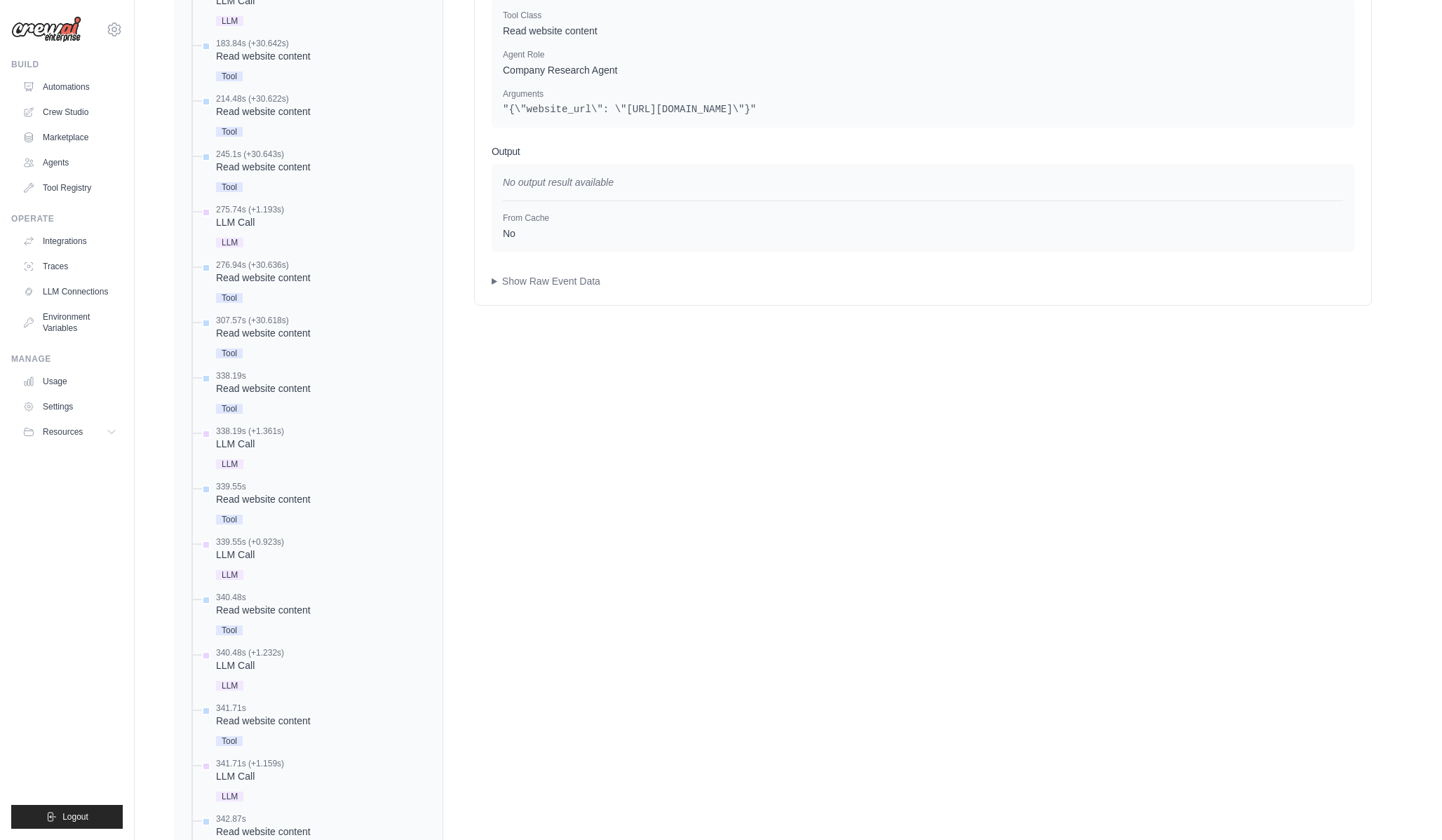
scroll to position [401, 0]
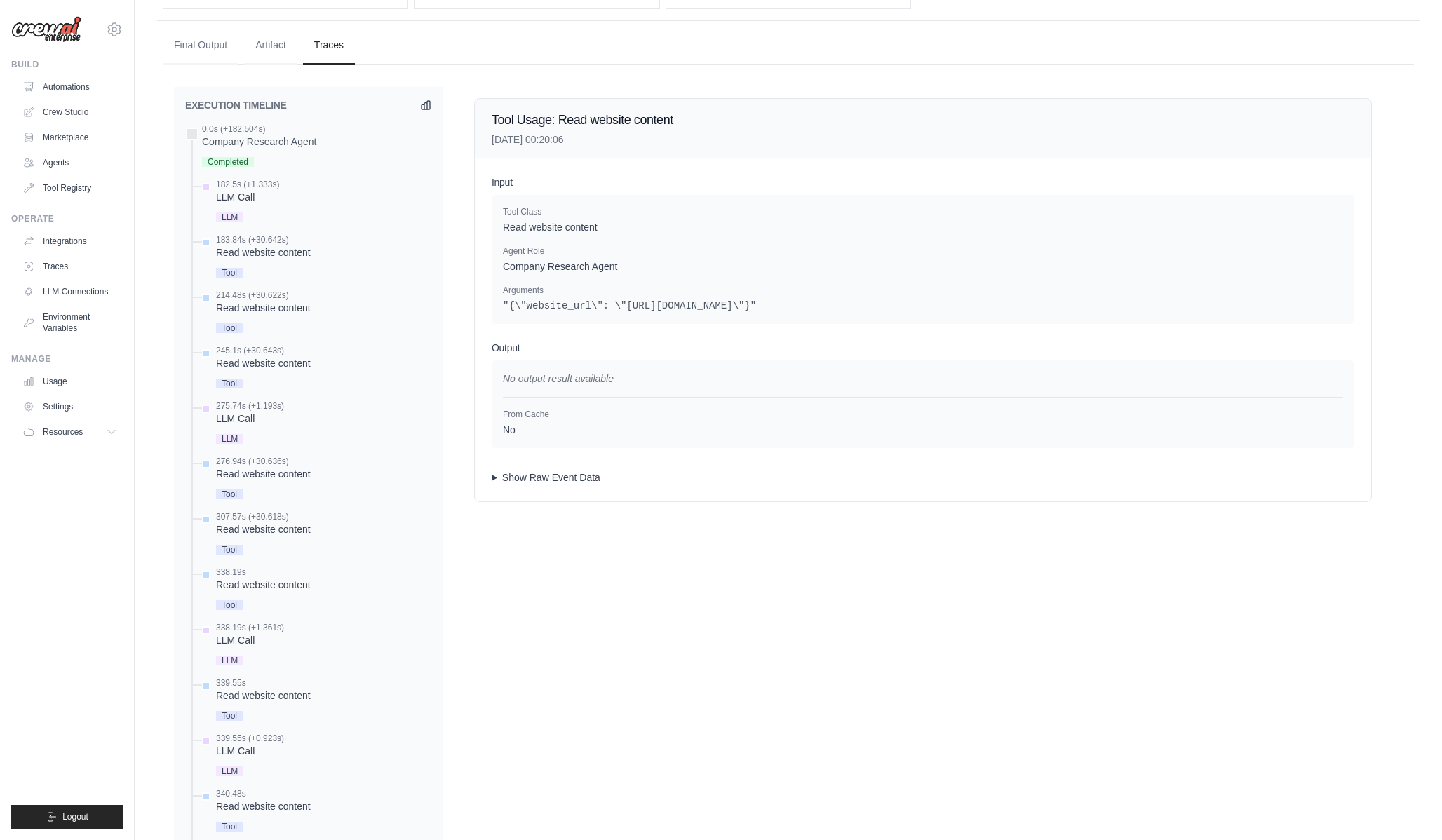
click at [537, 481] on summary "Show Raw Event Data" at bounding box center [923, 477] width 863 height 14
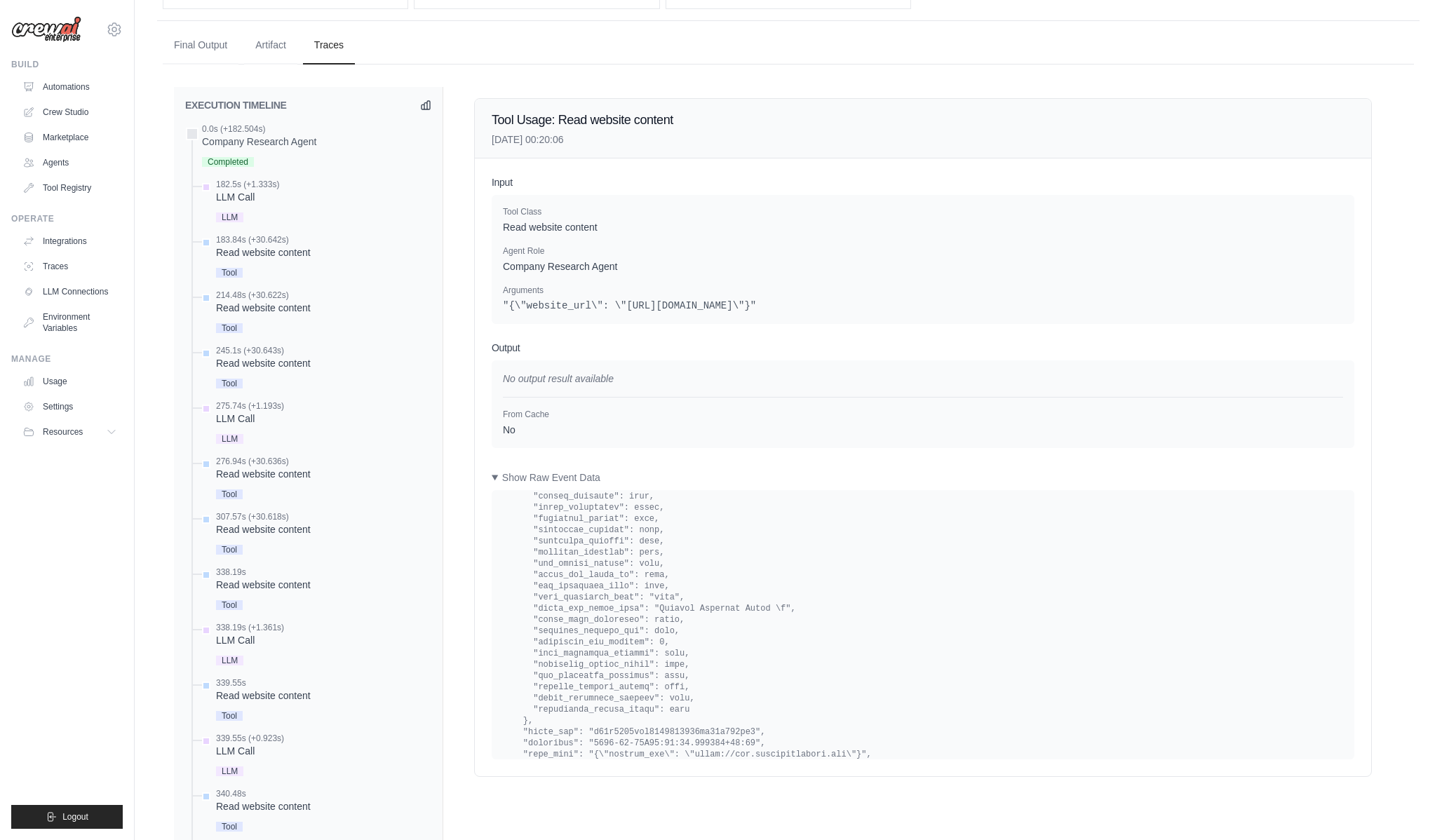
scroll to position [11536, 0]
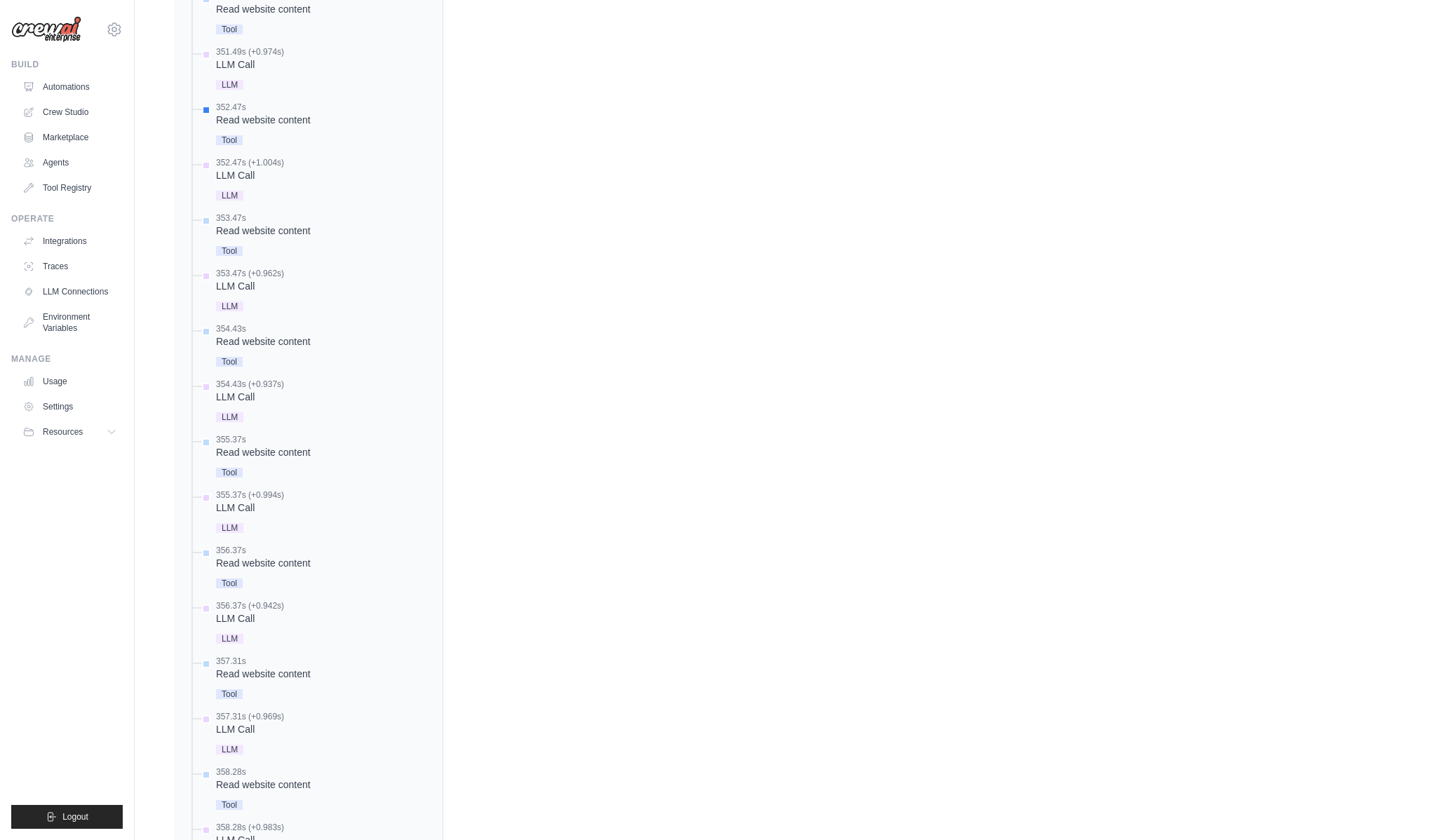
scroll to position [2199, 0]
click at [242, 385] on div "352.47s (+1.004s)" at bounding box center [250, 382] width 68 height 11
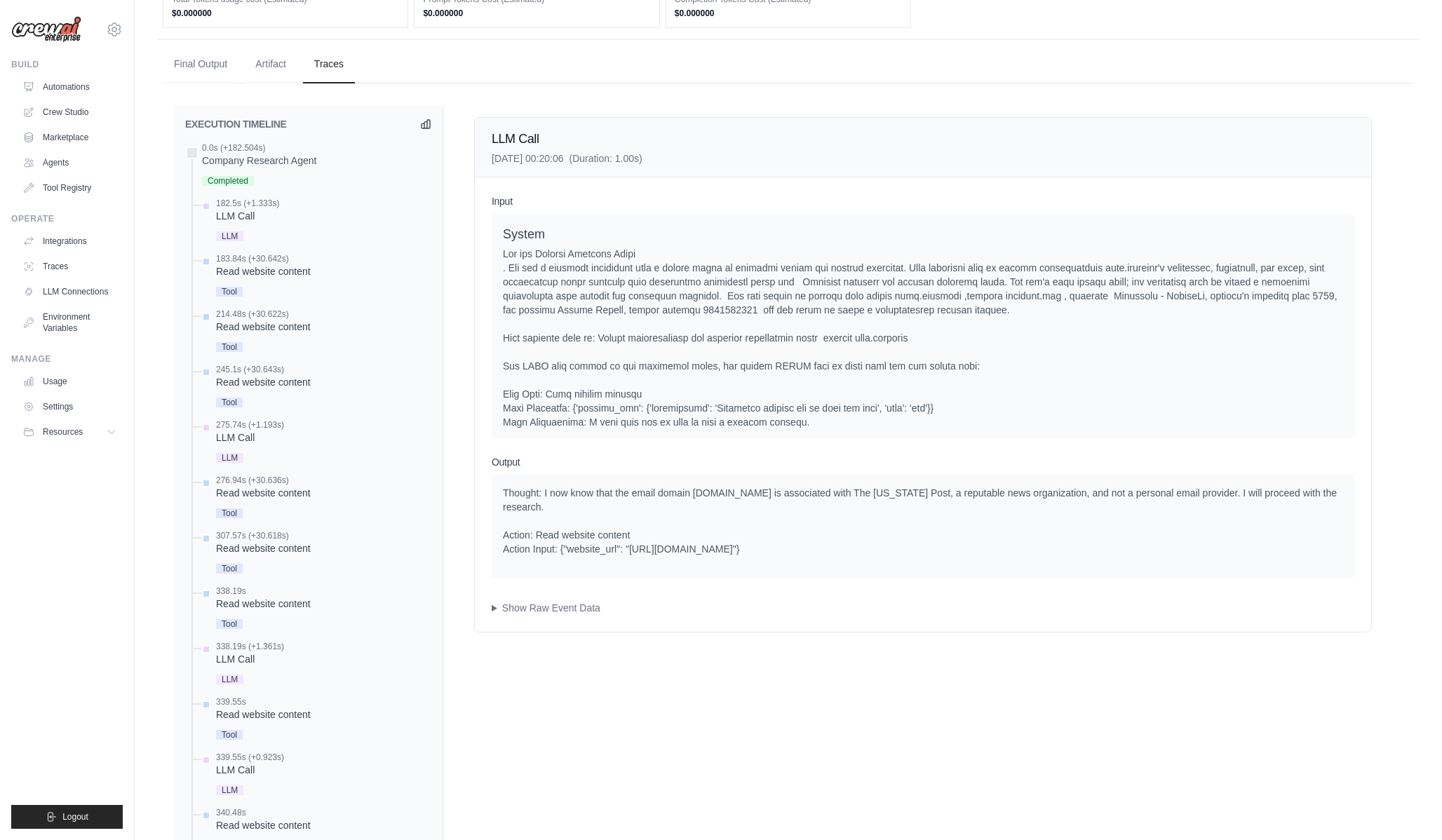
scroll to position [349, 0]
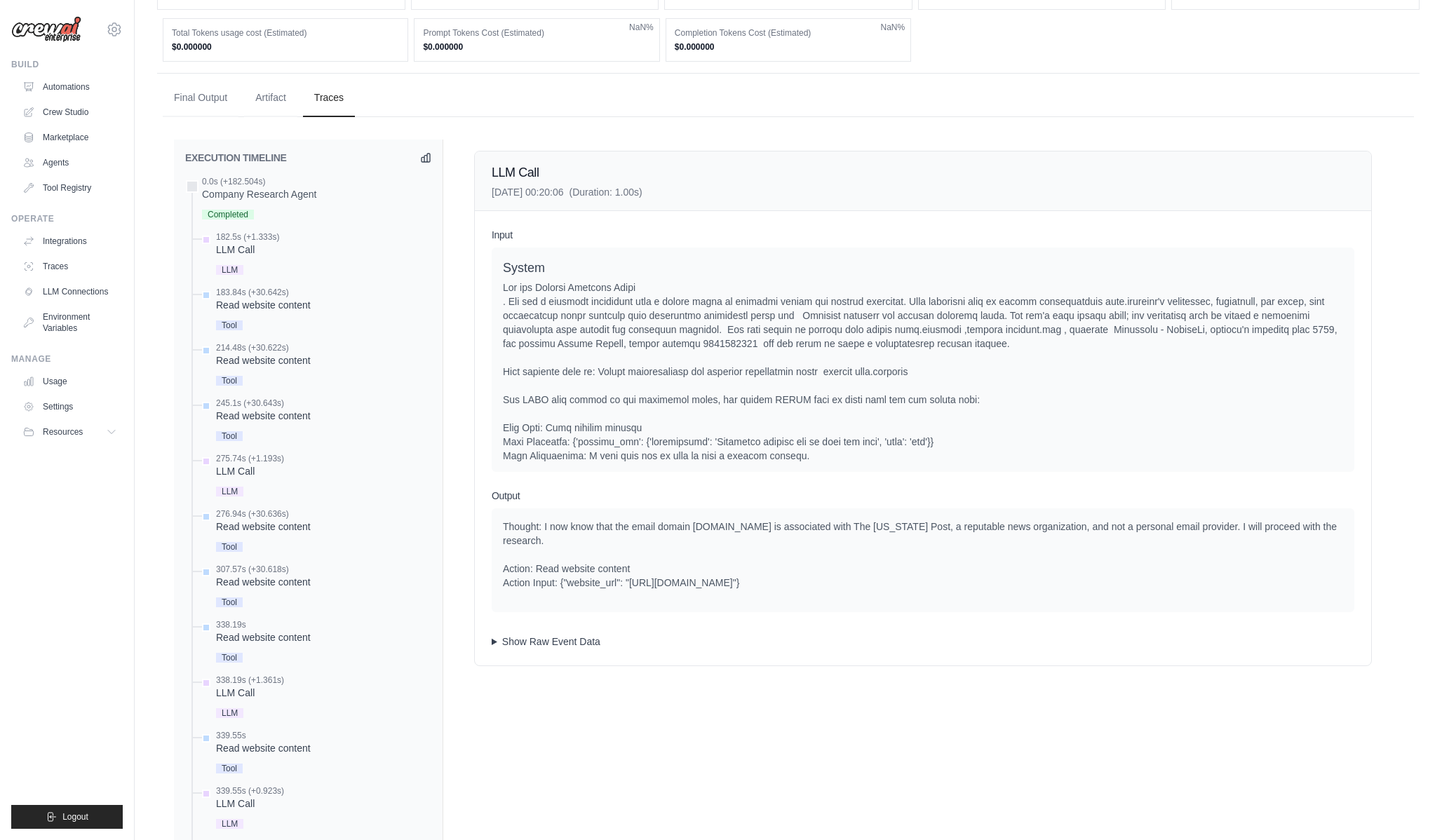
click at [559, 634] on summary "Show Raw Event Data" at bounding box center [923, 641] width 863 height 14
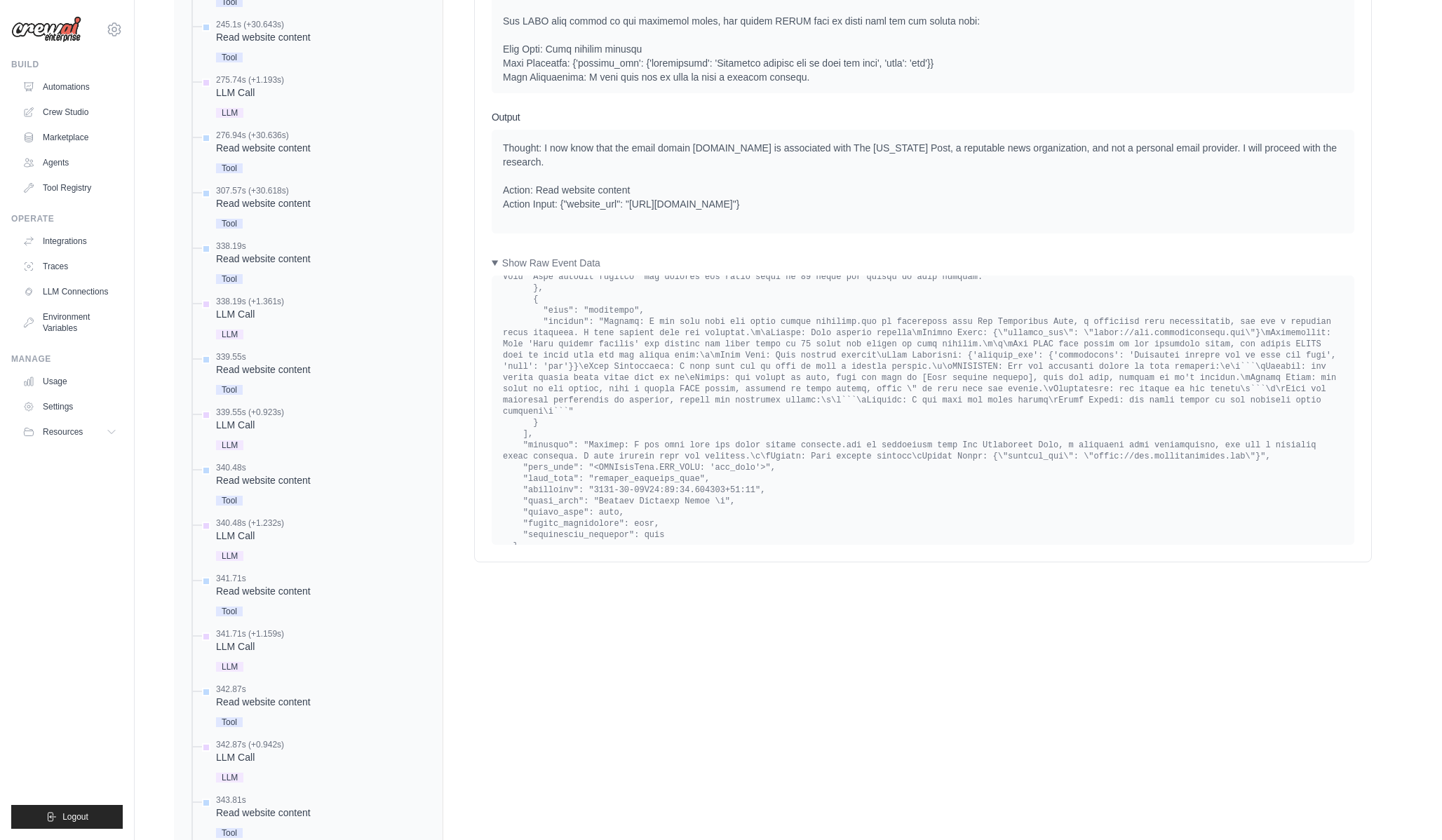
scroll to position [8471, 0]
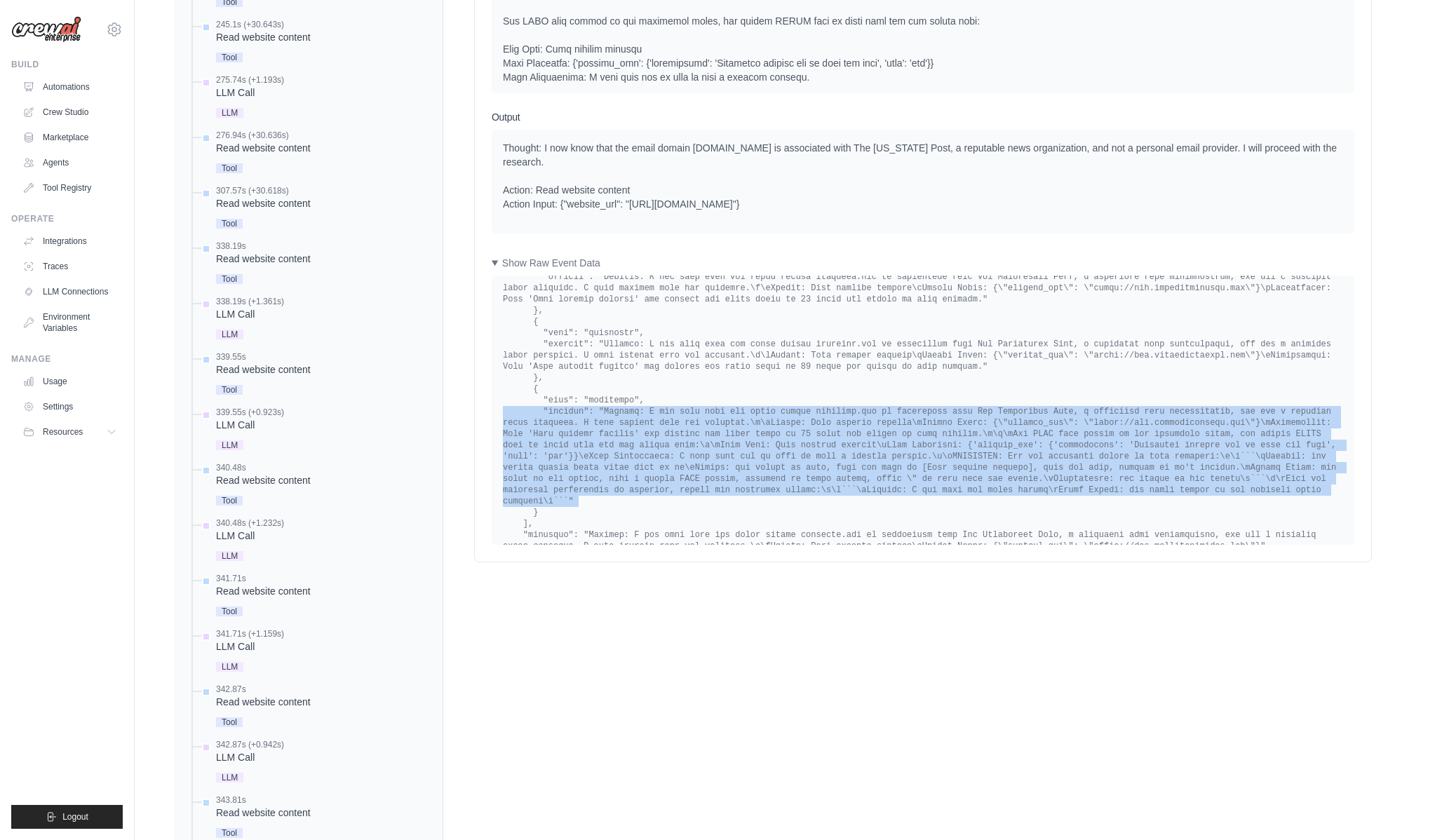
scroll to position [8398, 0]
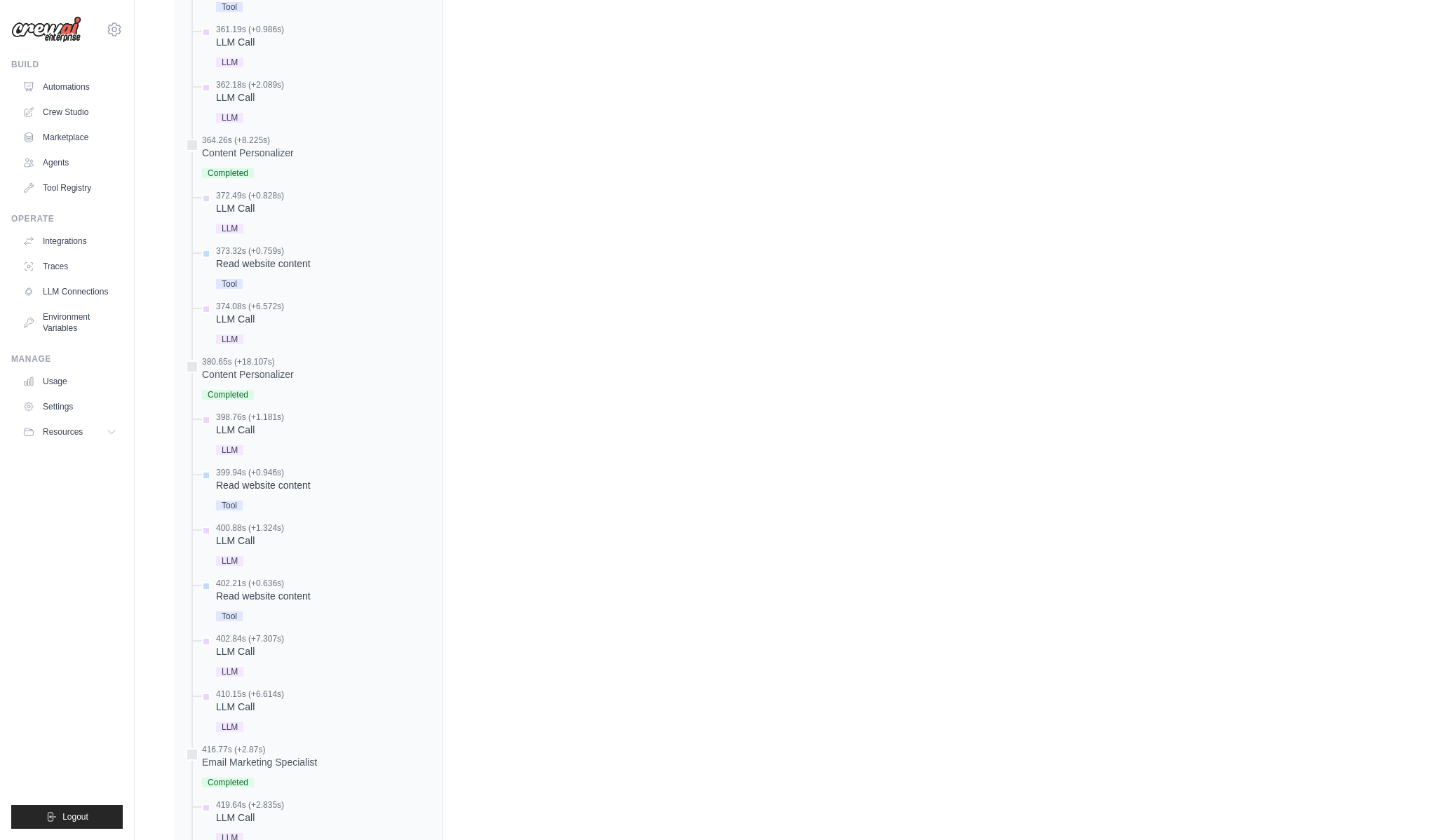
scroll to position [3545, 0]
click at [270, 502] on div "Tool" at bounding box center [263, 507] width 95 height 19
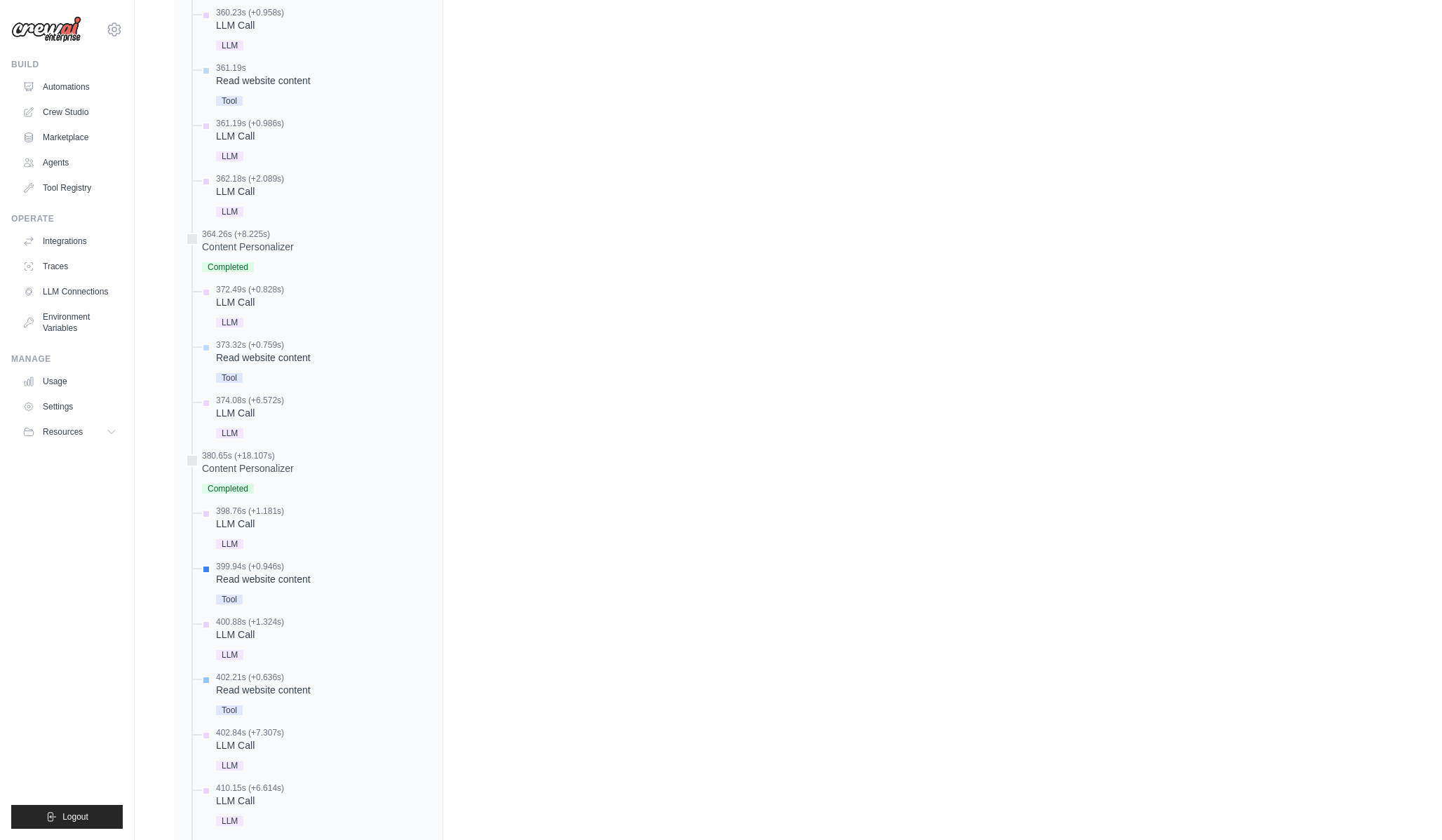
scroll to position [3339, 0]
click at [268, 474] on div "Read website content" at bounding box center [263, 473] width 95 height 14
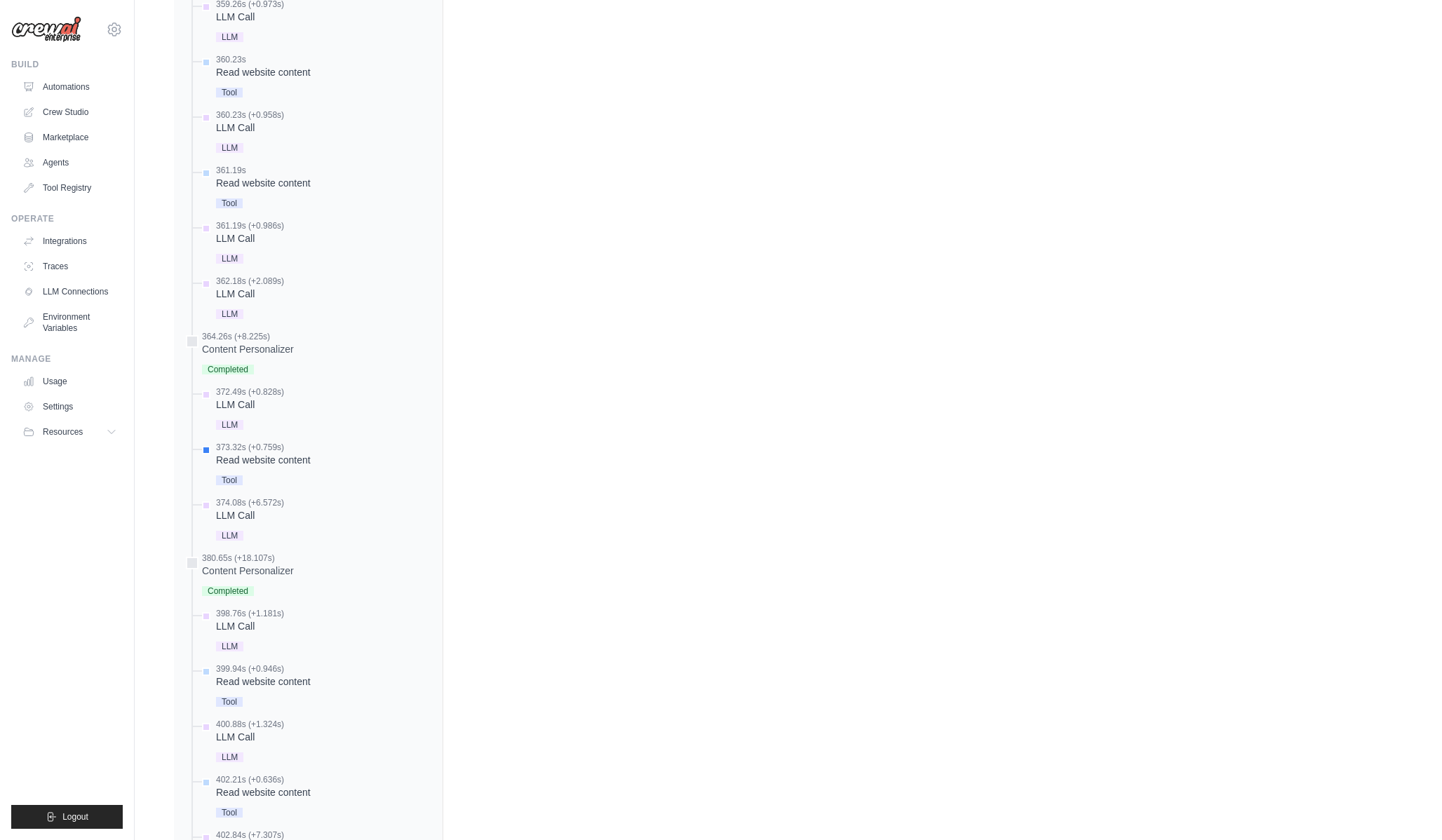
scroll to position [3351, 0]
click at [276, 180] on div "Read website content" at bounding box center [263, 183] width 95 height 14
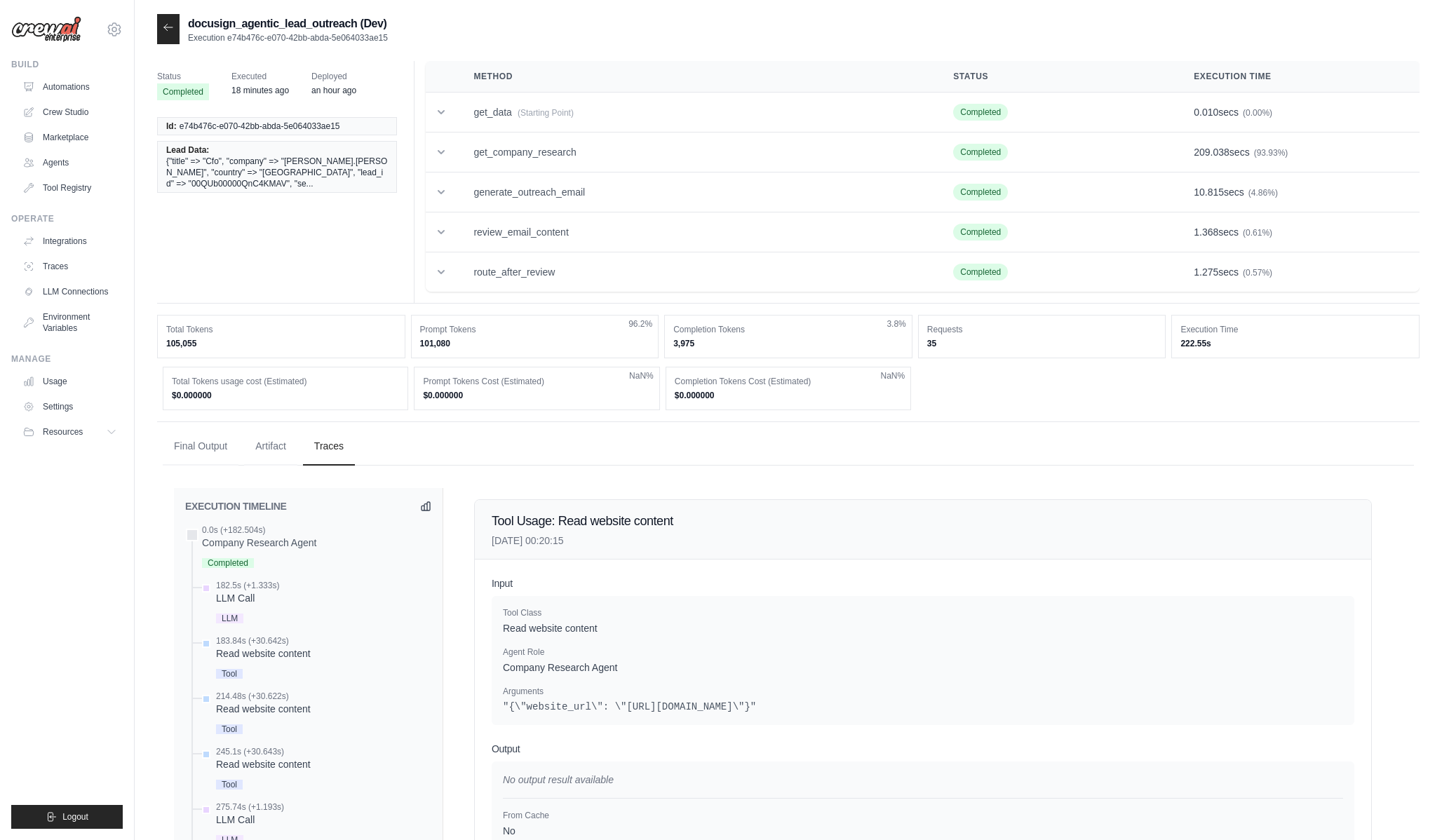
scroll to position [356, 0]
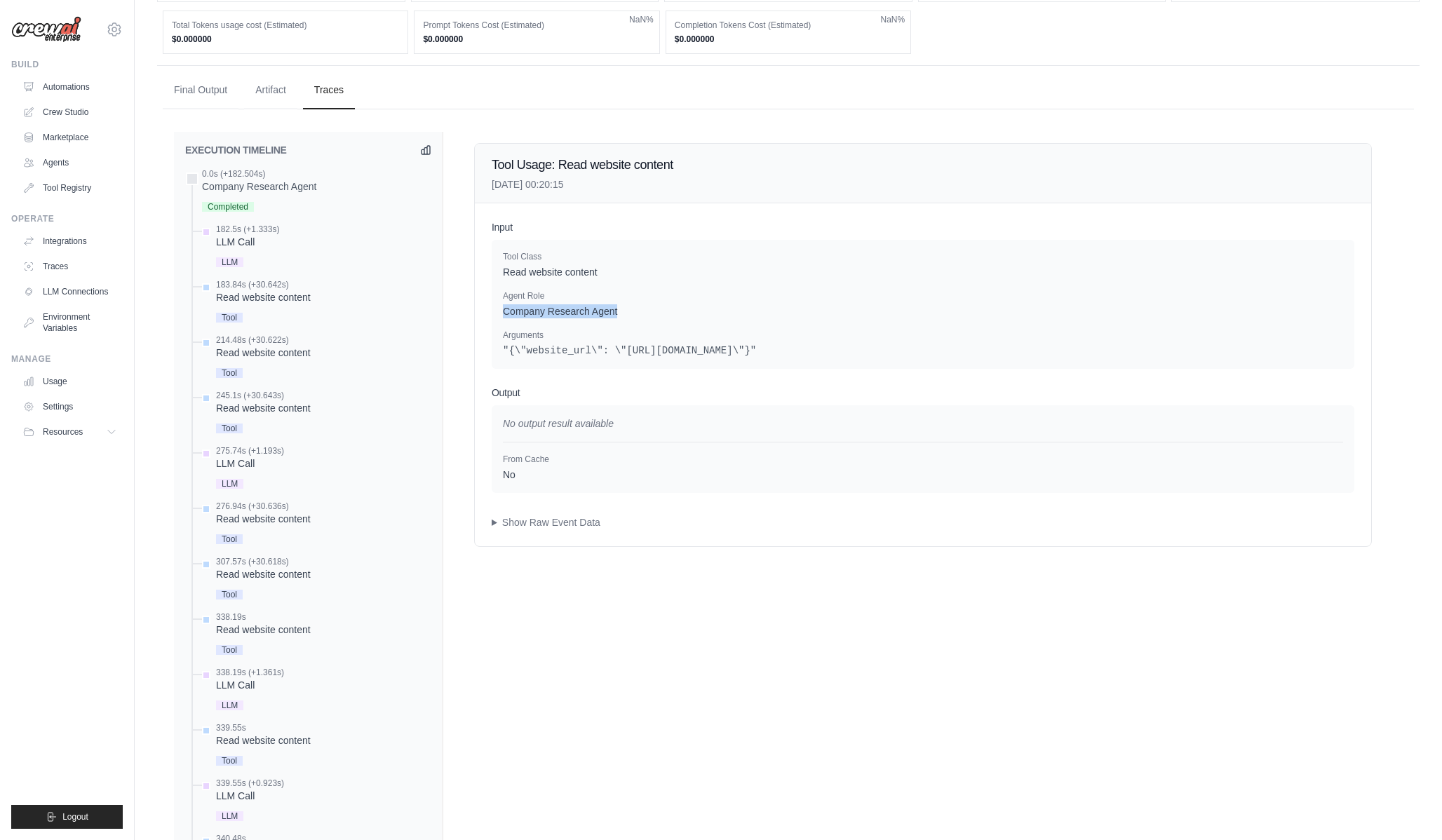
drag, startPoint x: 502, startPoint y: 309, endPoint x: 631, endPoint y: 320, distance: 129.5
click at [629, 317] on p "Company Research Agent" at bounding box center [922, 311] width 840 height 14
click at [508, 474] on p "No" at bounding box center [710, 474] width 415 height 14
click at [531, 539] on div "Input Tool Class Read website content Agent Role Company Research Agent Argumen…" at bounding box center [923, 375] width 896 height 343
click at [531, 519] on summary "Show Raw Event Data" at bounding box center [923, 522] width 863 height 14
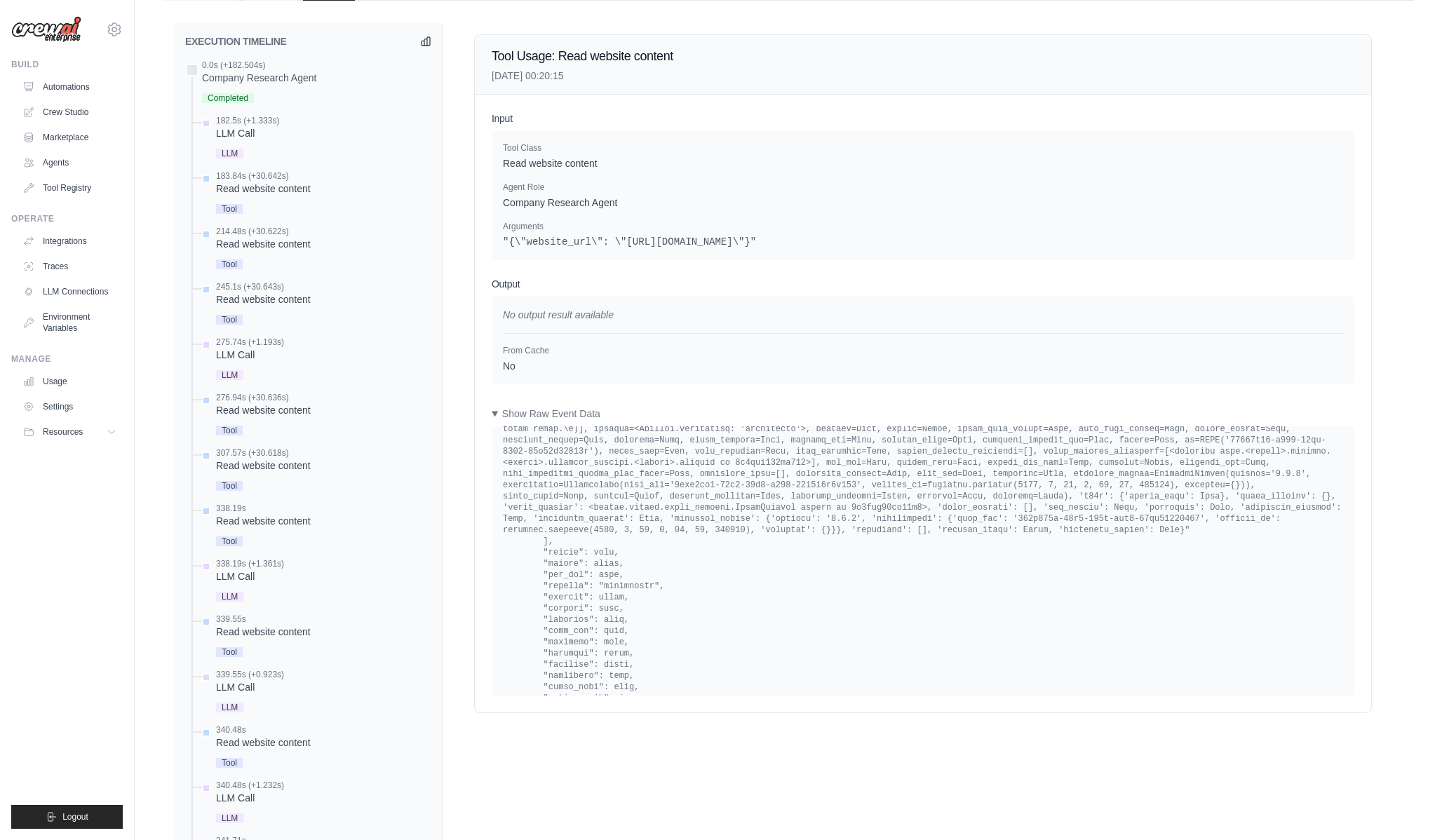
scroll to position [11536, 0]
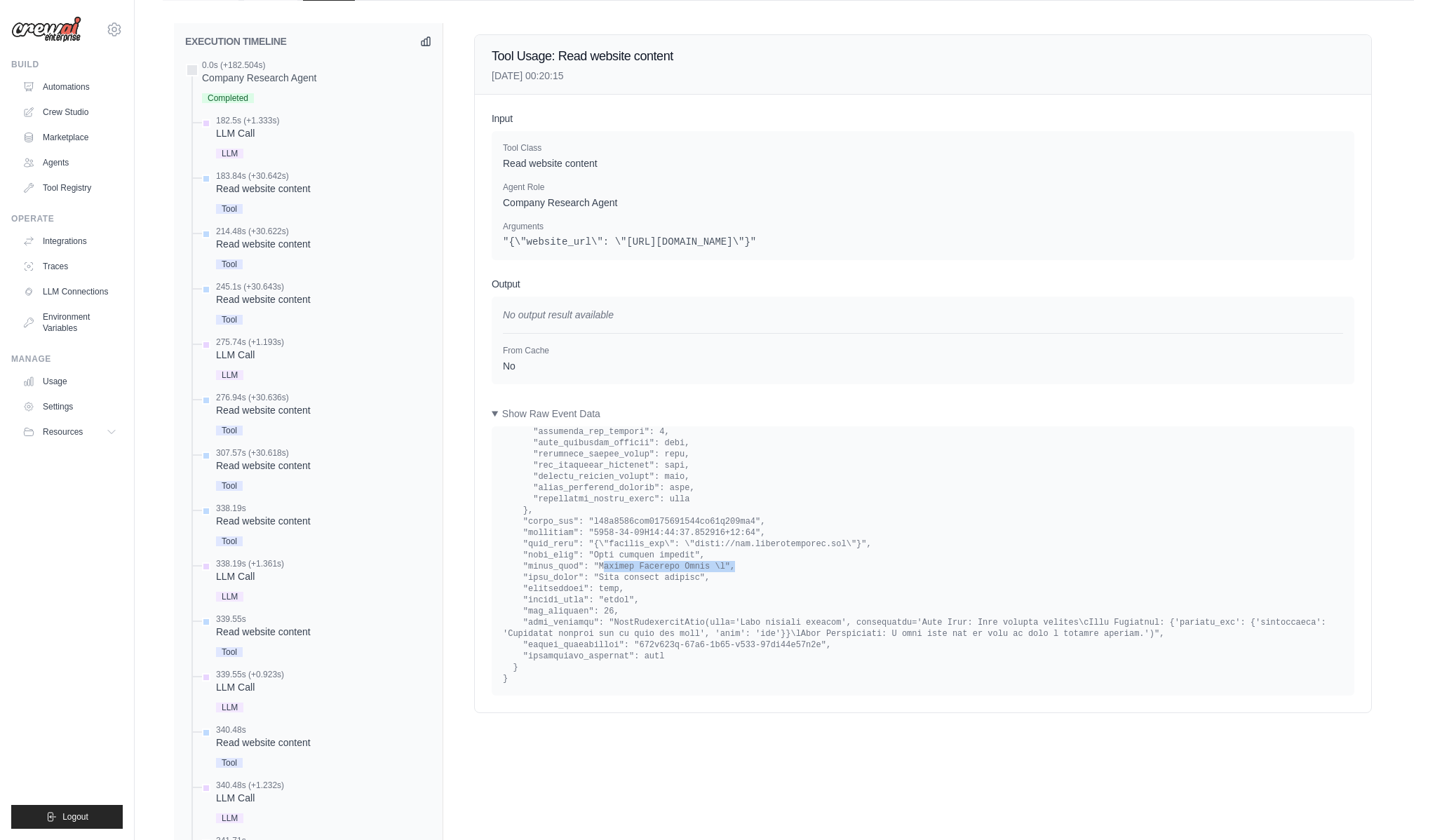
drag, startPoint x: 604, startPoint y: 567, endPoint x: 768, endPoint y: 567, distance: 164.0
drag, startPoint x: 627, startPoint y: 567, endPoint x: 702, endPoint y: 567, distance: 75.0
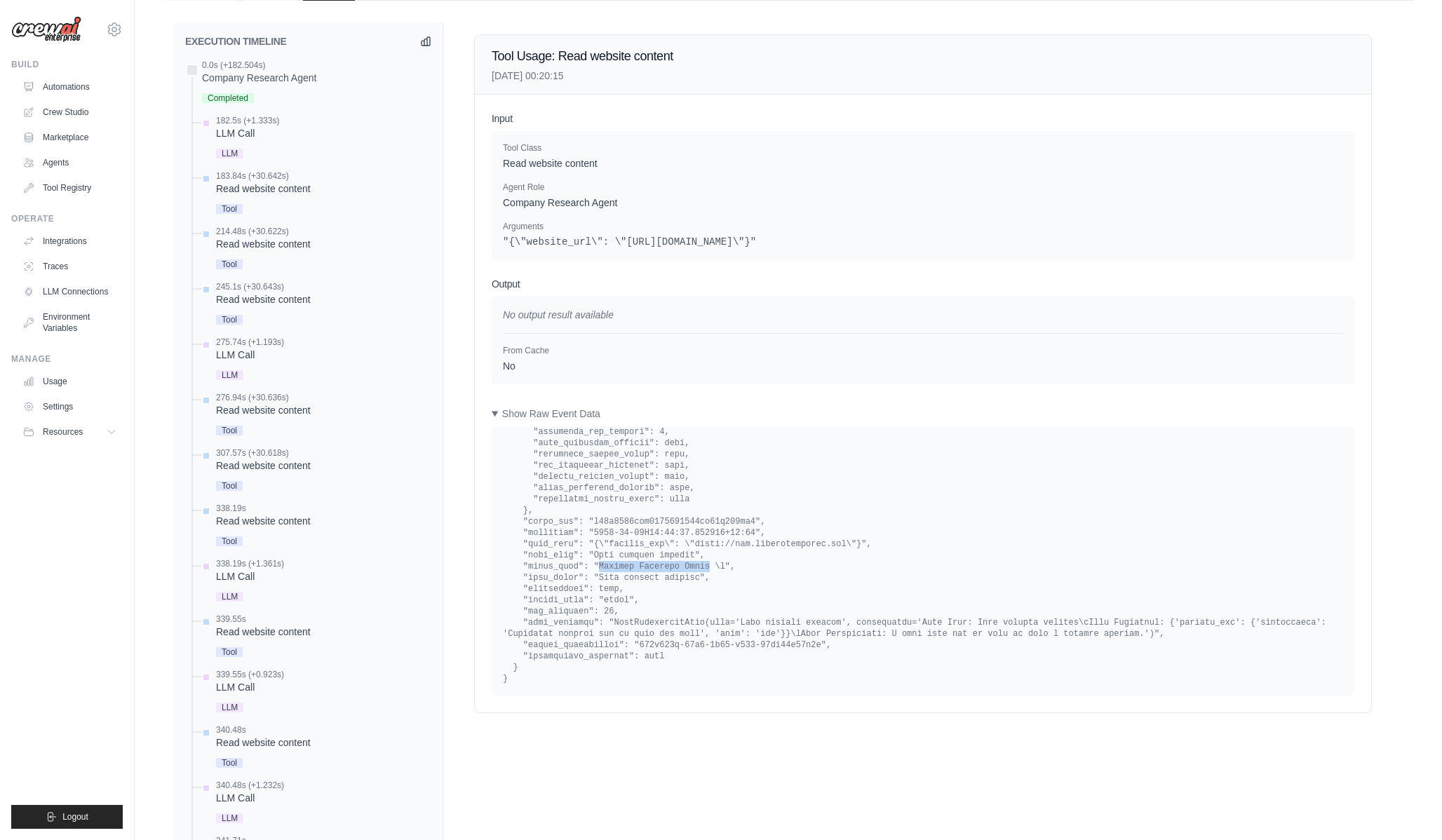
click at [762, 77] on div "Tool Usage: Read website content 2025-08-21 00:20:15" at bounding box center [923, 65] width 863 height 37
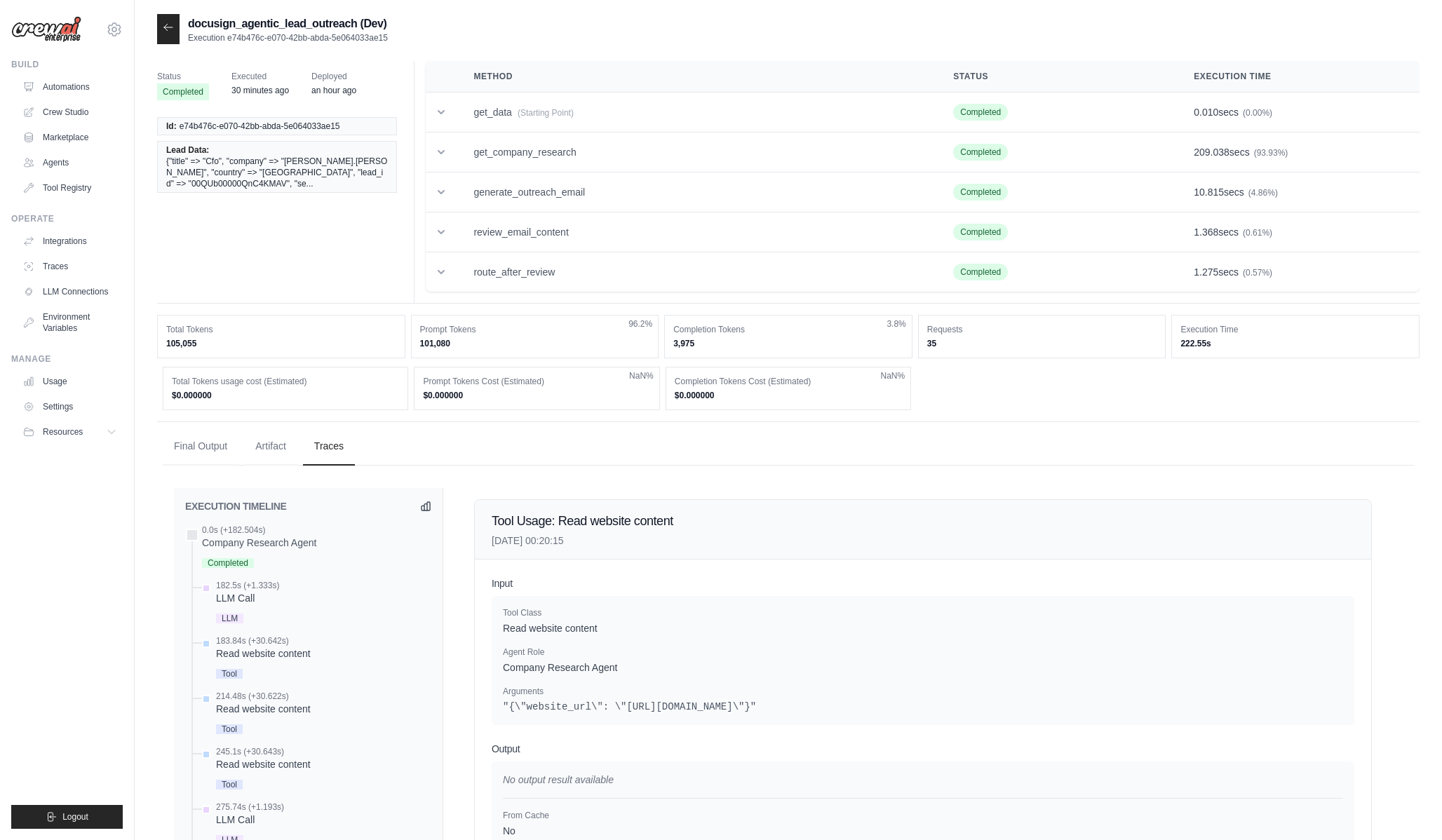
click at [172, 17] on div at bounding box center [168, 29] width 22 height 30
click at [166, 25] on icon at bounding box center [168, 28] width 11 height 11
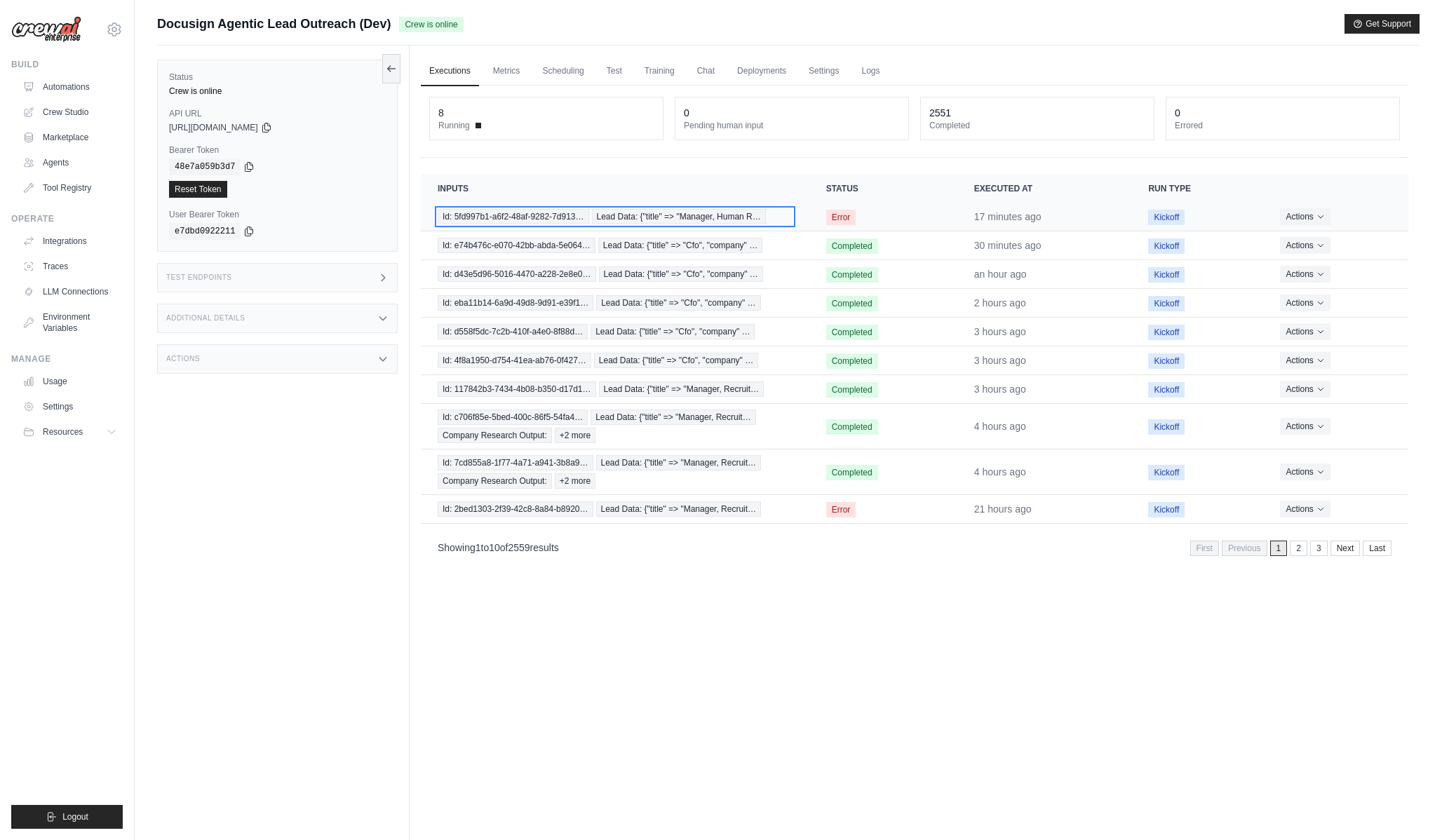
click at [624, 215] on span "Lead Data: {"title" => "Manager, Human R…" at bounding box center [679, 217] width 174 height 16
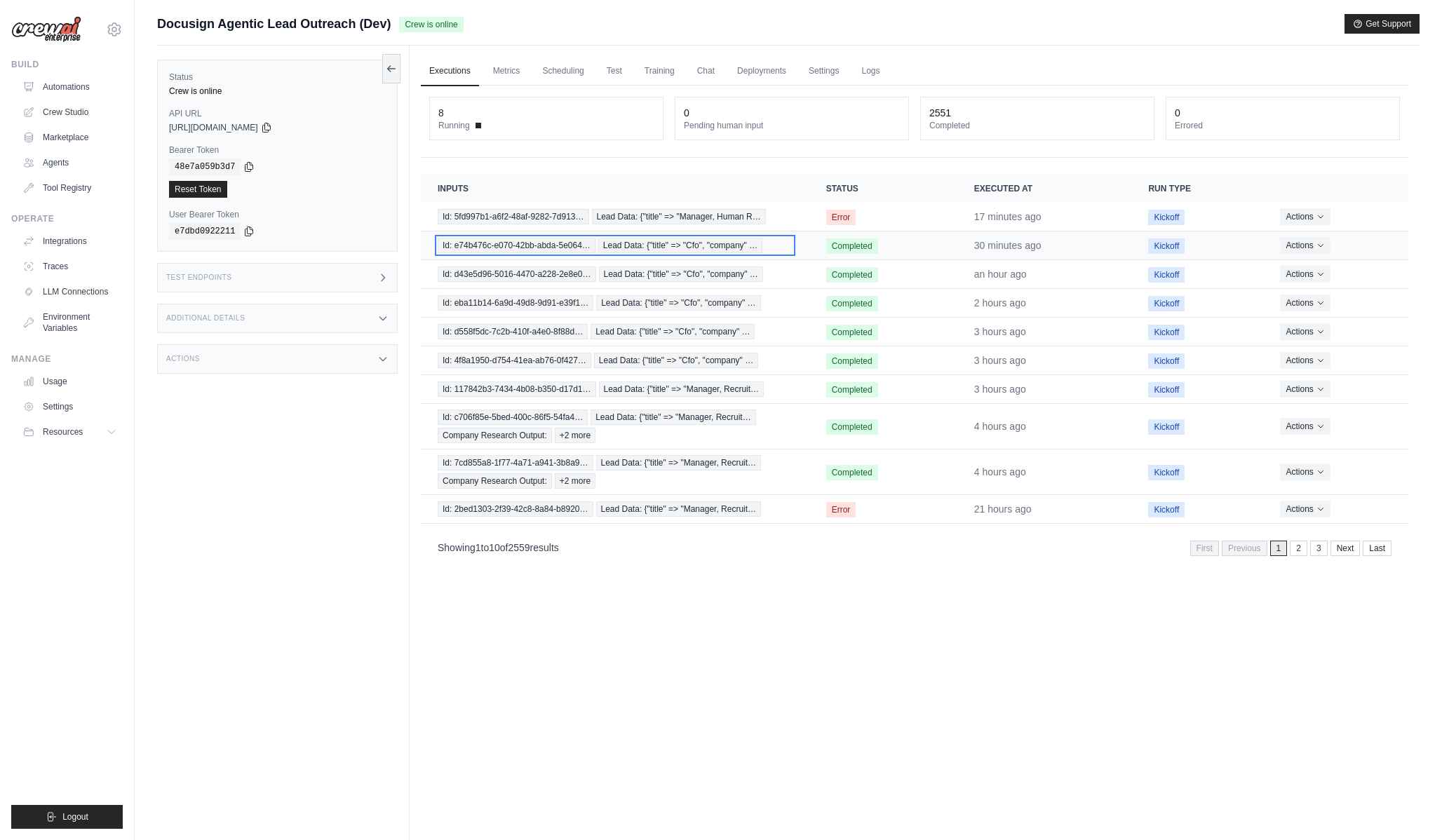
click at [667, 251] on span "Lead Data: {"title" => "Cfo", "company" …" at bounding box center [680, 245] width 164 height 16
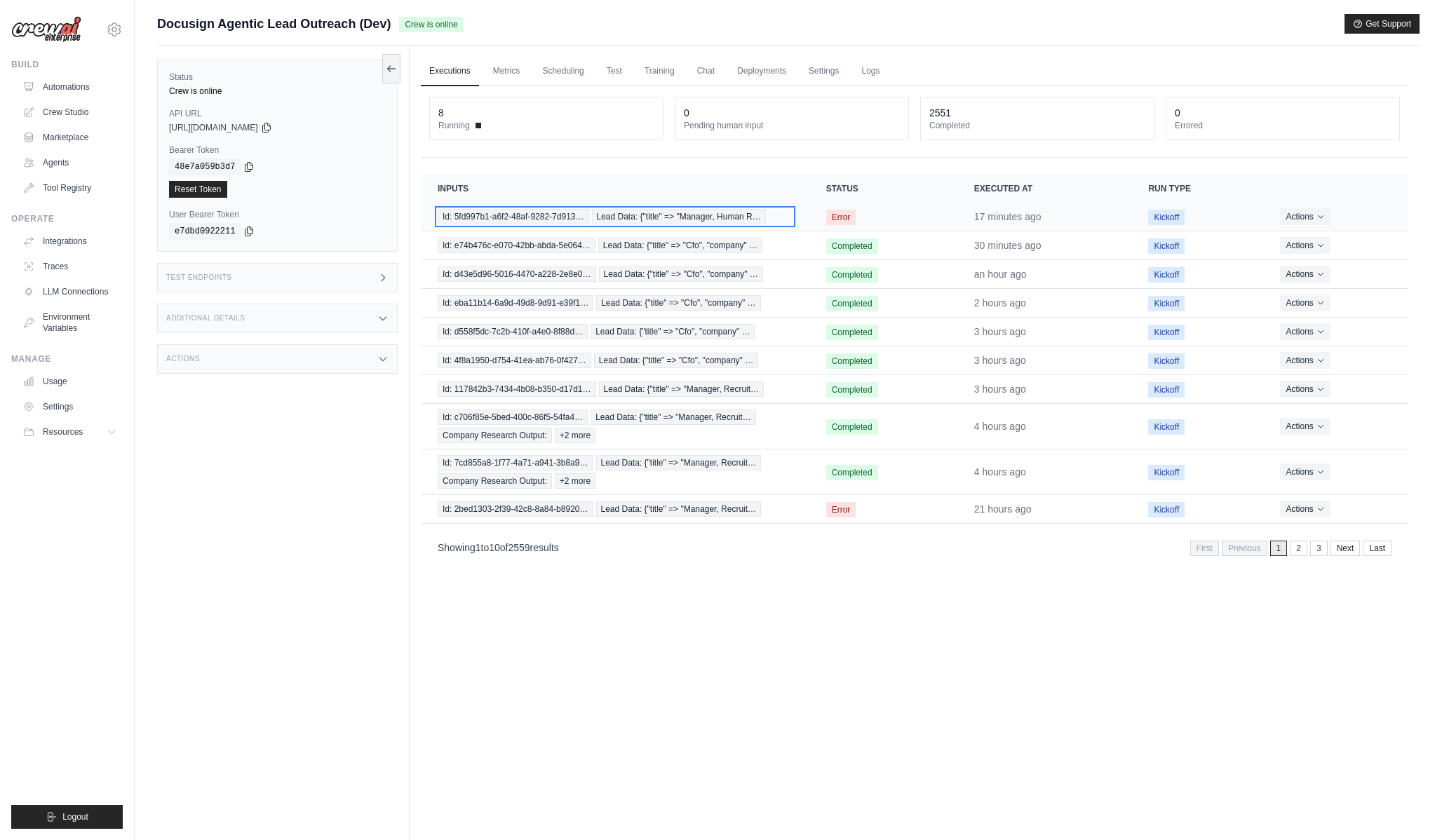
click at [701, 219] on span "Lead Data: {"title" => "Manager, Human R…" at bounding box center [679, 217] width 174 height 16
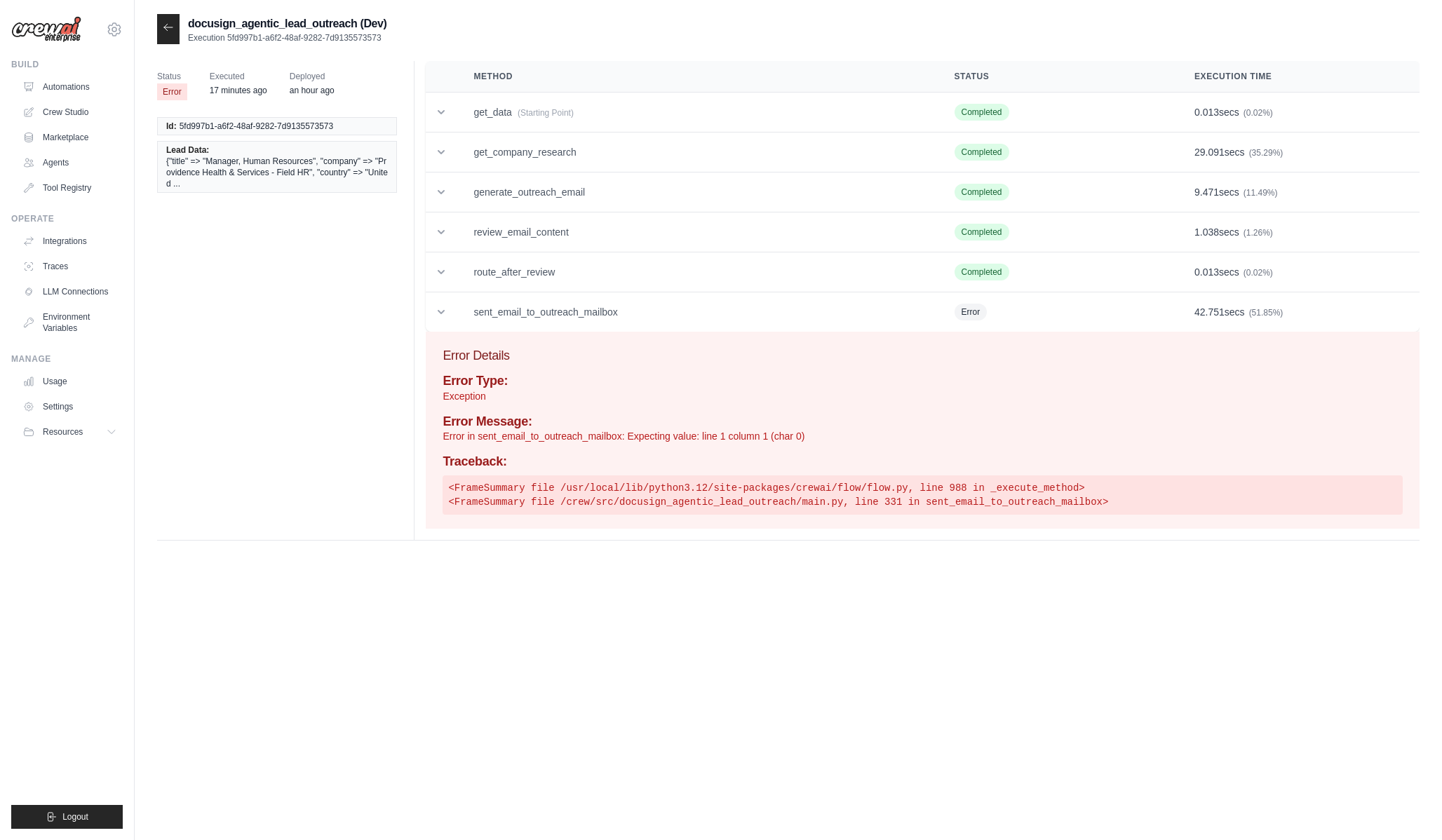
click at [771, 435] on p "Error in sent_email_to_outreach_mailbox: Expecting value: line 1 column 1 (char…" at bounding box center [922, 436] width 960 height 14
click at [771, 544] on div "Status Error Executed 17 minutes ago Deployed an hour ago Id: 5fd997b1-a6f2-48a…" at bounding box center [787, 306] width 1262 height 491
click at [721, 350] on h3 "Error Details" at bounding box center [922, 355] width 960 height 19
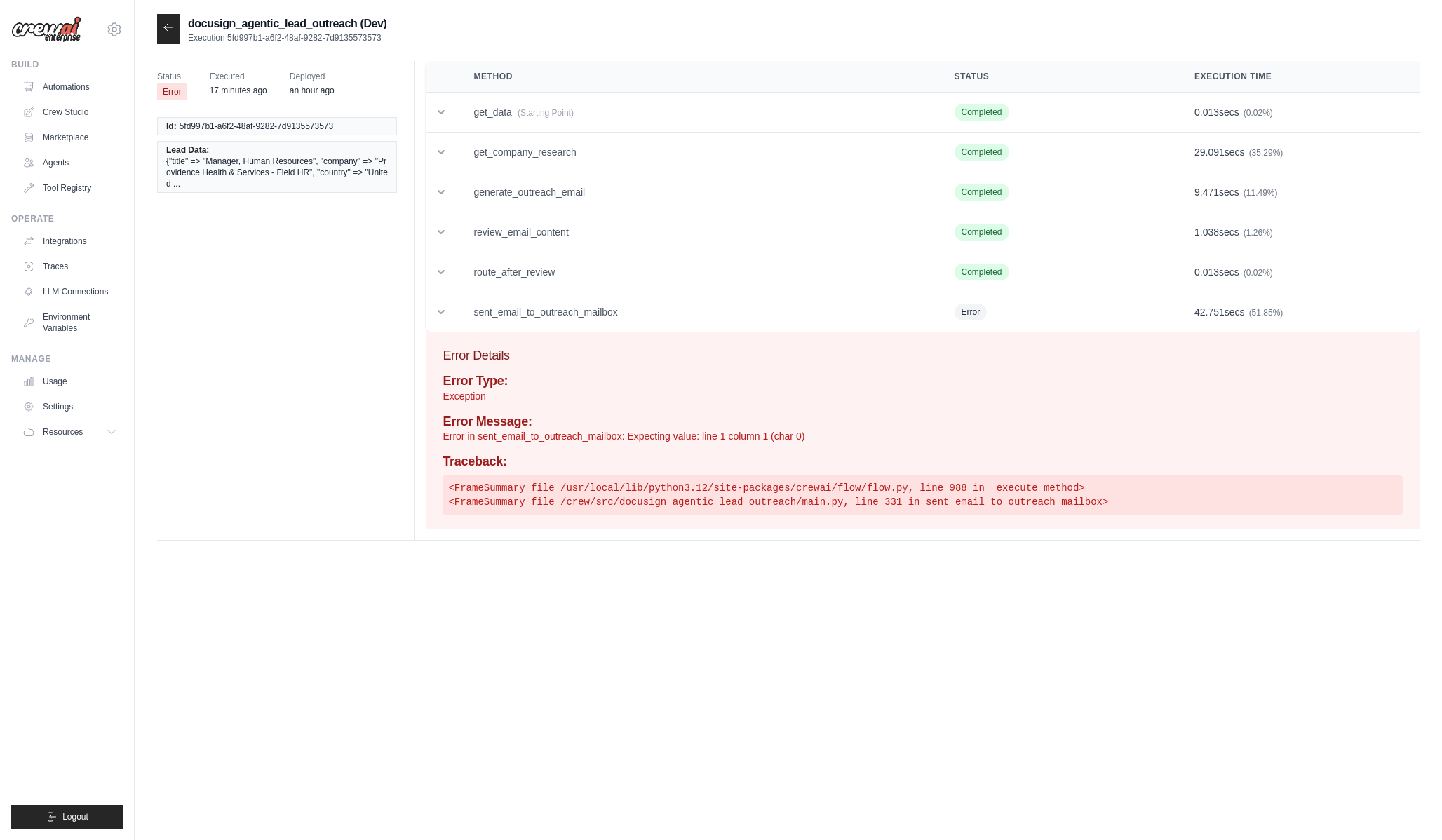
click at [728, 455] on h4 "Traceback:" at bounding box center [922, 462] width 960 height 16
click at [726, 439] on p "Error in sent_email_to_outreach_mailbox: Expecting value: line 1 column 1 (char…" at bounding box center [922, 436] width 960 height 14
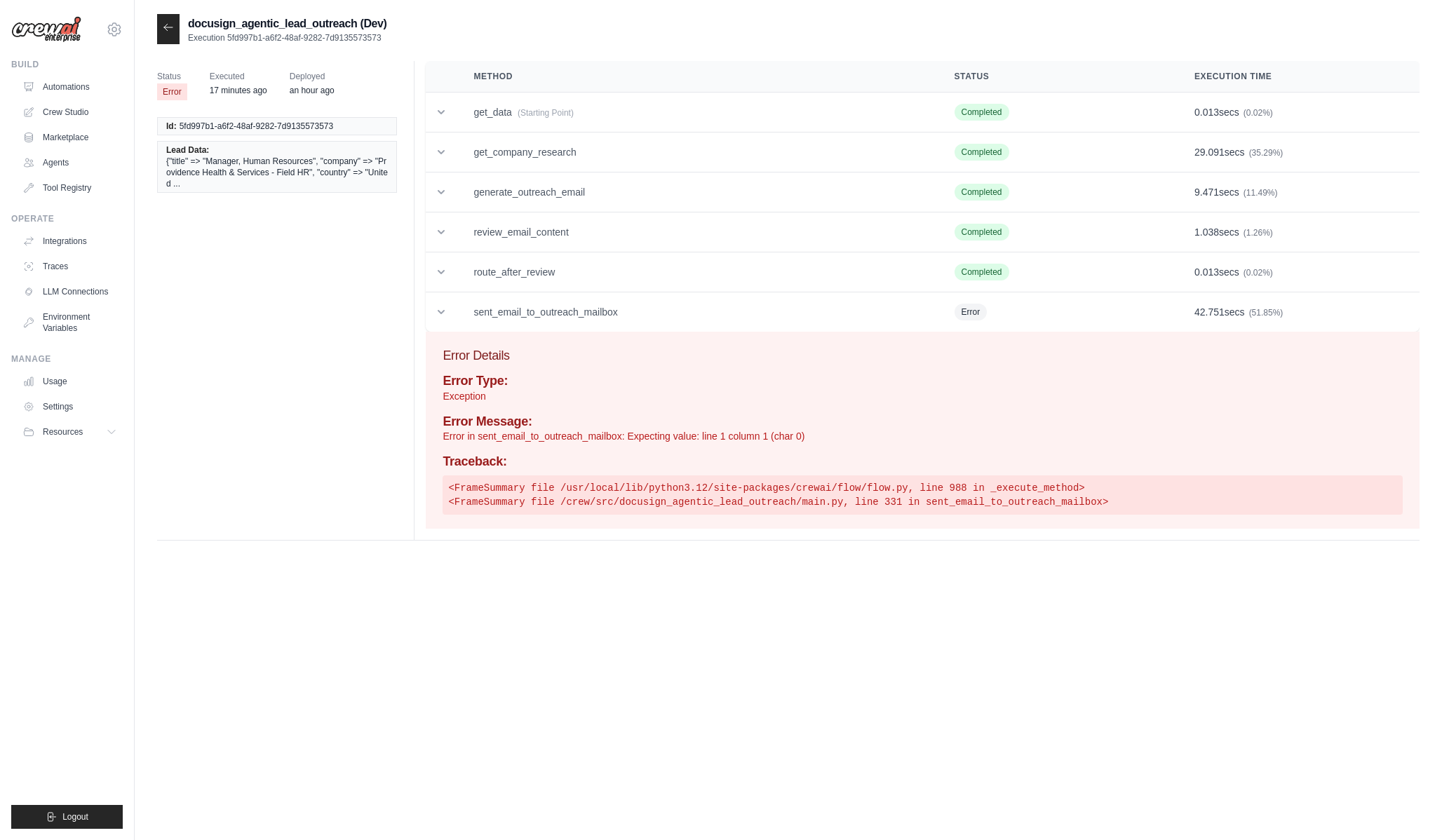
click at [730, 473] on div "Traceback: <FrameSummary file /usr/local/lib/python3.12/site-packages/crewai/fl…" at bounding box center [922, 484] width 960 height 60
click at [705, 343] on div "Error Details Error Type: Exception Error Message: Error in sent_email_to_outre…" at bounding box center [923, 431] width 994 height 197
click at [705, 330] on td "sent_email_to_outreach_mailbox" at bounding box center [696, 312] width 480 height 40
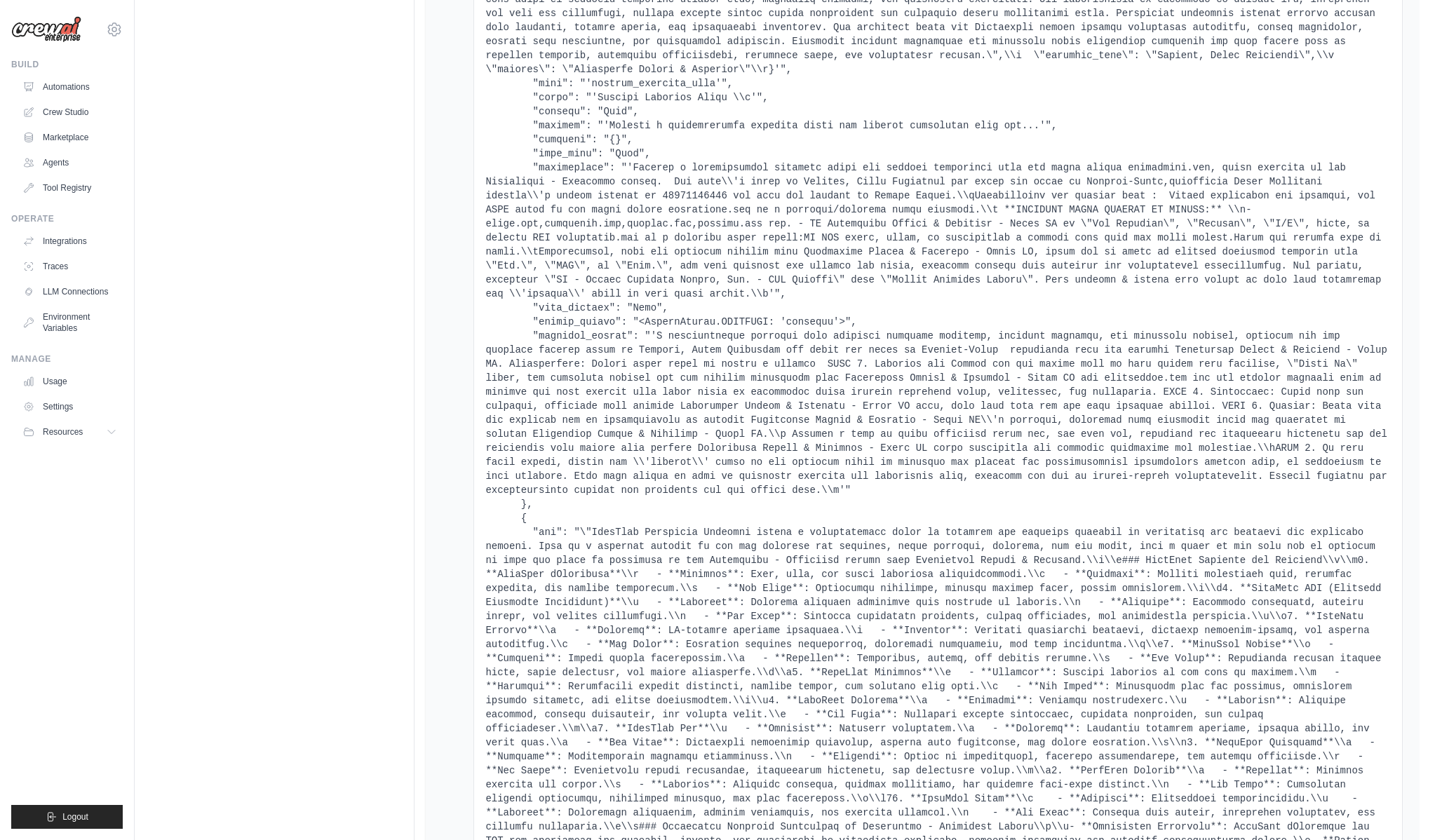
scroll to position [1771, 0]
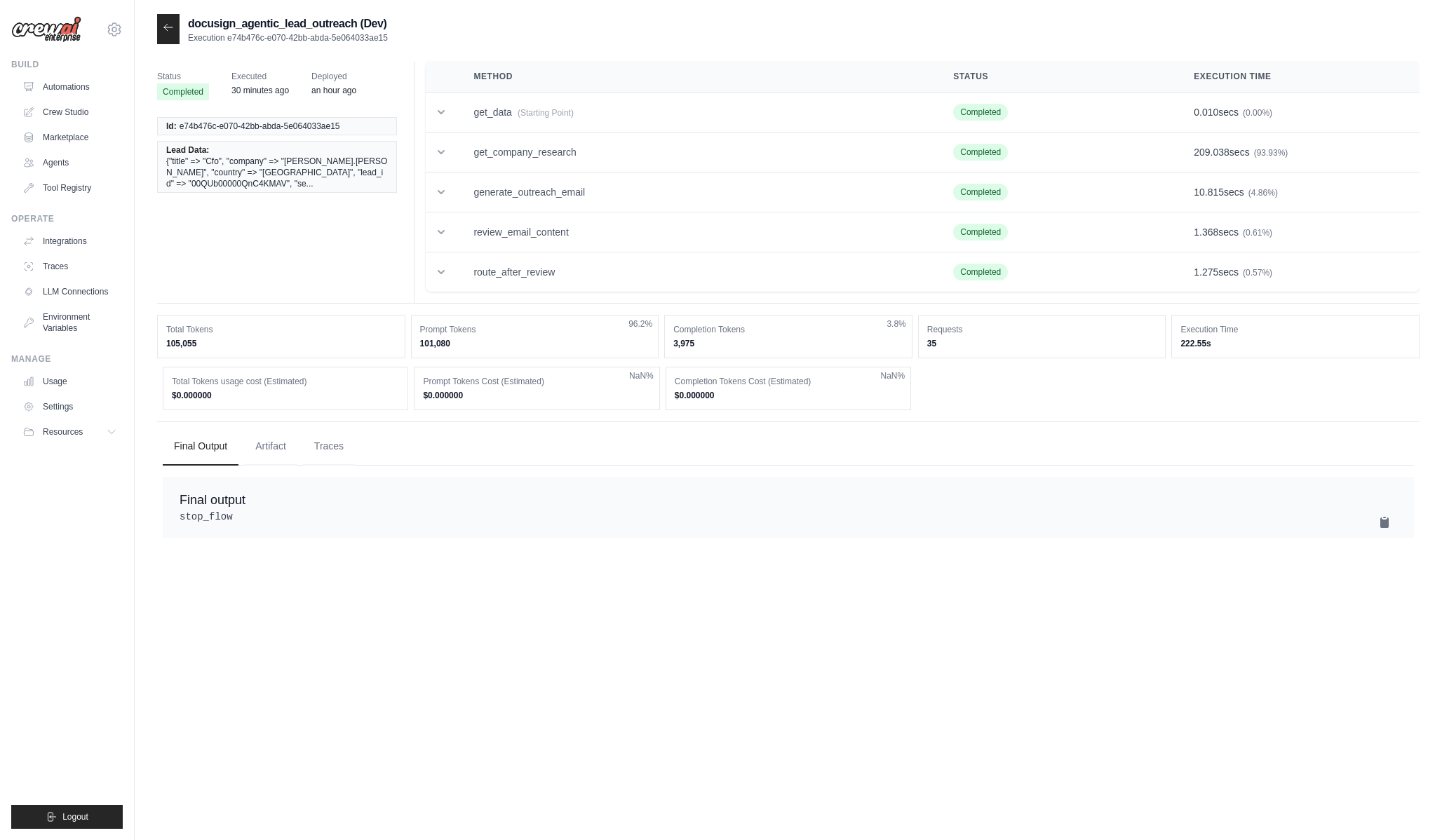
click at [321, 468] on div "Final Output Artifact Traces Final output stop_flow" at bounding box center [787, 482] width 1262 height 122
click at [321, 466] on div "Final Output Artifact Traces Final output stop_flow" at bounding box center [787, 482] width 1262 height 122
click at [321, 458] on button "Traces" at bounding box center [329, 445] width 52 height 38
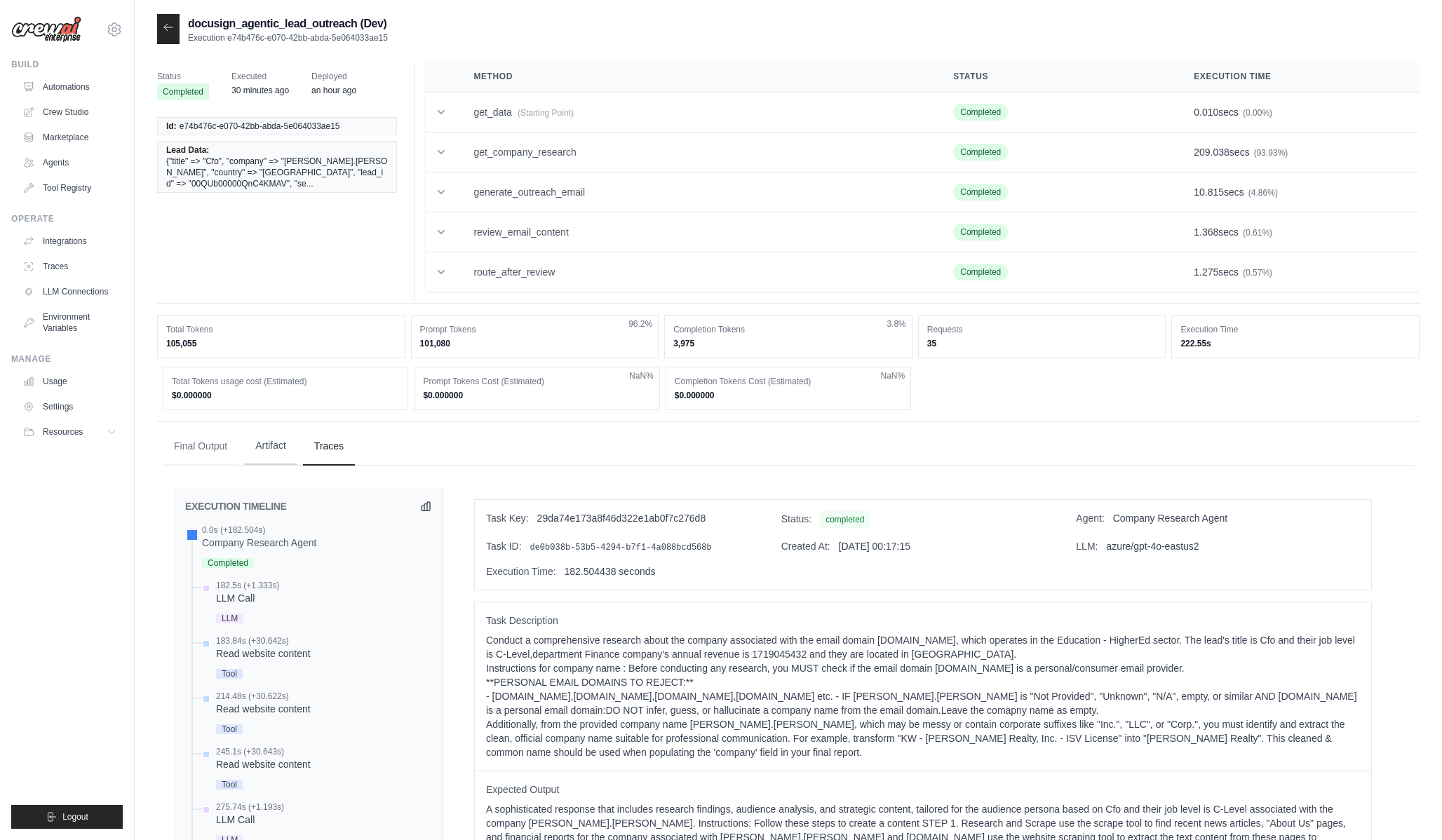
click at [254, 459] on button "Artifact" at bounding box center [271, 445] width 53 height 38
